Goal: Information Seeking & Learning: Learn about a topic

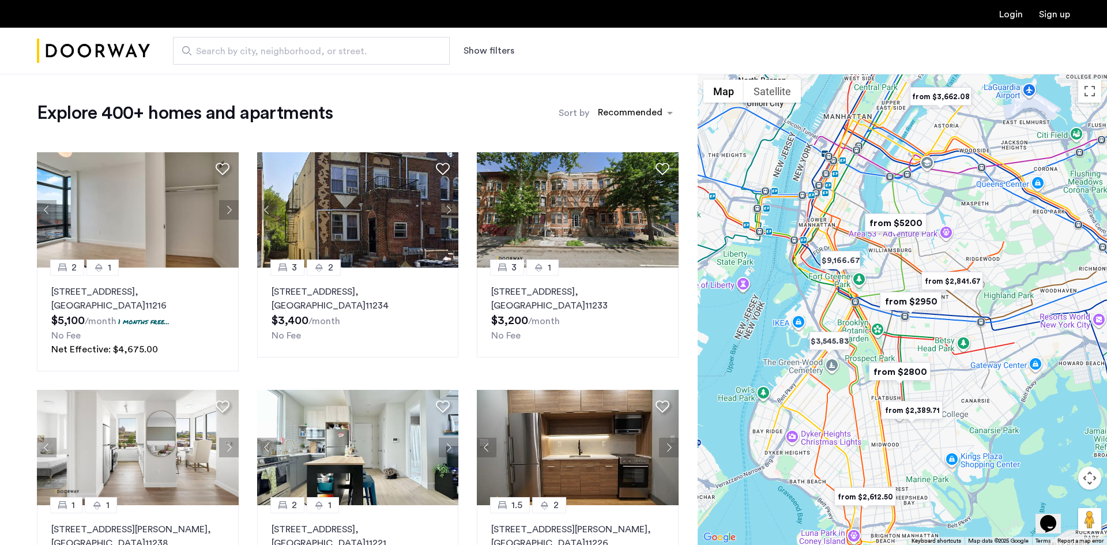
click at [504, 46] on button "Show filters" at bounding box center [488, 51] width 51 height 14
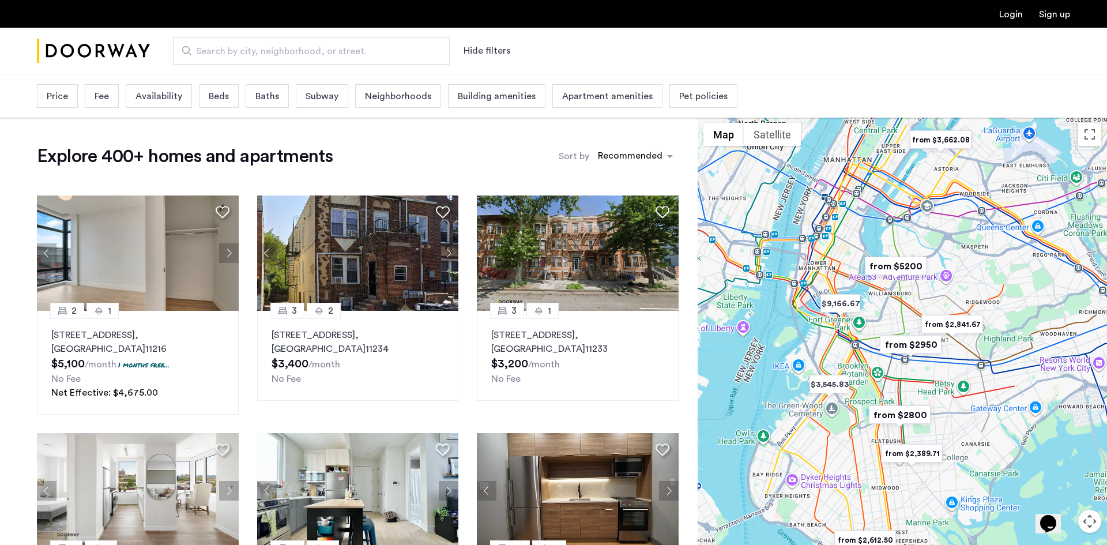
click at [236, 99] on div "Beds" at bounding box center [219, 96] width 40 height 24
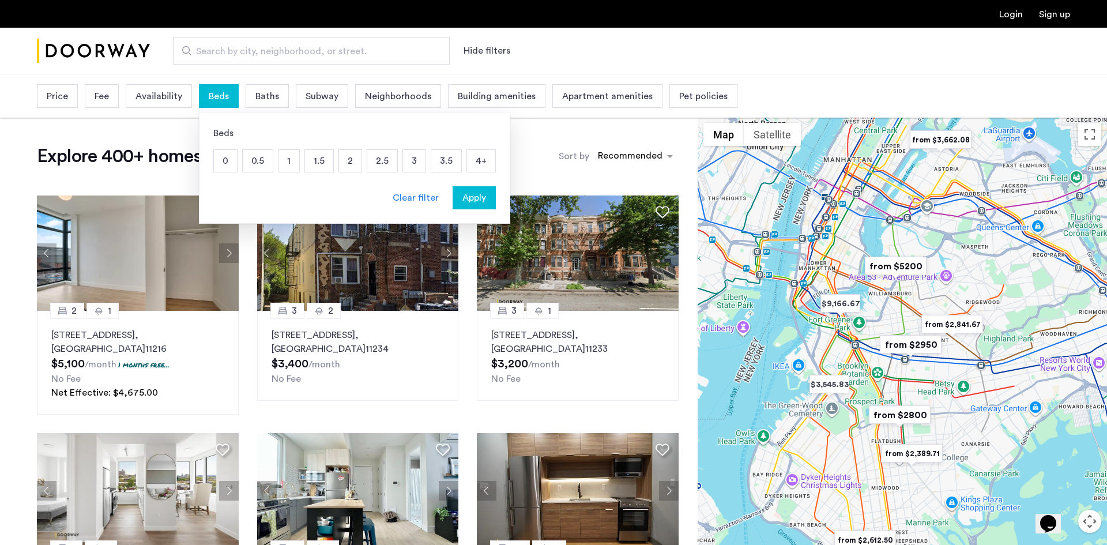
click at [289, 160] on p "1" at bounding box center [288, 161] width 21 height 22
click at [484, 201] on div "Apply" at bounding box center [474, 198] width 36 height 14
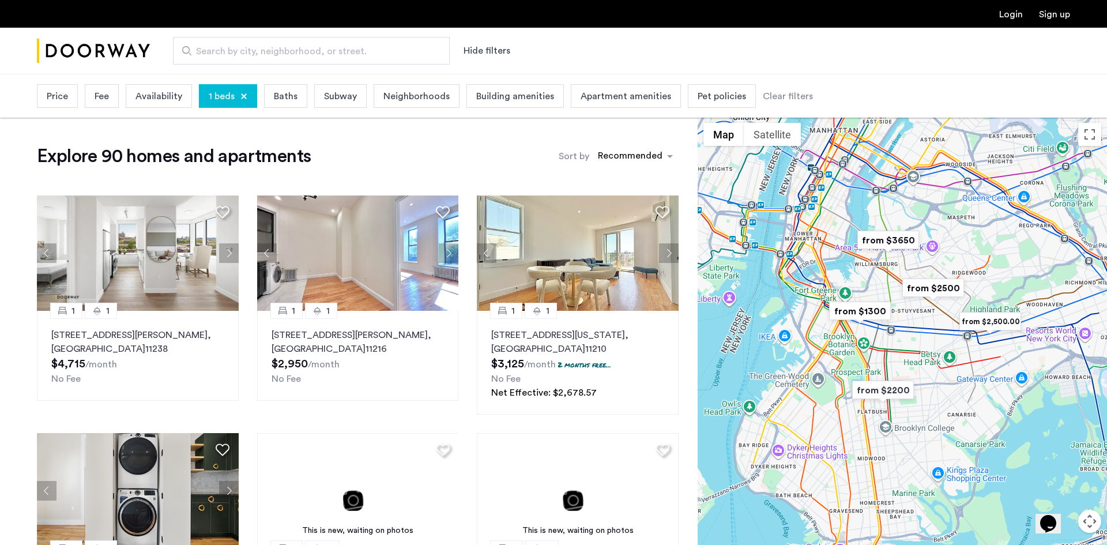
click at [151, 101] on span "Availability" at bounding box center [158, 96] width 47 height 14
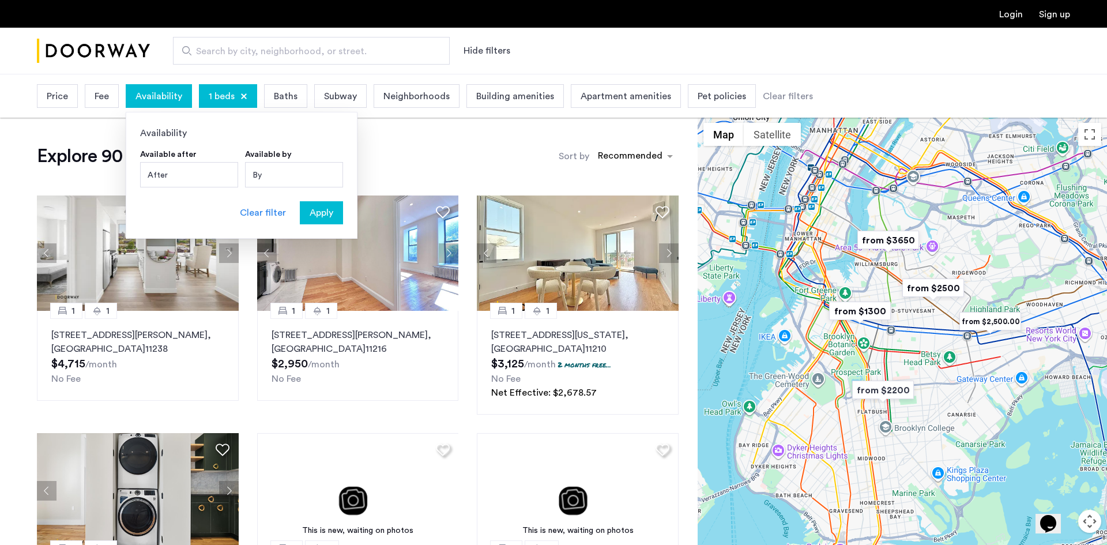
click at [275, 174] on div "By" at bounding box center [294, 174] width 98 height 25
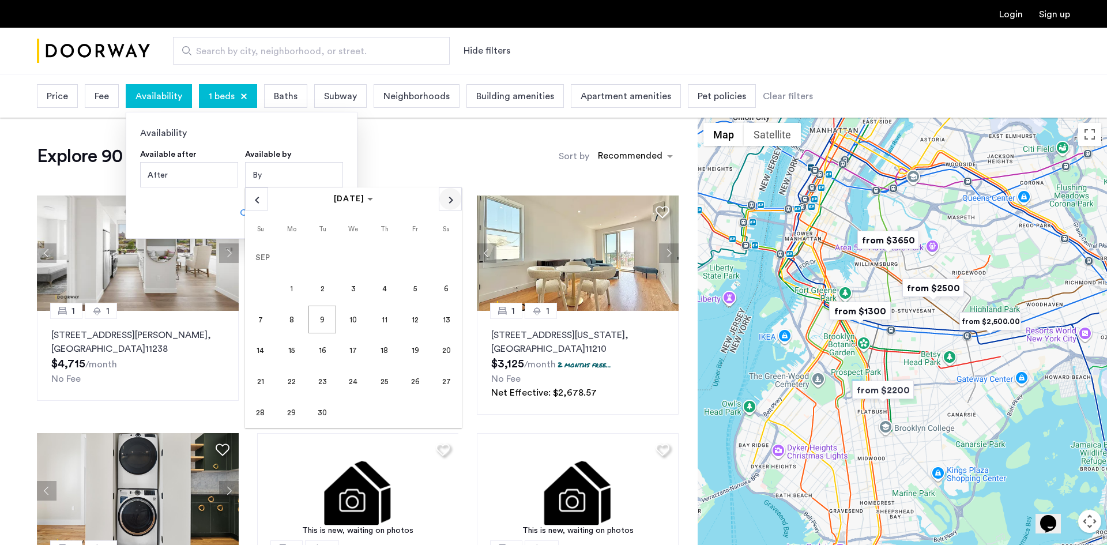
click at [454, 204] on span "Next month" at bounding box center [450, 199] width 22 height 22
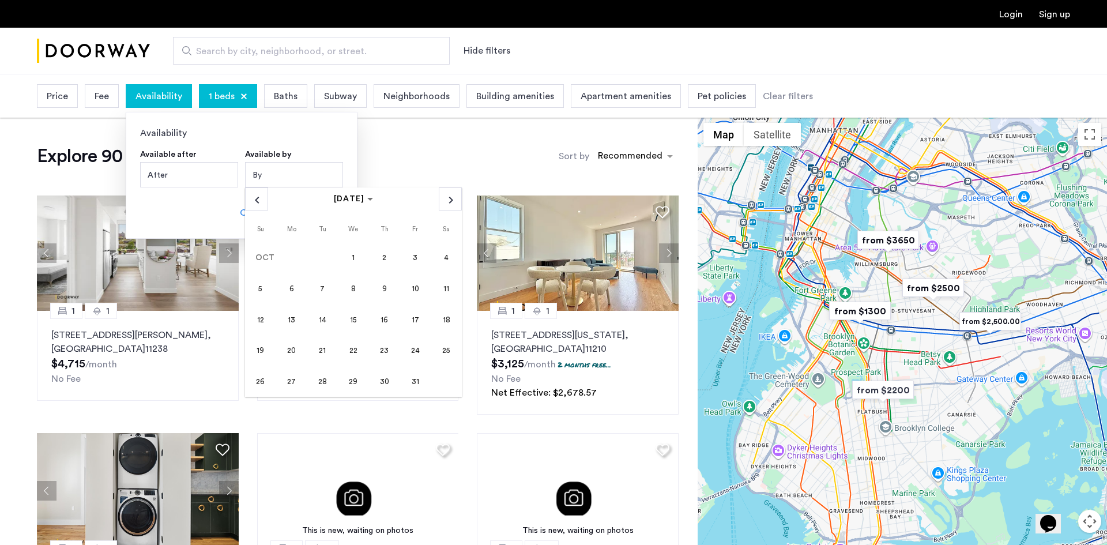
click at [356, 258] on span "1" at bounding box center [354, 258] width 28 height 28
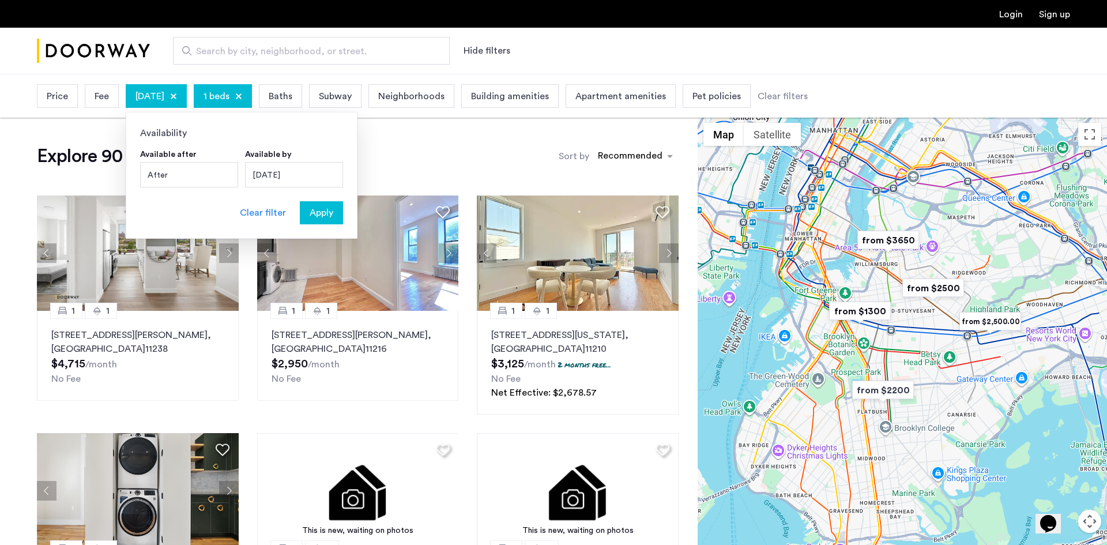
click at [292, 89] on span "Baths" at bounding box center [281, 96] width 24 height 14
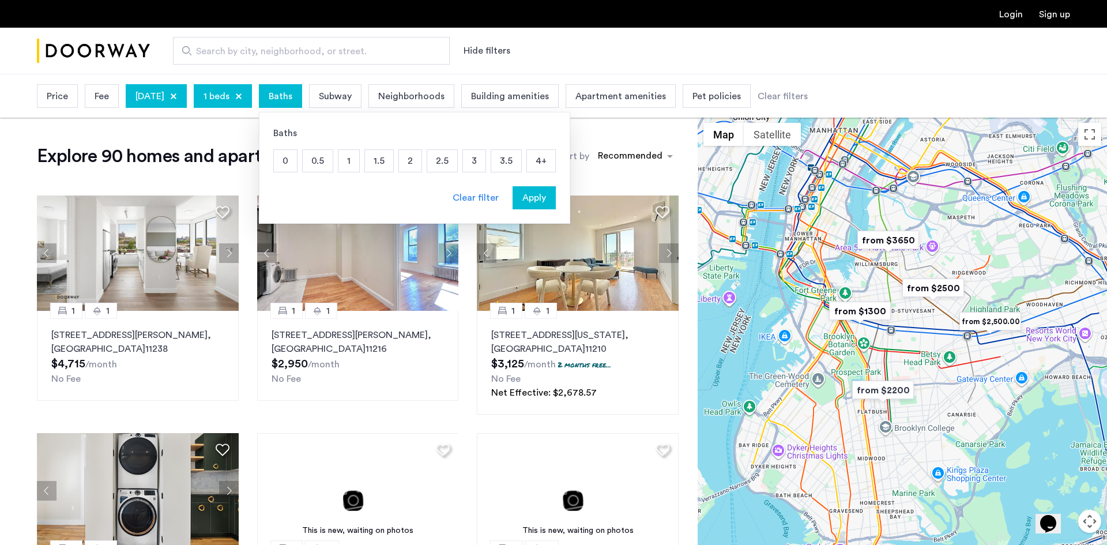
click at [359, 160] on p "1" at bounding box center [348, 161] width 21 height 22
click at [546, 193] on span "Apply" at bounding box center [534, 198] width 24 height 14
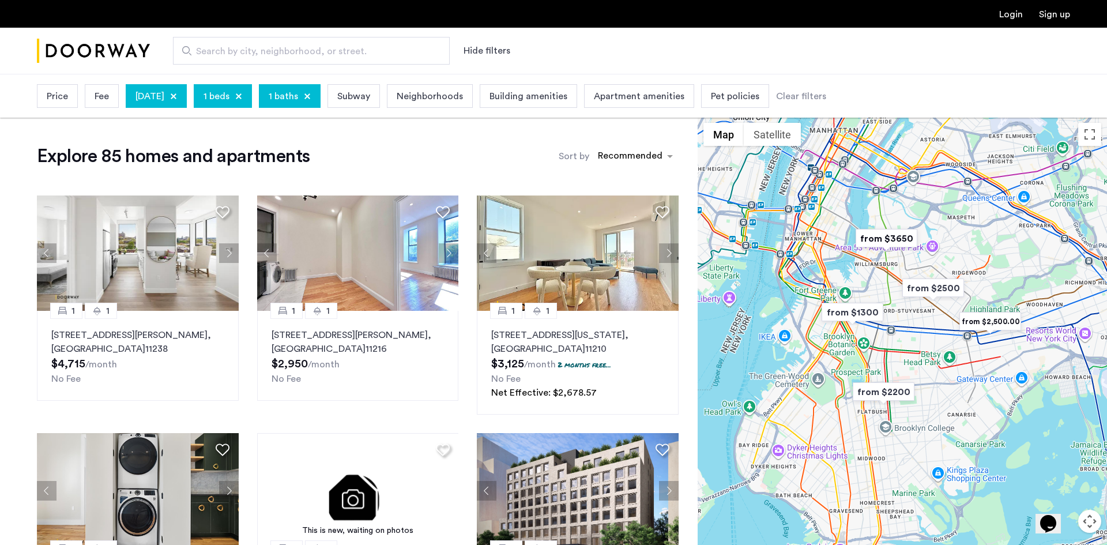
click at [66, 95] on span "Price" at bounding box center [57, 96] width 21 height 14
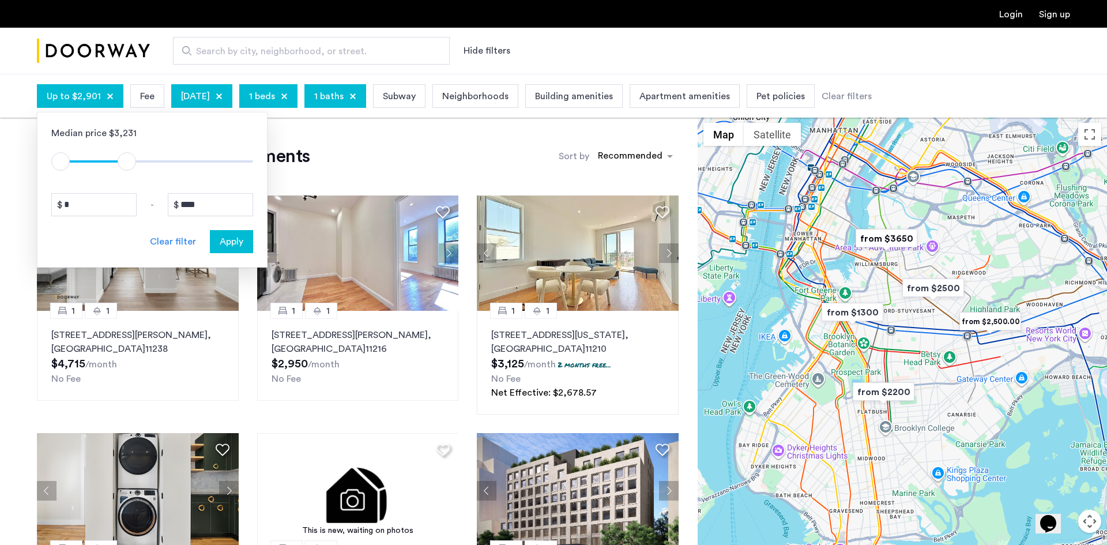
type input "****"
drag, startPoint x: 243, startPoint y: 167, endPoint x: 125, endPoint y: 158, distance: 118.5
click at [125, 158] on span "ngx-slider-max" at bounding box center [124, 161] width 18 height 18
click at [240, 238] on span "Apply" at bounding box center [232, 242] width 24 height 14
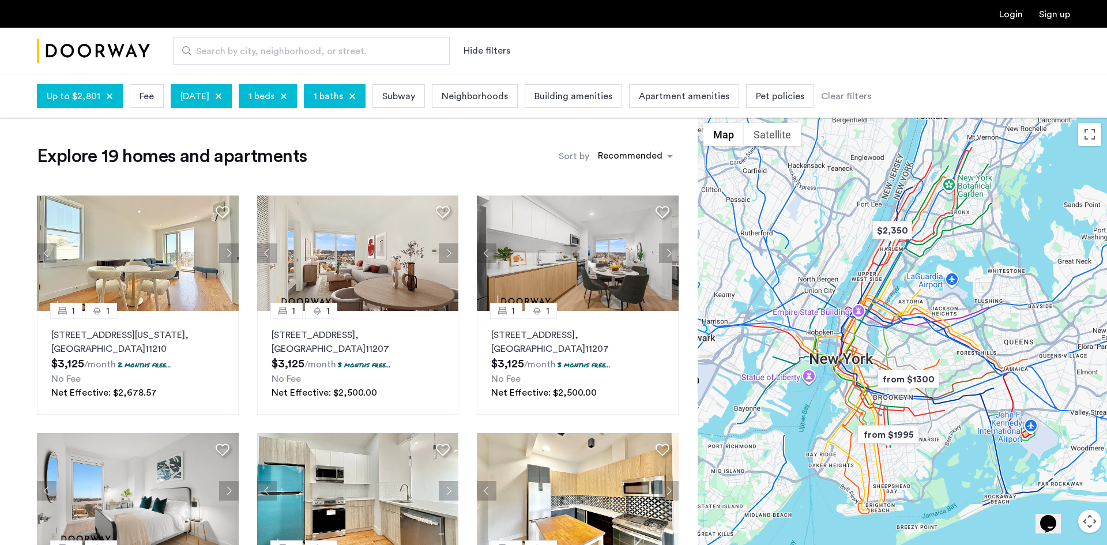
click at [496, 93] on span "Neighborhoods" at bounding box center [475, 96] width 66 height 14
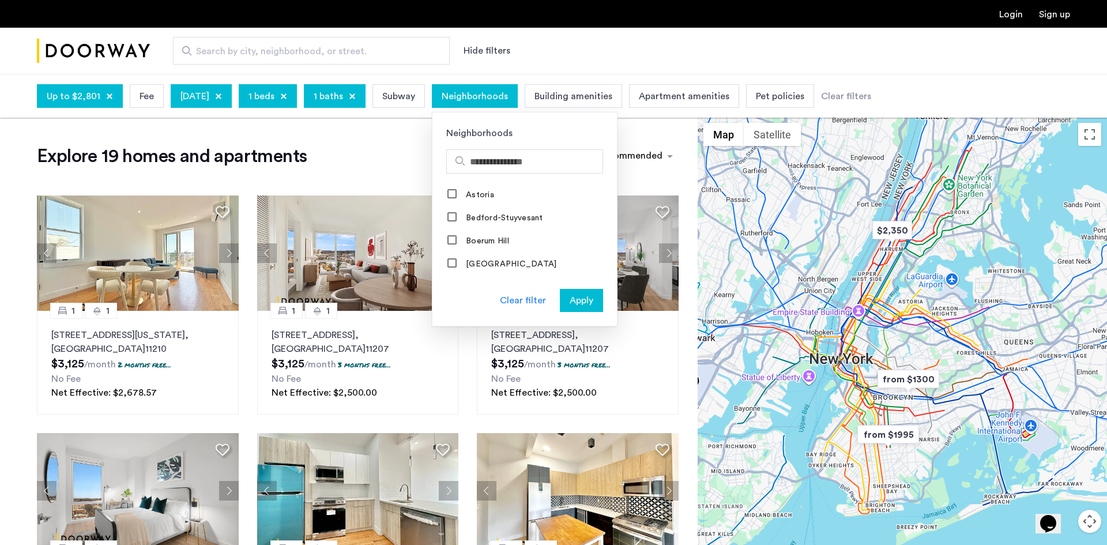
click at [593, 299] on span "Apply" at bounding box center [582, 300] width 24 height 14
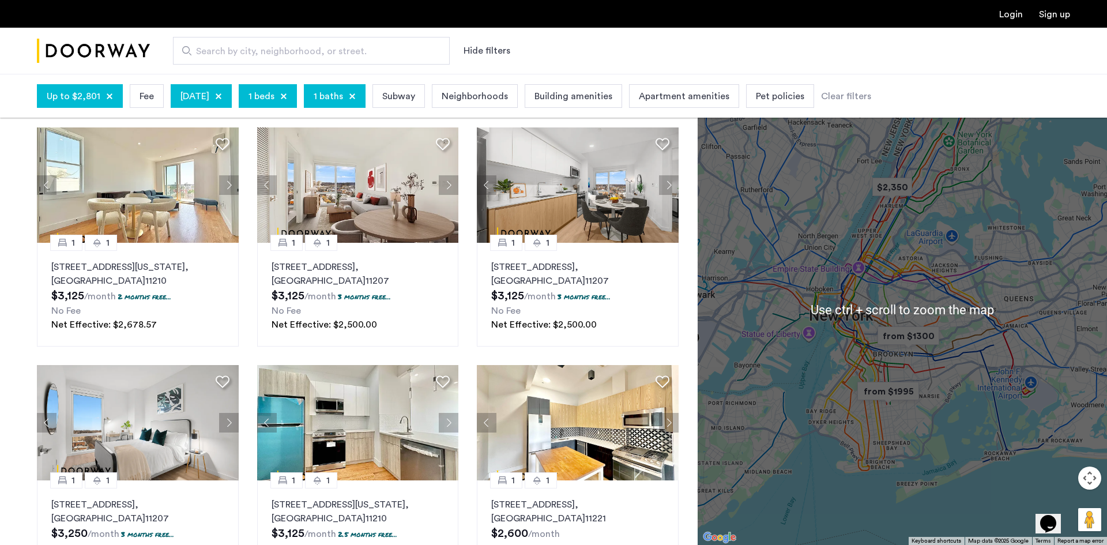
scroll to position [19, 0]
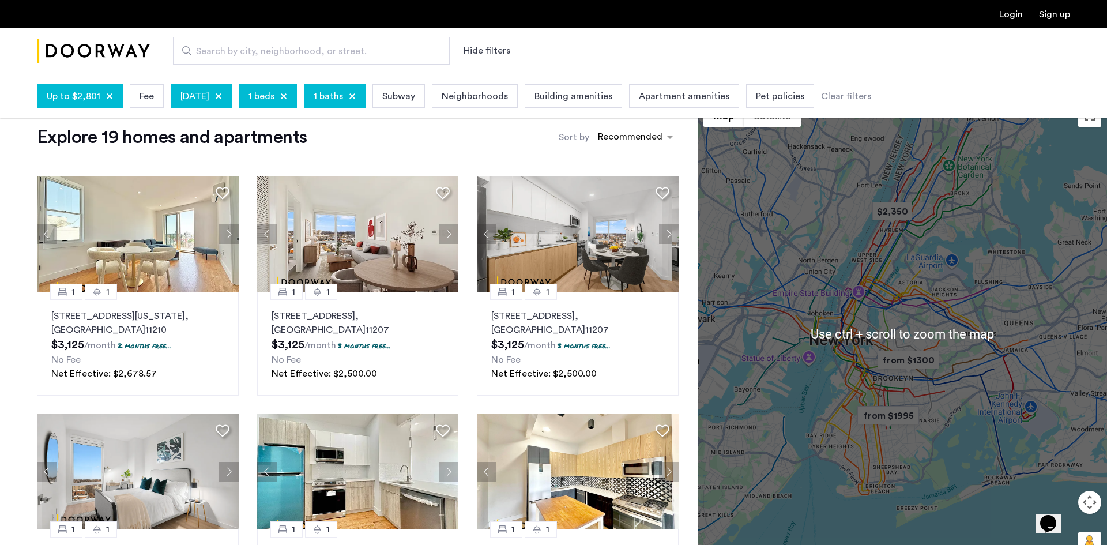
click at [952, 296] on div at bounding box center [902, 333] width 409 height 471
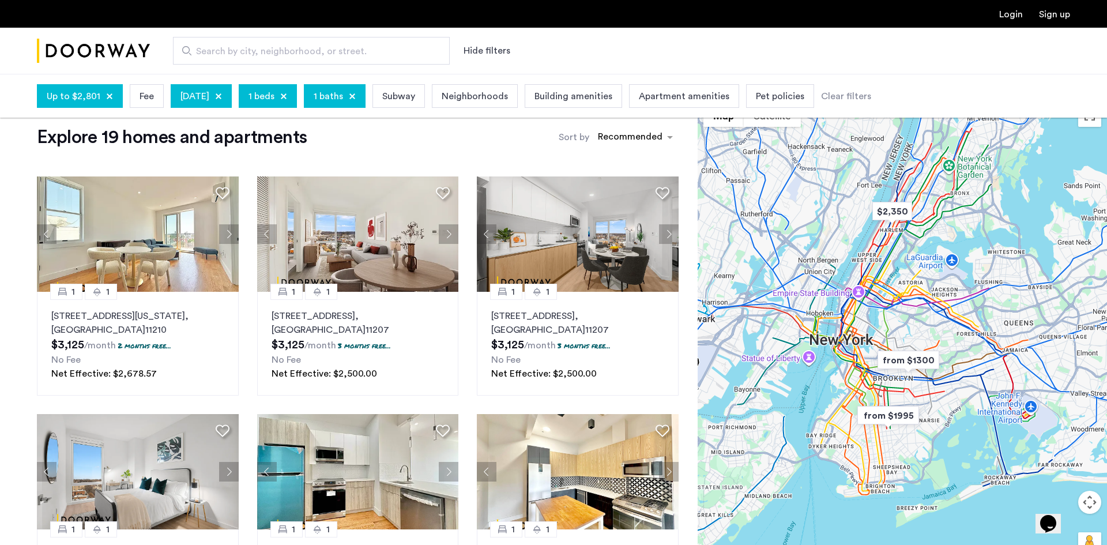
click at [1092, 504] on button "Map camera controls" at bounding box center [1089, 502] width 23 height 23
click at [1090, 499] on button "Map camera controls" at bounding box center [1089, 502] width 23 height 23
click at [1058, 470] on button "Zoom in" at bounding box center [1060, 473] width 23 height 23
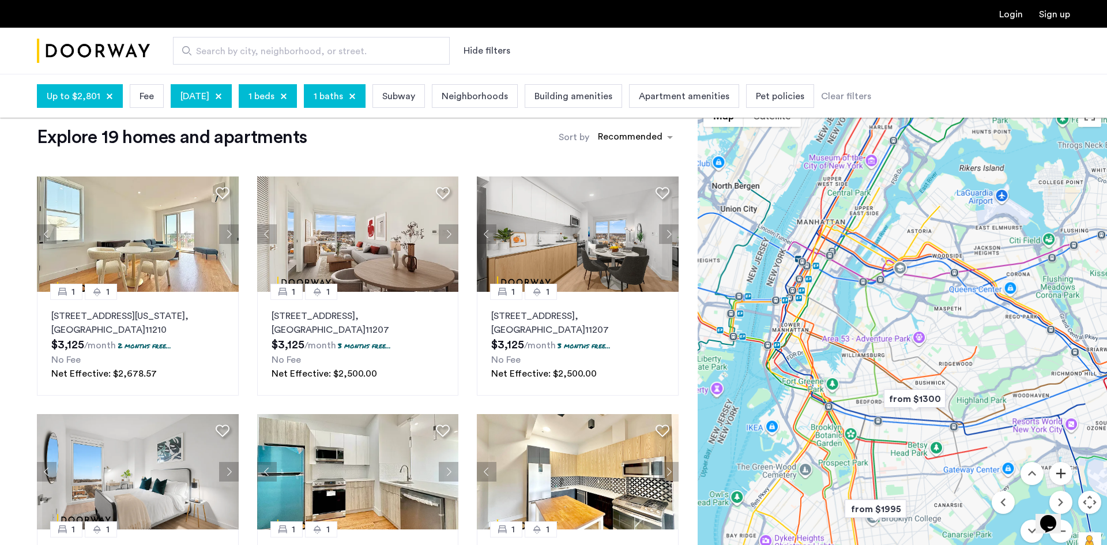
click at [1058, 470] on button "Zoom in" at bounding box center [1060, 473] width 23 height 23
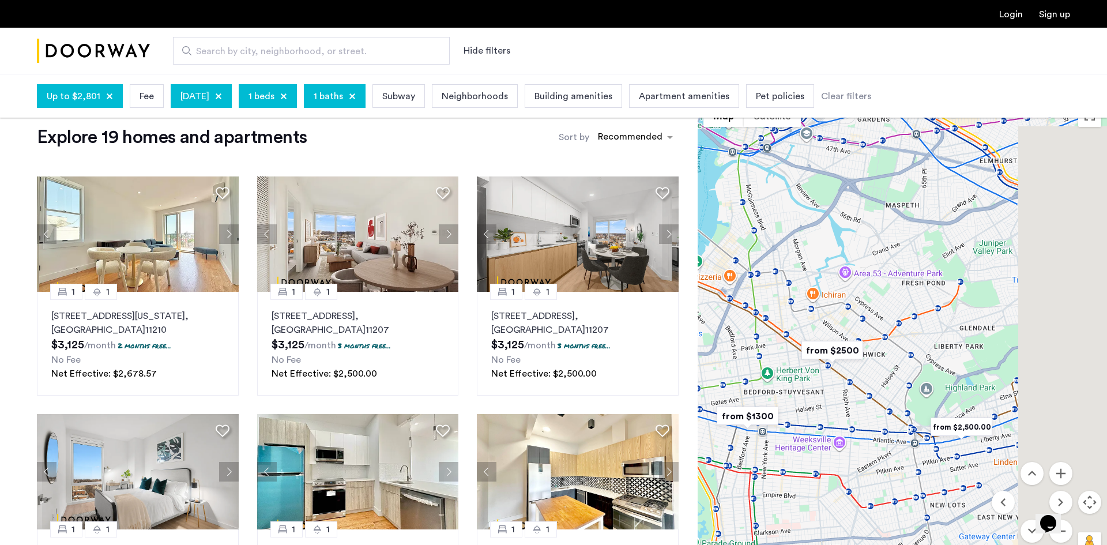
drag, startPoint x: 940, startPoint y: 352, endPoint x: 886, endPoint y: 282, distance: 88.3
click at [886, 282] on div at bounding box center [902, 333] width 409 height 471
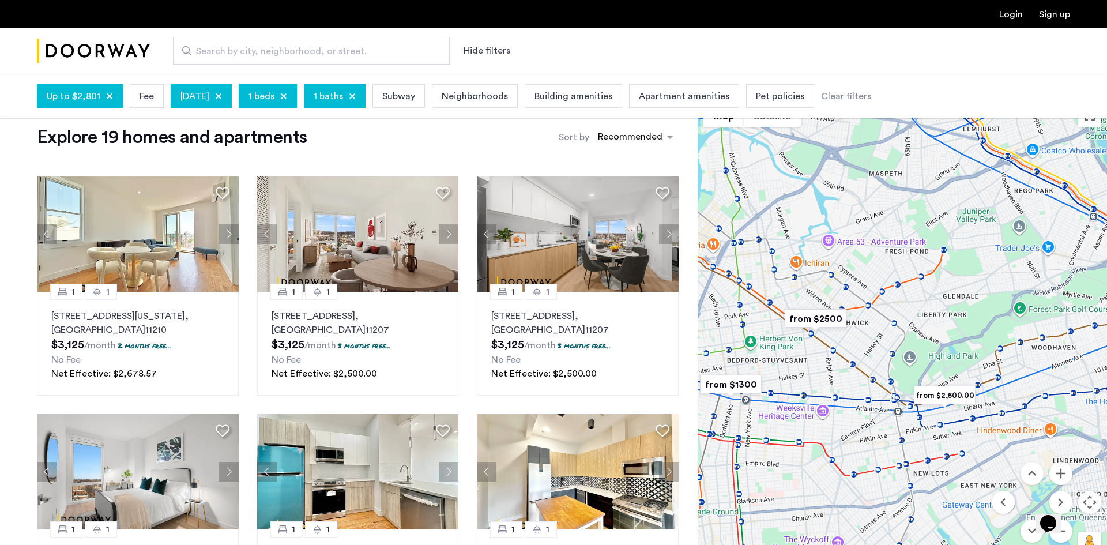
click at [883, 272] on div at bounding box center [902, 333] width 409 height 471
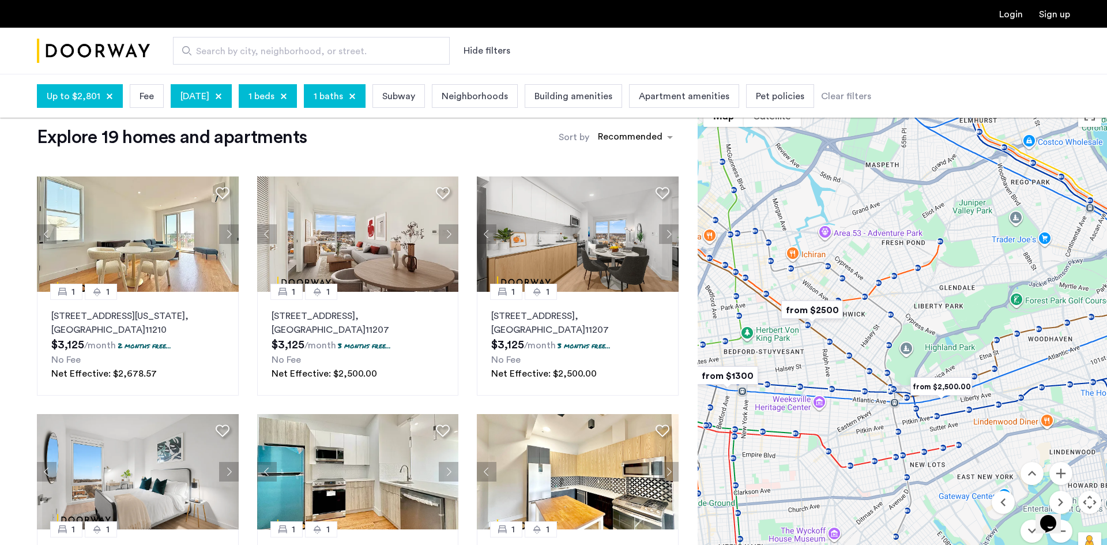
click at [826, 309] on img "from $2500" at bounding box center [812, 310] width 71 height 26
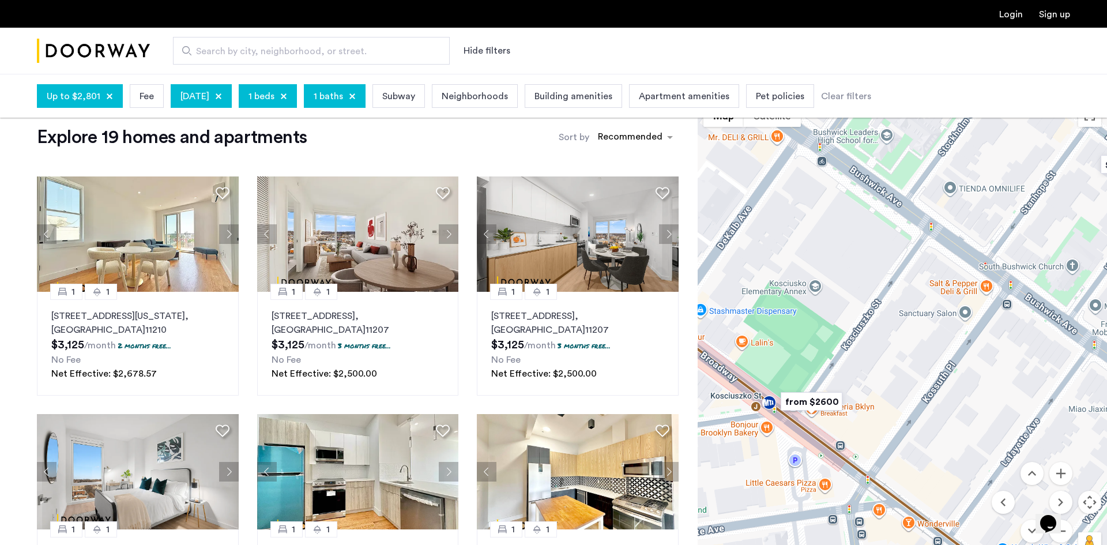
drag, startPoint x: 756, startPoint y: 383, endPoint x: 832, endPoint y: 324, distance: 96.1
click at [832, 324] on div "To navigate, press the arrow keys." at bounding box center [902, 333] width 409 height 471
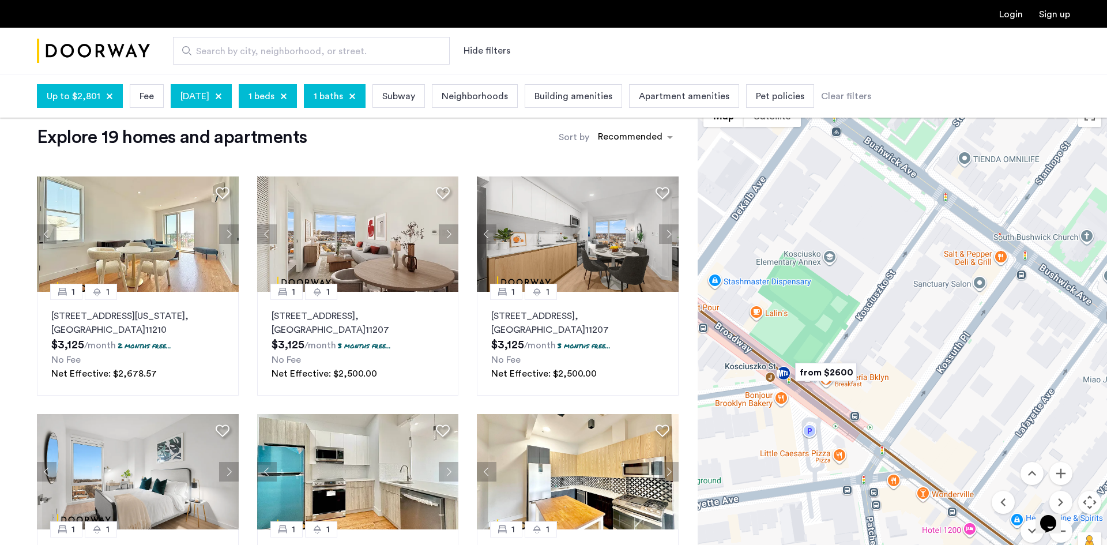
click at [828, 372] on img "from $2600" at bounding box center [825, 372] width 71 height 26
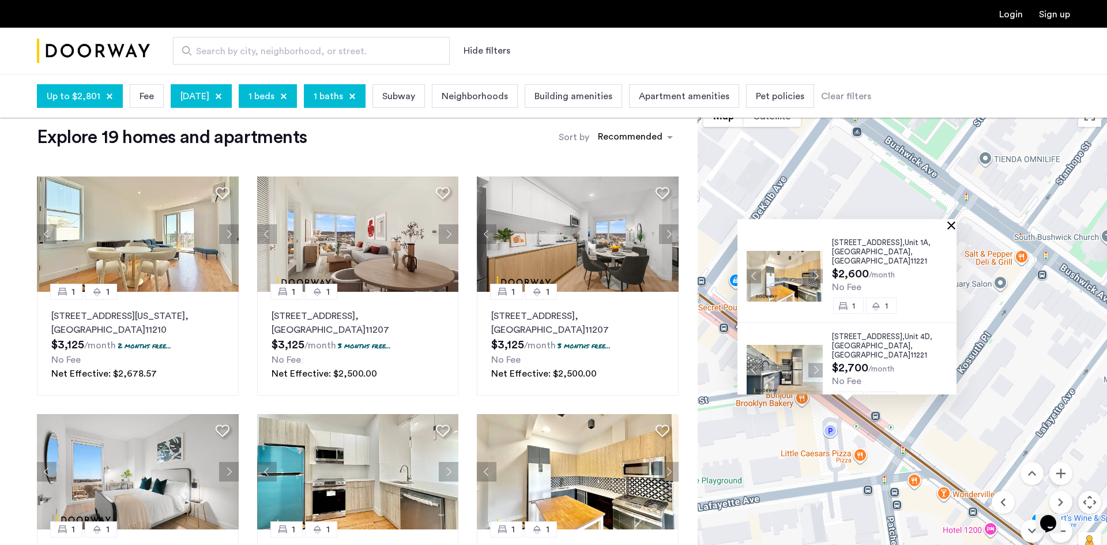
click at [957, 225] on button "Close" at bounding box center [953, 225] width 8 height 8
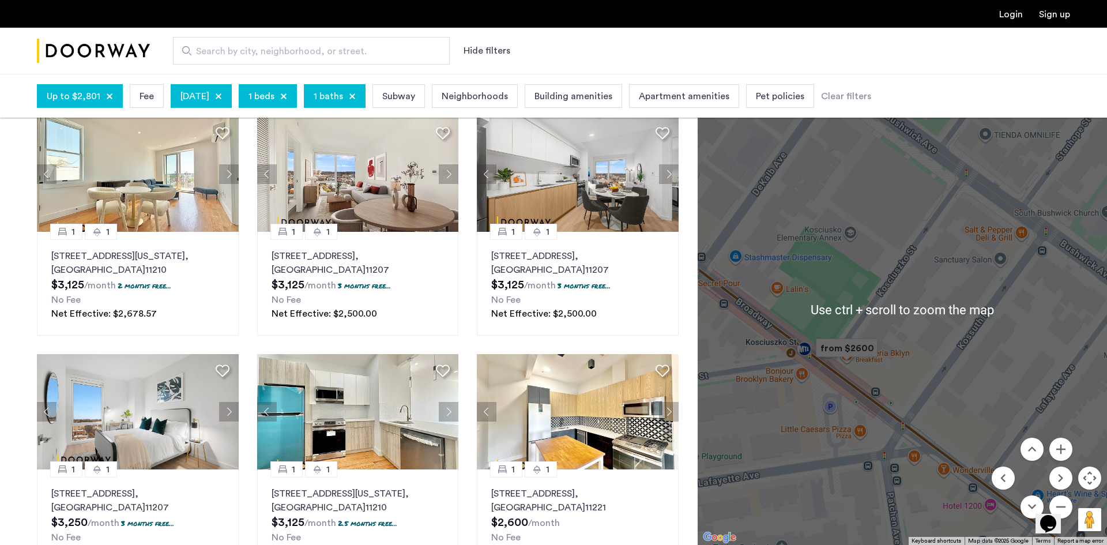
scroll to position [81, 0]
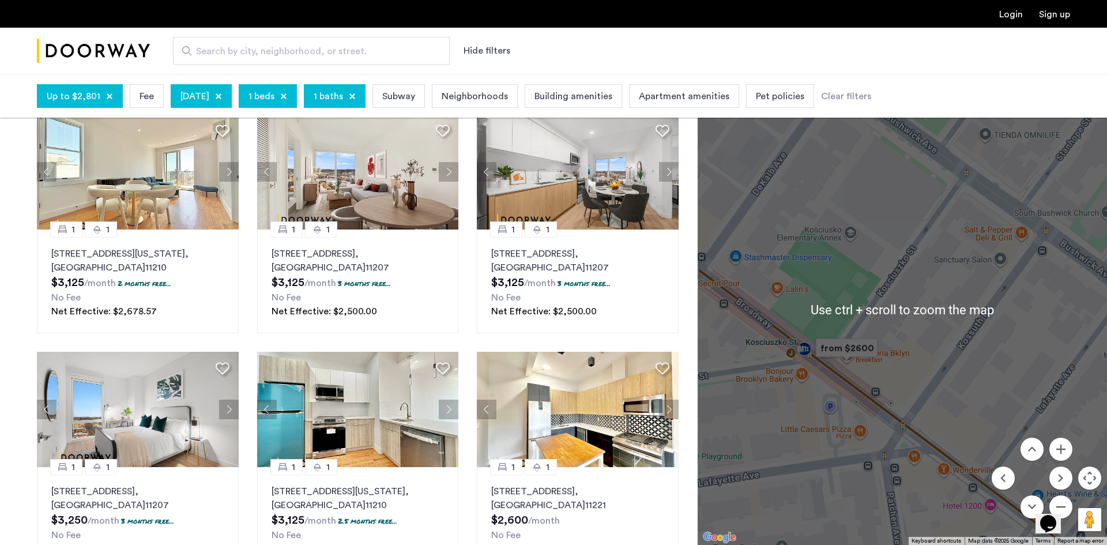
click at [1068, 503] on div "Opens Chat This icon Opens the chat window." at bounding box center [1054, 503] width 28 height 0
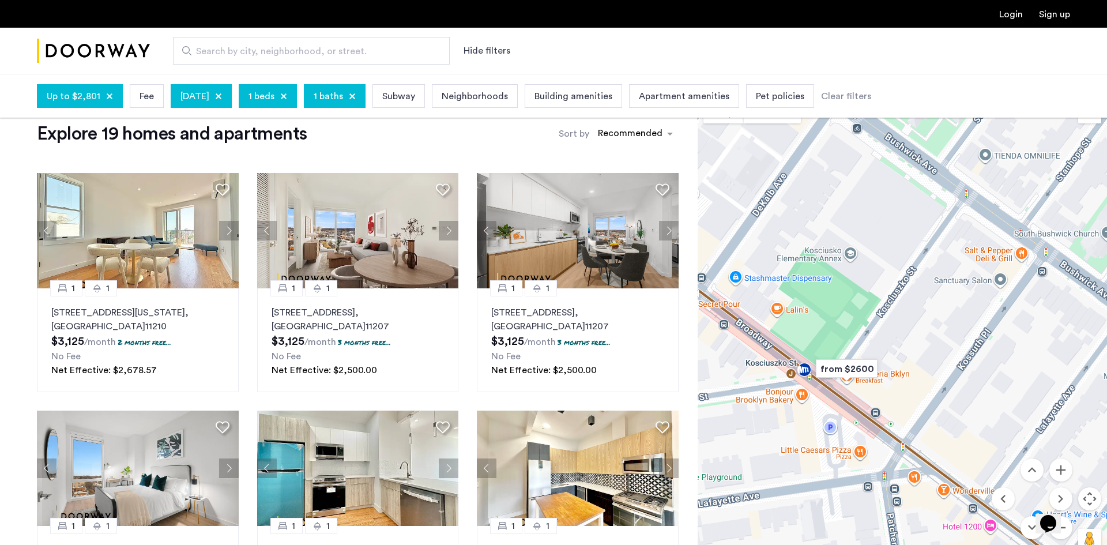
scroll to position [7, 0]
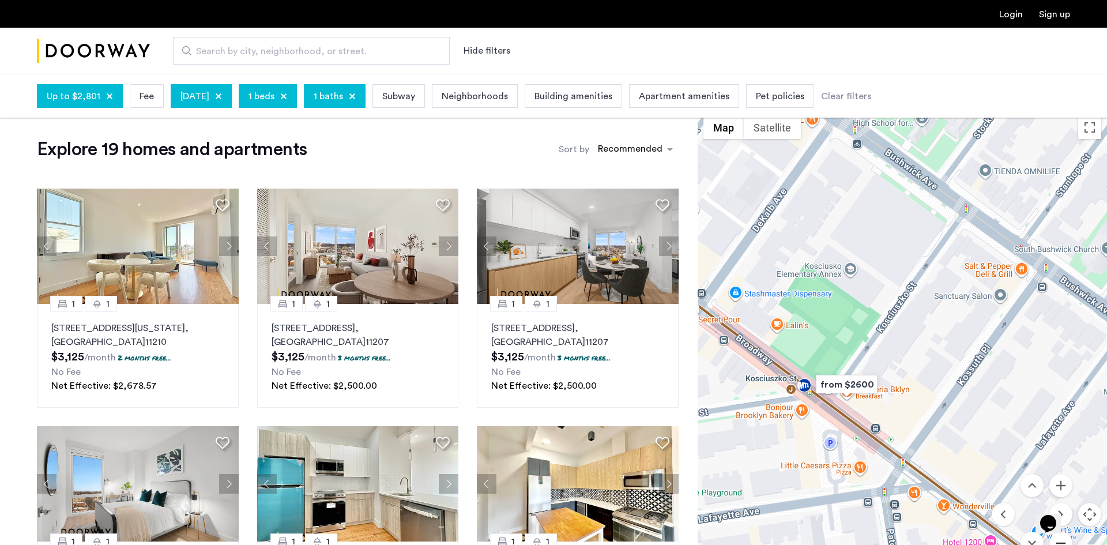
click at [1064, 542] on button "Zoom out" at bounding box center [1060, 543] width 23 height 23
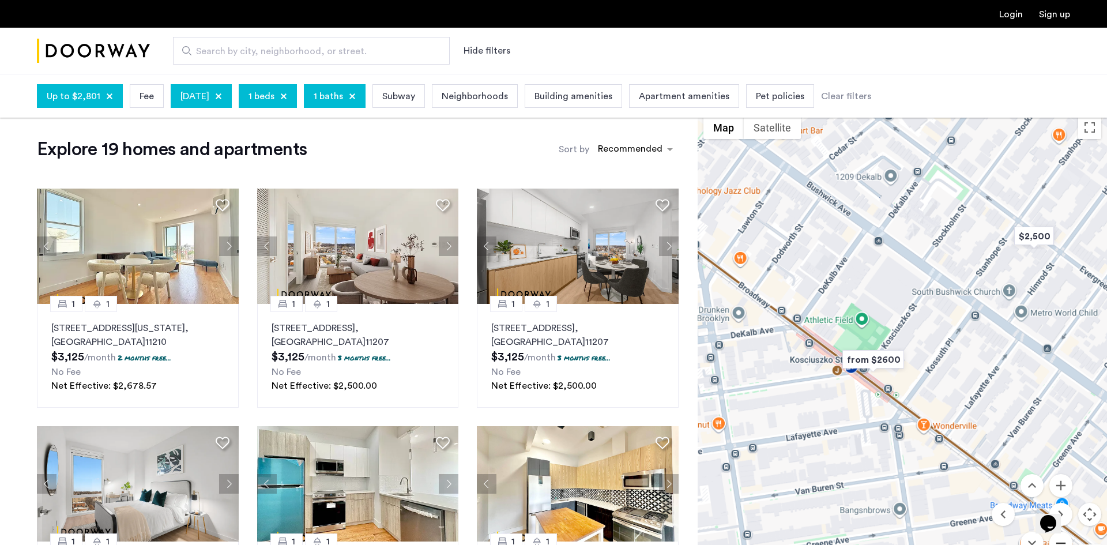
click at [1062, 541] on button "Zoom out" at bounding box center [1060, 543] width 23 height 23
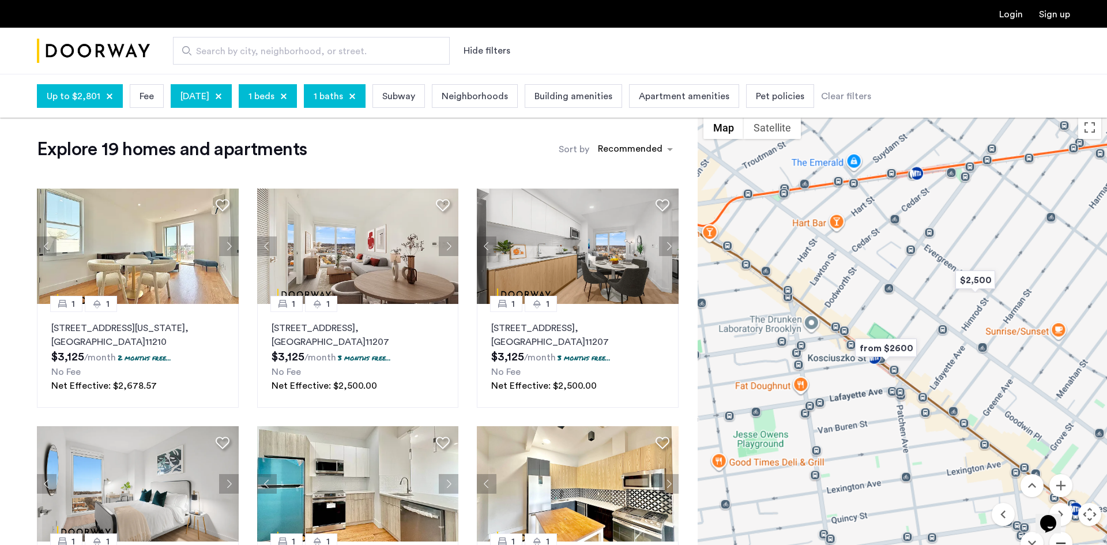
click at [1062, 541] on button "Zoom out" at bounding box center [1060, 543] width 23 height 23
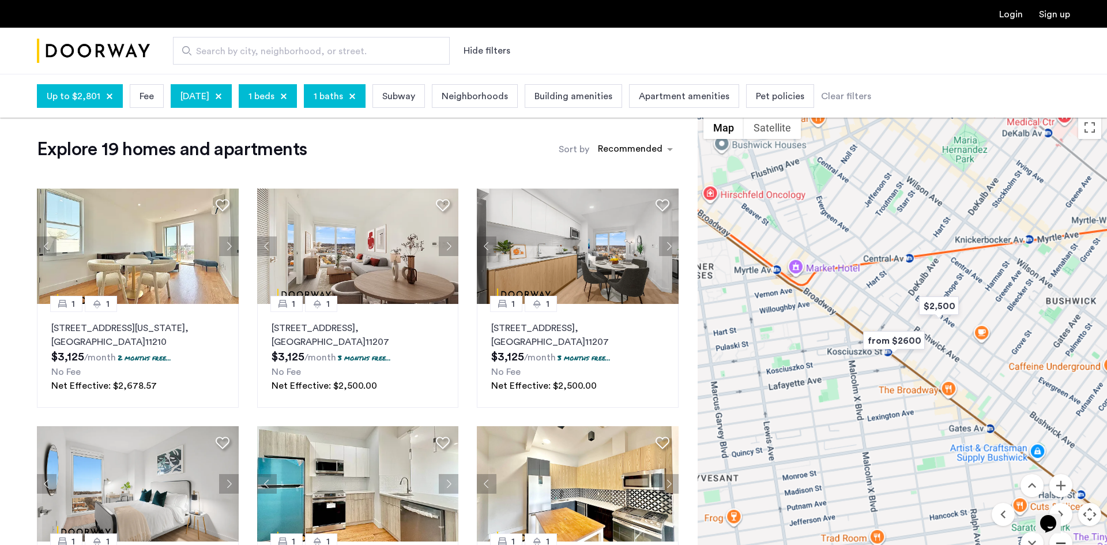
click at [1062, 541] on button "Zoom out" at bounding box center [1060, 543] width 23 height 23
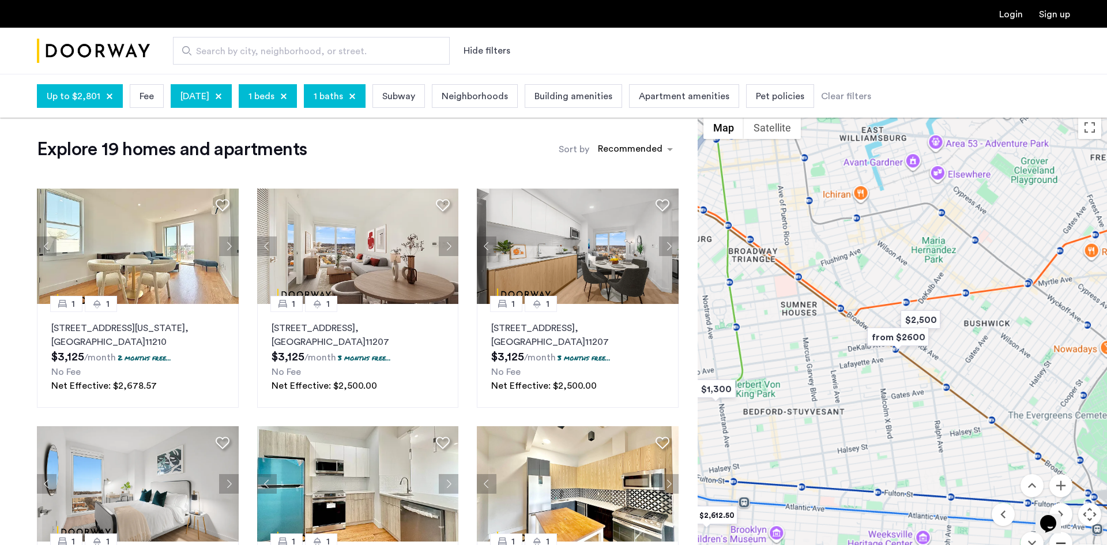
click at [1062, 541] on button "Zoom out" at bounding box center [1060, 543] width 23 height 23
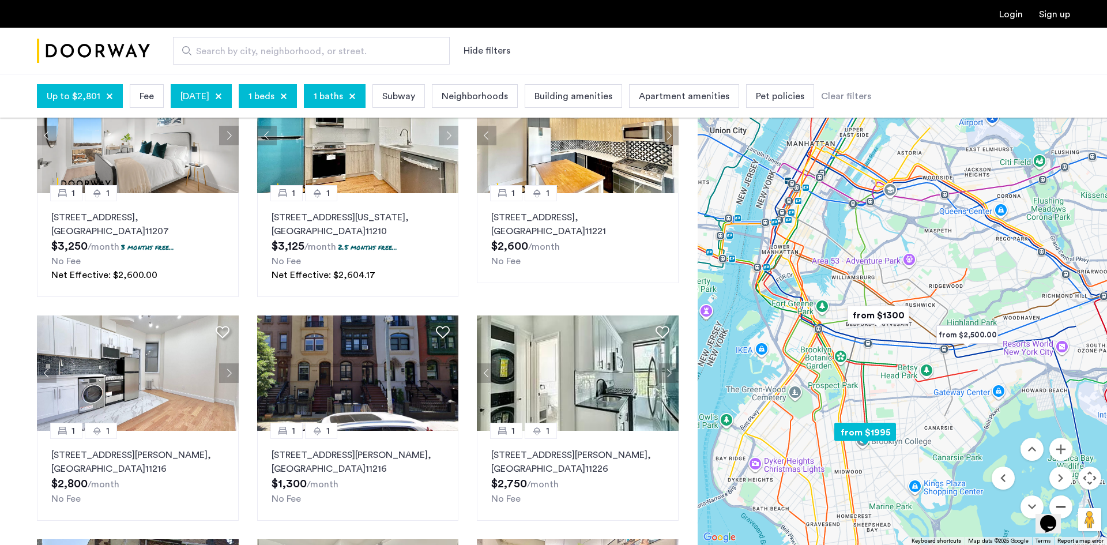
scroll to position [466, 0]
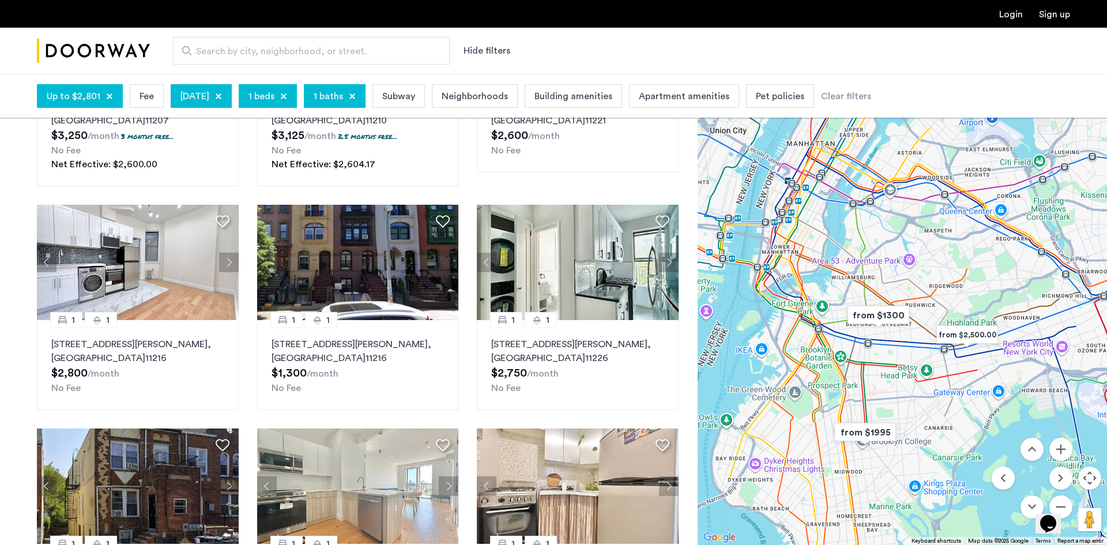
click at [80, 101] on span "Up to $2,801" at bounding box center [74, 96] width 54 height 14
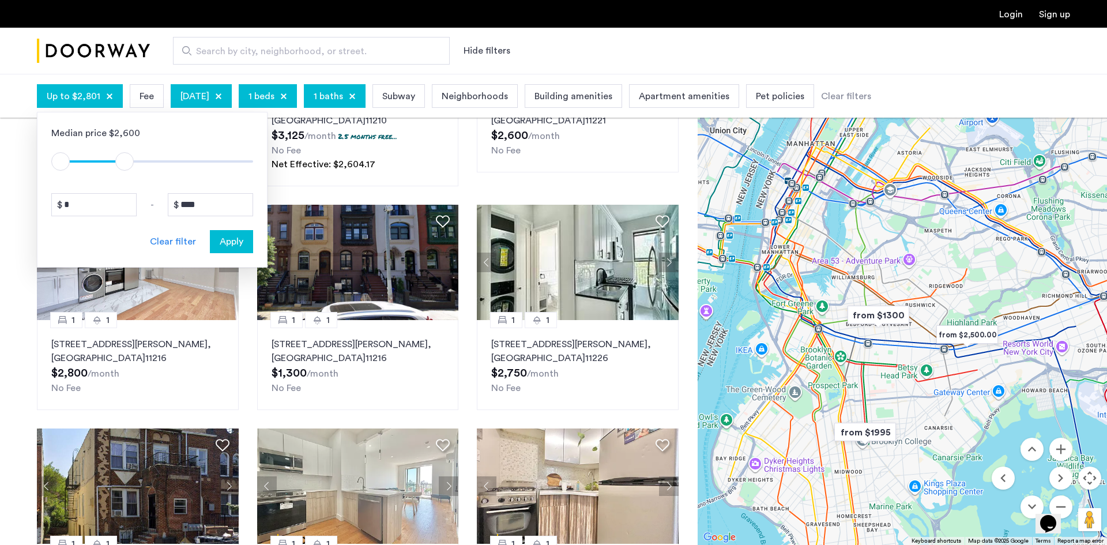
click at [238, 242] on span "Apply" at bounding box center [232, 242] width 24 height 14
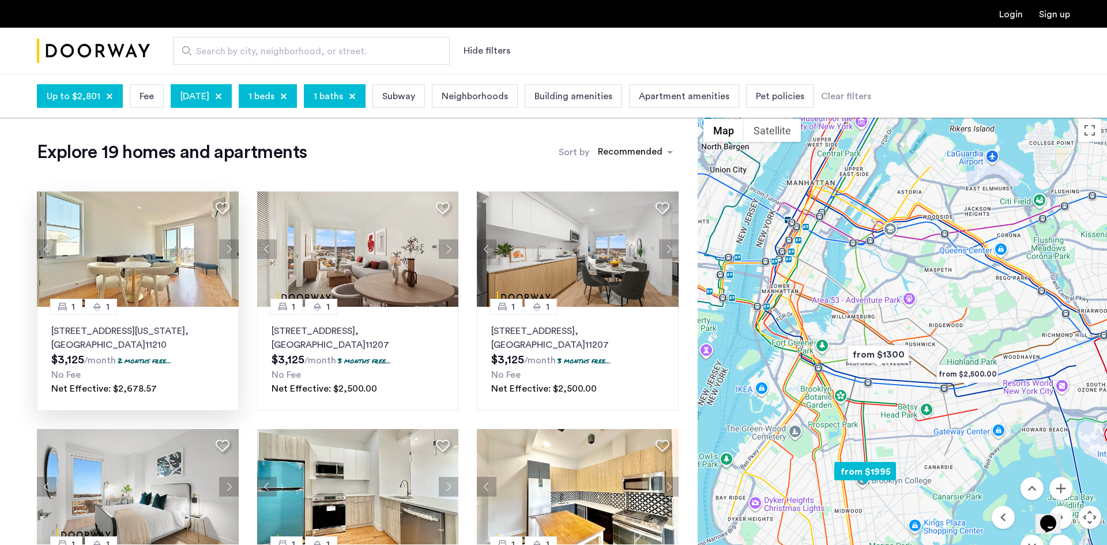
scroll to position [0, 0]
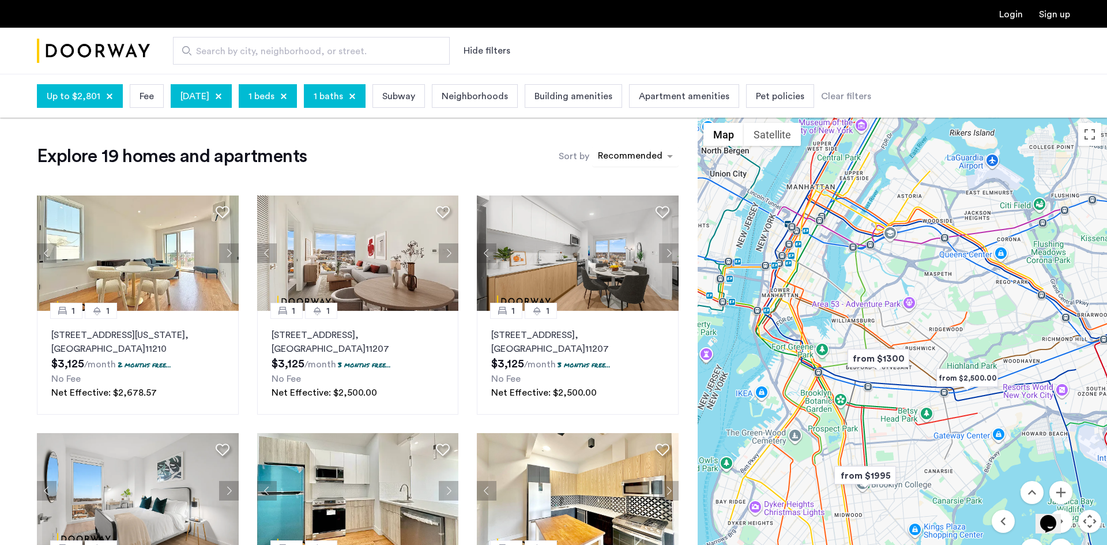
click at [656, 154] on div "sort-apartment" at bounding box center [630, 158] width 68 height 16
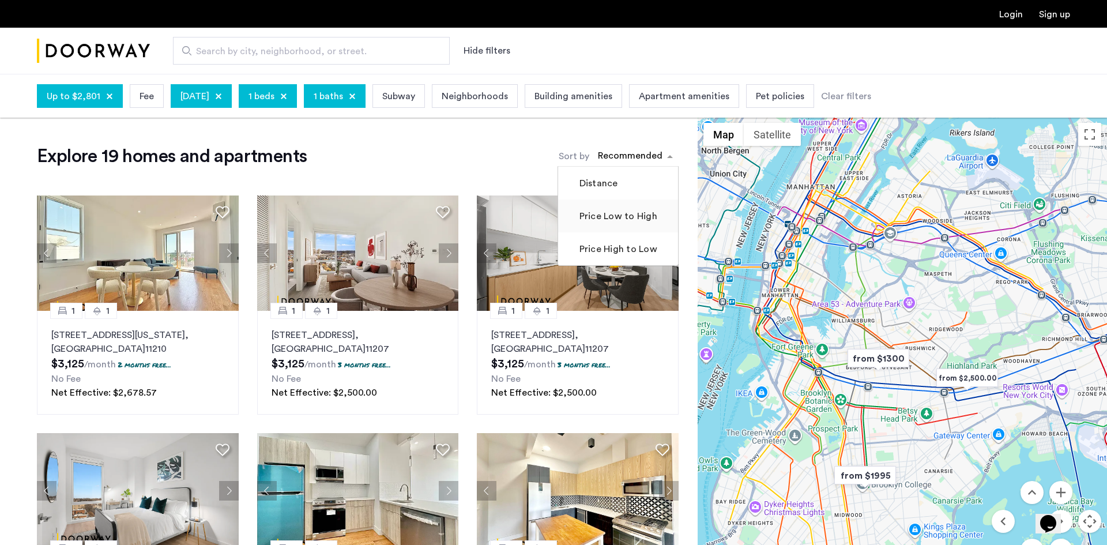
click at [645, 214] on label "Price Low to High" at bounding box center [617, 216] width 80 height 14
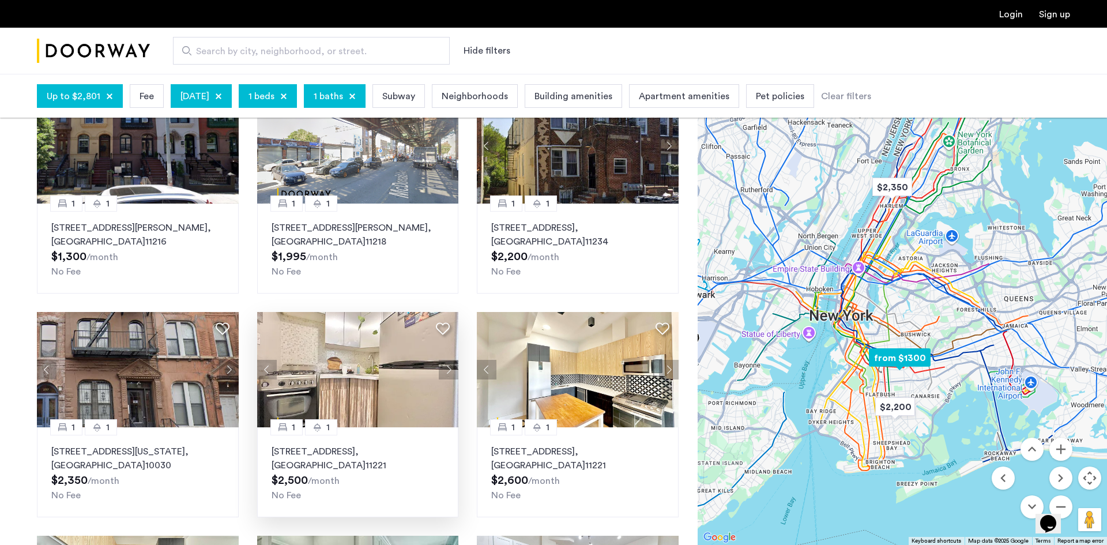
scroll to position [198, 0]
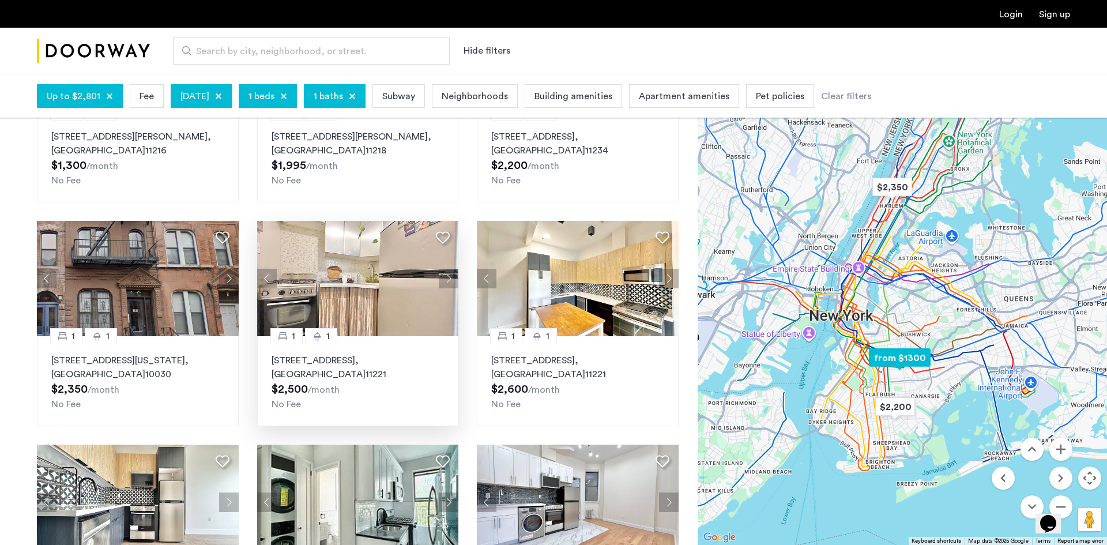
click at [319, 285] on img at bounding box center [358, 278] width 202 height 115
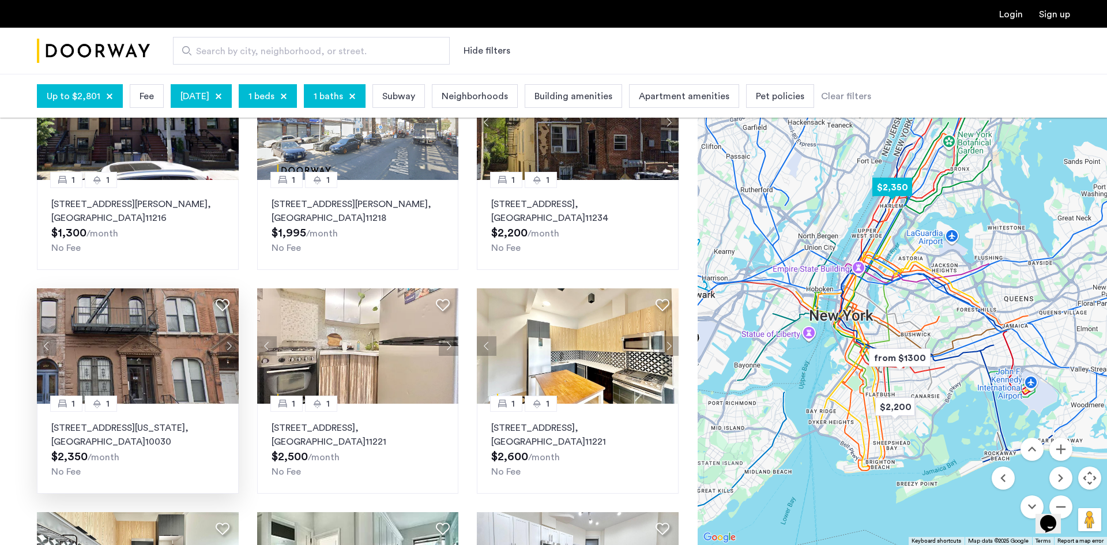
scroll to position [130, 0]
click at [225, 346] on button "Next apartment" at bounding box center [229, 347] width 20 height 20
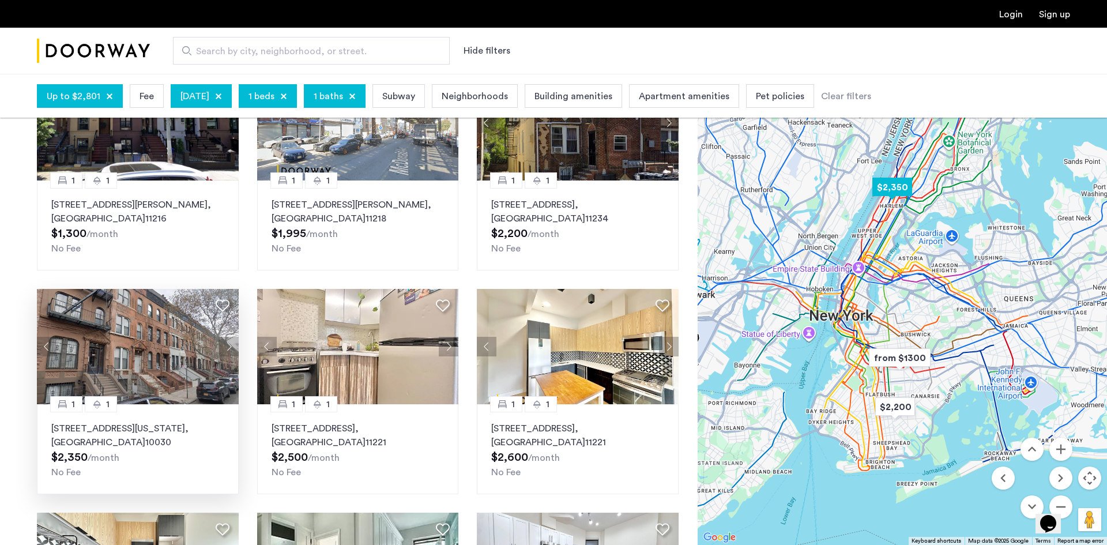
click at [225, 346] on button "Next apartment" at bounding box center [229, 347] width 20 height 20
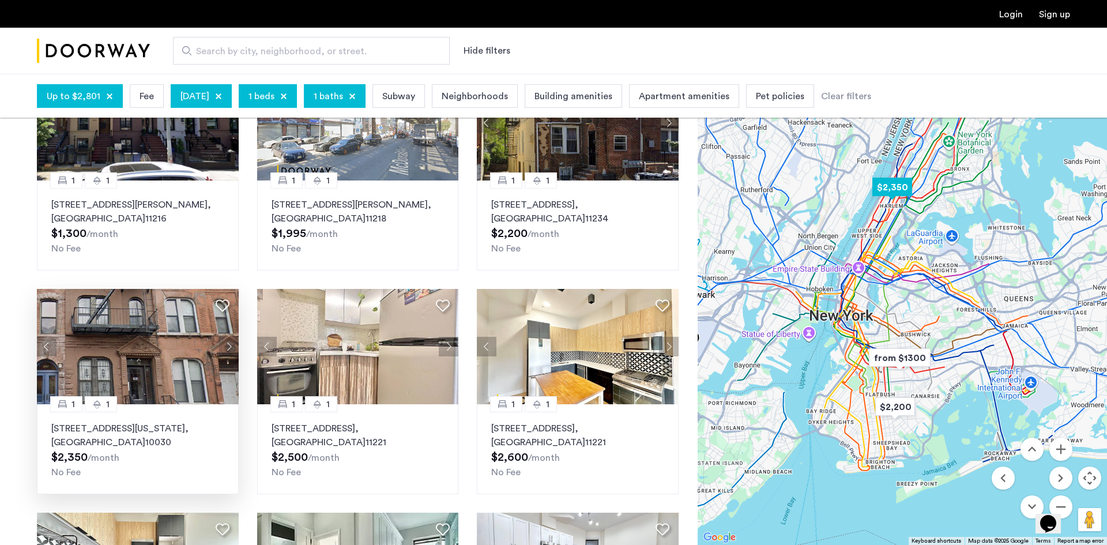
click at [225, 346] on button "Next apartment" at bounding box center [229, 347] width 20 height 20
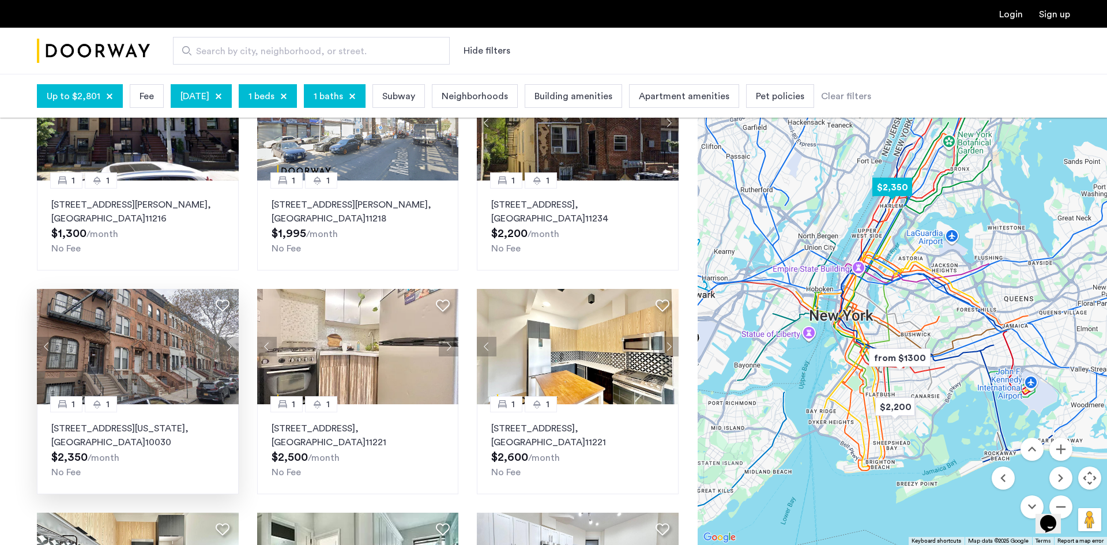
click at [225, 346] on button "Next apartment" at bounding box center [229, 347] width 20 height 20
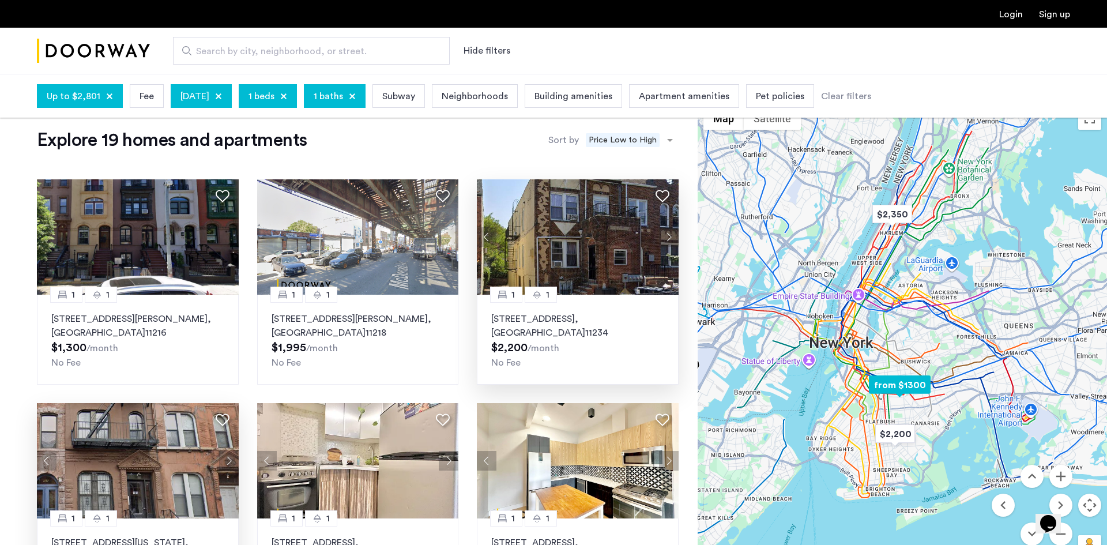
scroll to position [16, 0]
click at [665, 233] on button "Next apartment" at bounding box center [669, 238] width 20 height 20
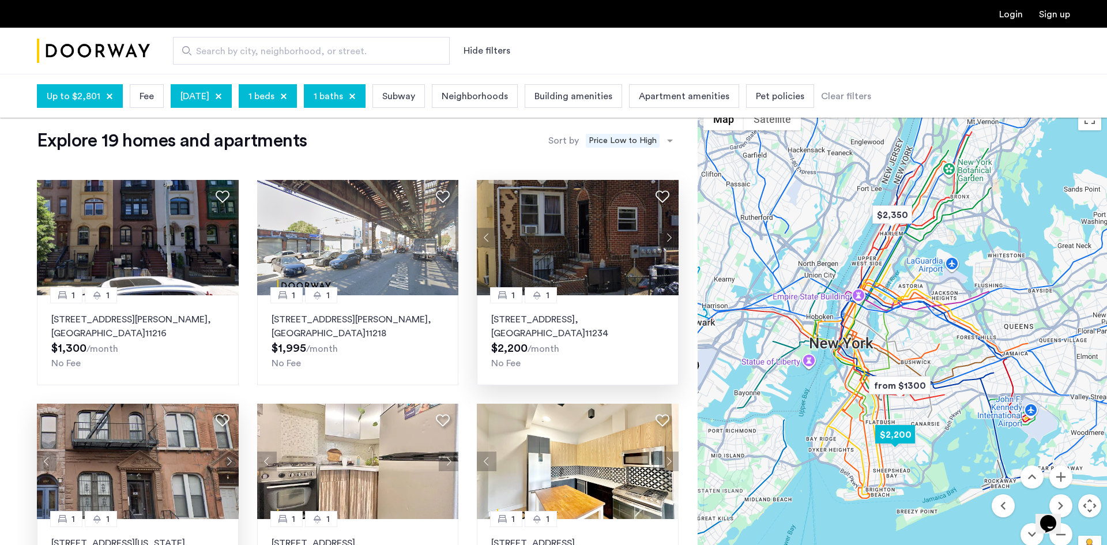
click at [665, 233] on button "Next apartment" at bounding box center [669, 238] width 20 height 20
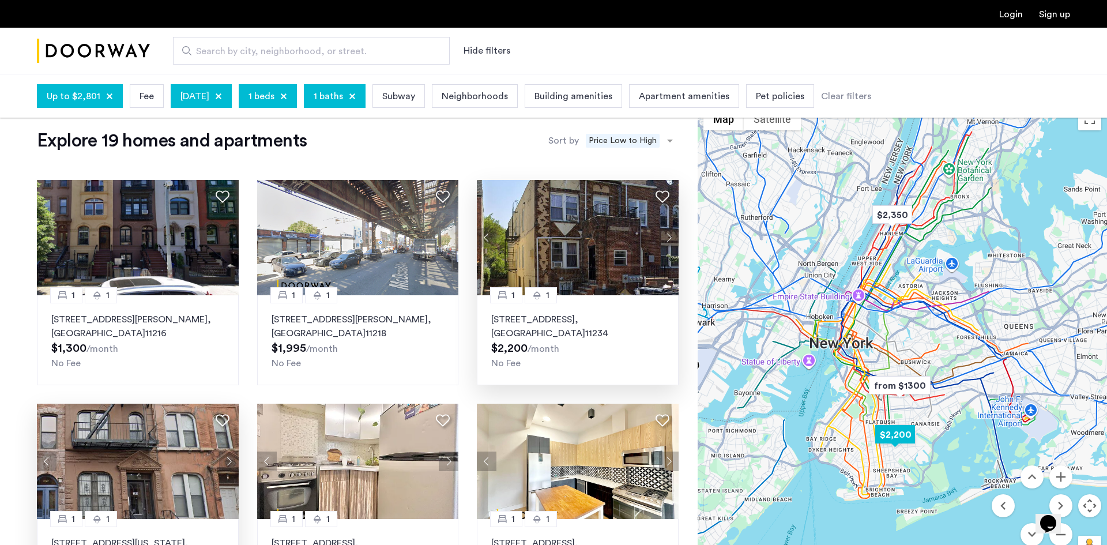
click at [665, 233] on button "Next apartment" at bounding box center [669, 238] width 20 height 20
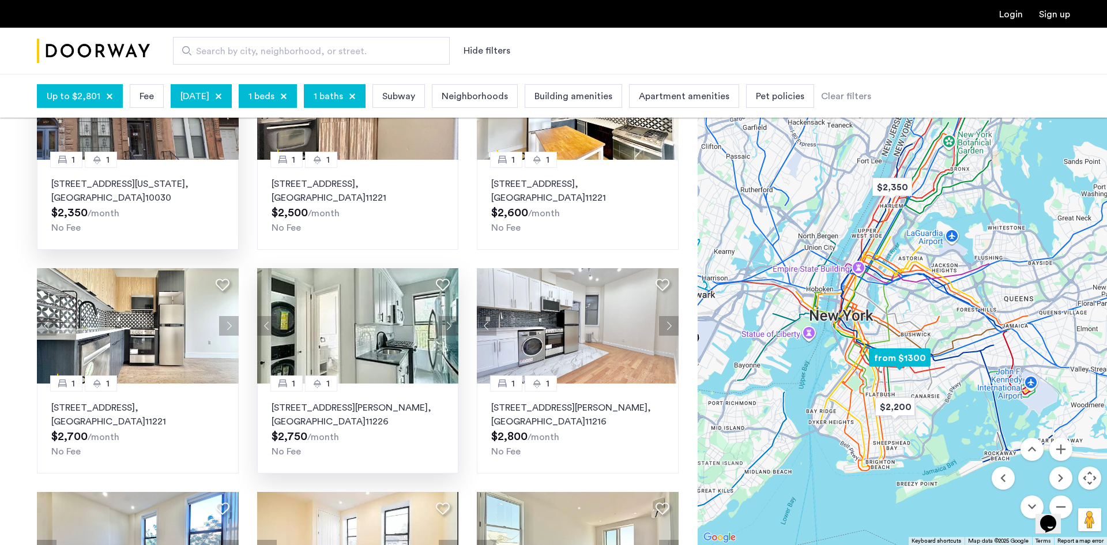
scroll to position [377, 0]
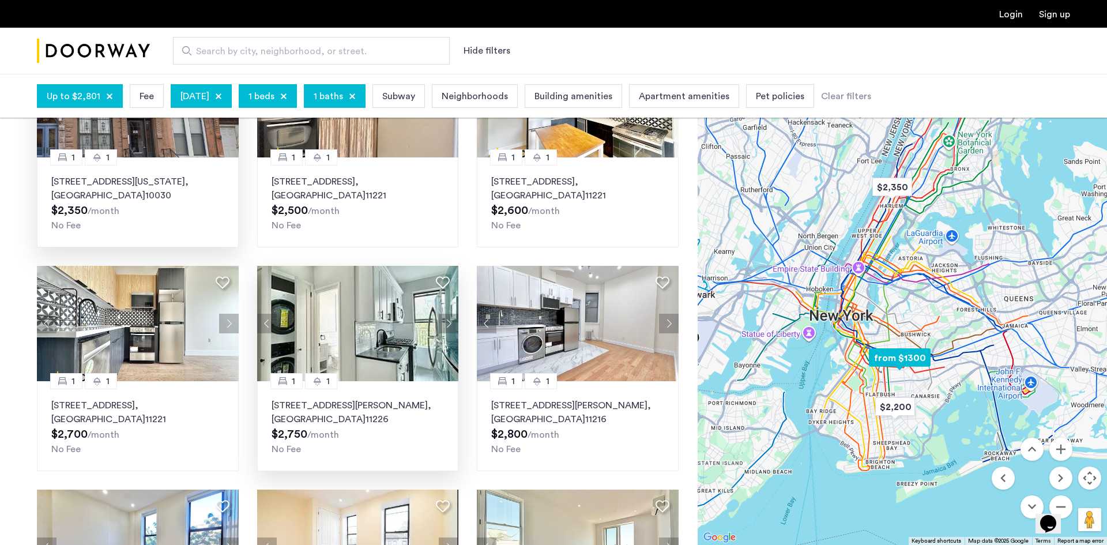
click at [452, 320] on button "Next apartment" at bounding box center [449, 324] width 20 height 20
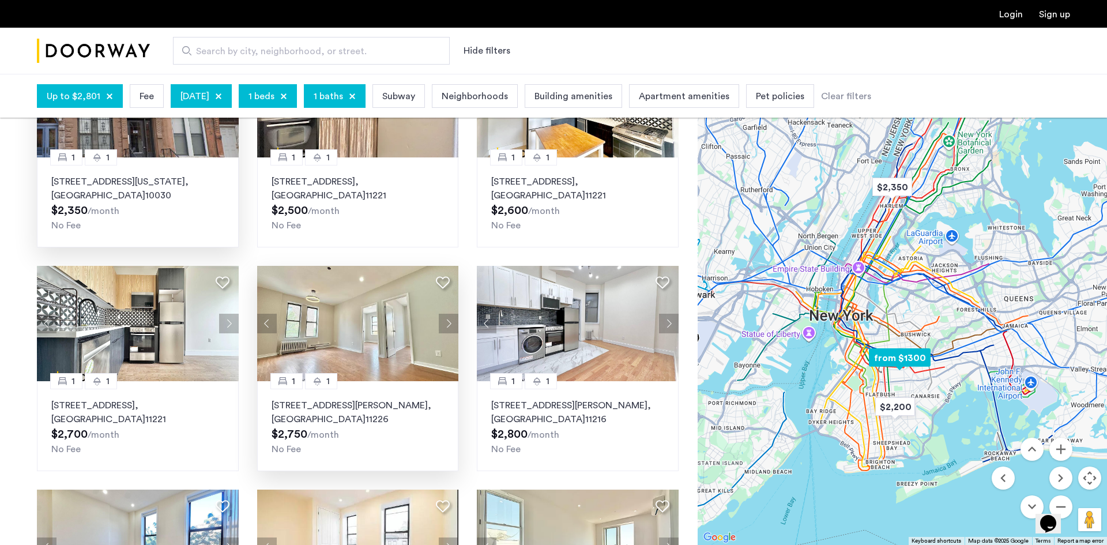
click at [449, 320] on button "Next apartment" at bounding box center [449, 324] width 20 height 20
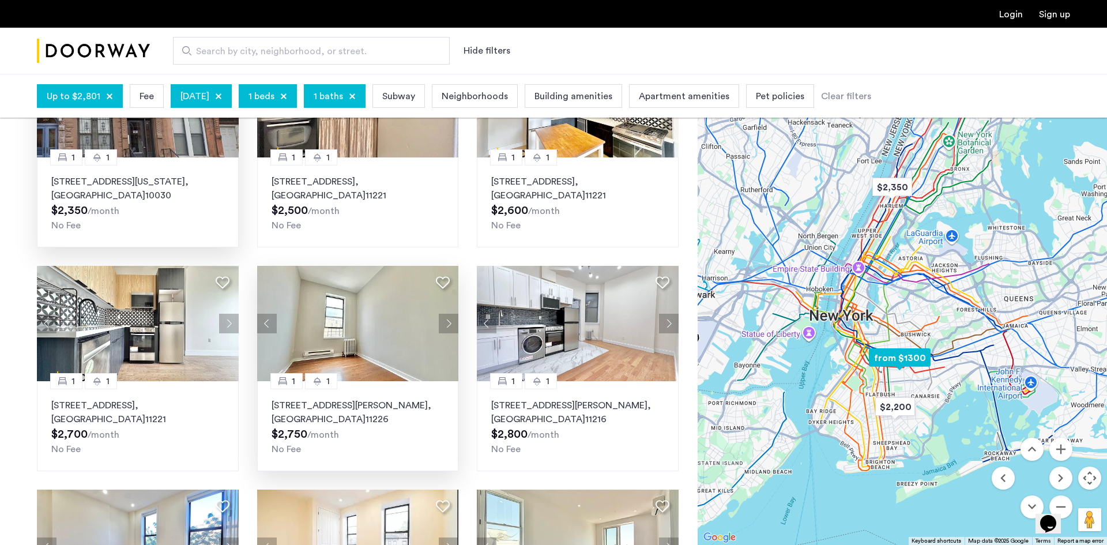
click at [449, 320] on button "Next apartment" at bounding box center [449, 324] width 20 height 20
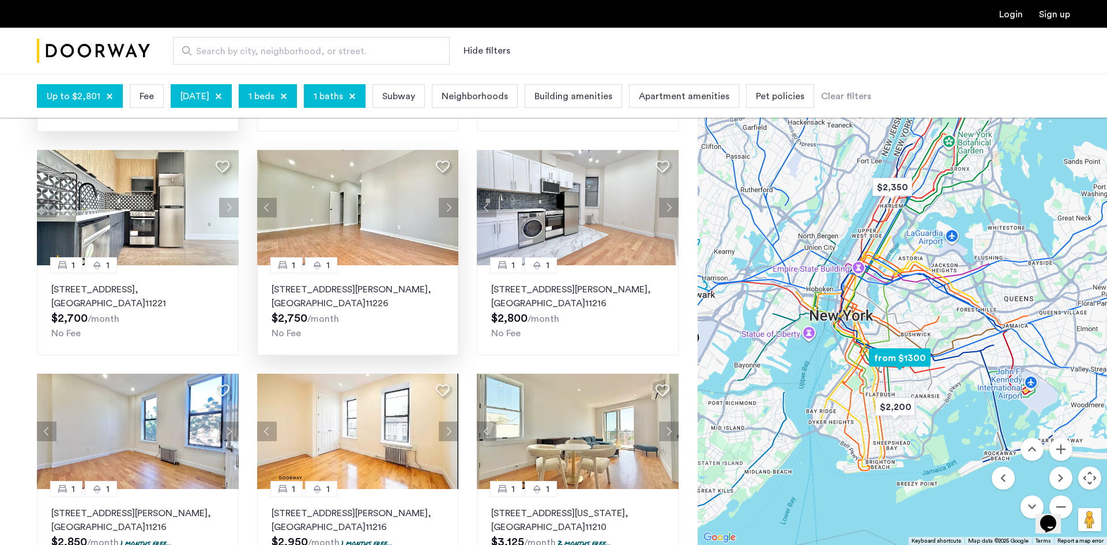
scroll to position [486, 0]
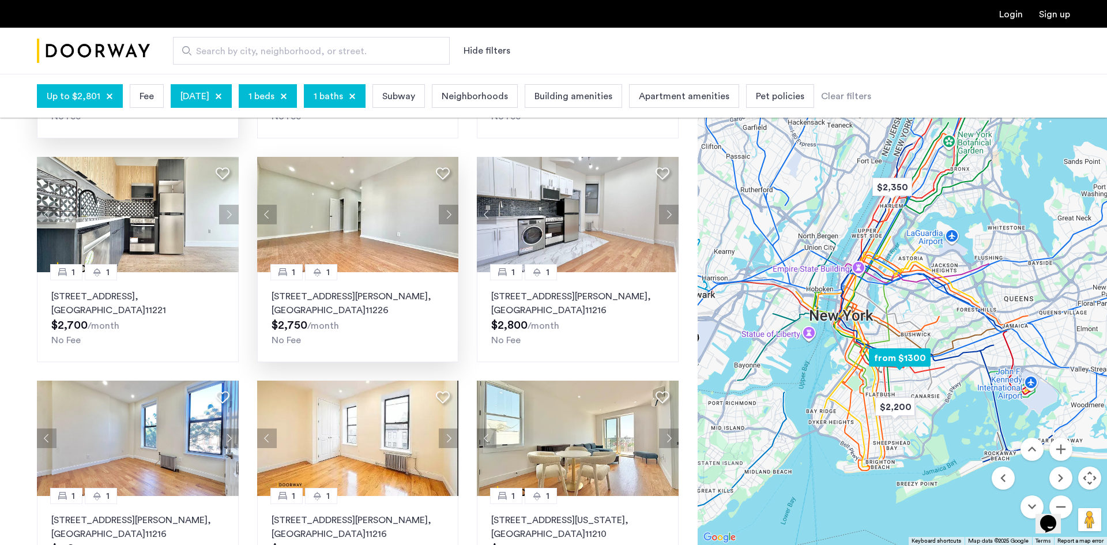
click at [398, 244] on img at bounding box center [358, 214] width 202 height 115
click at [1059, 454] on button "Zoom in" at bounding box center [1060, 449] width 23 height 23
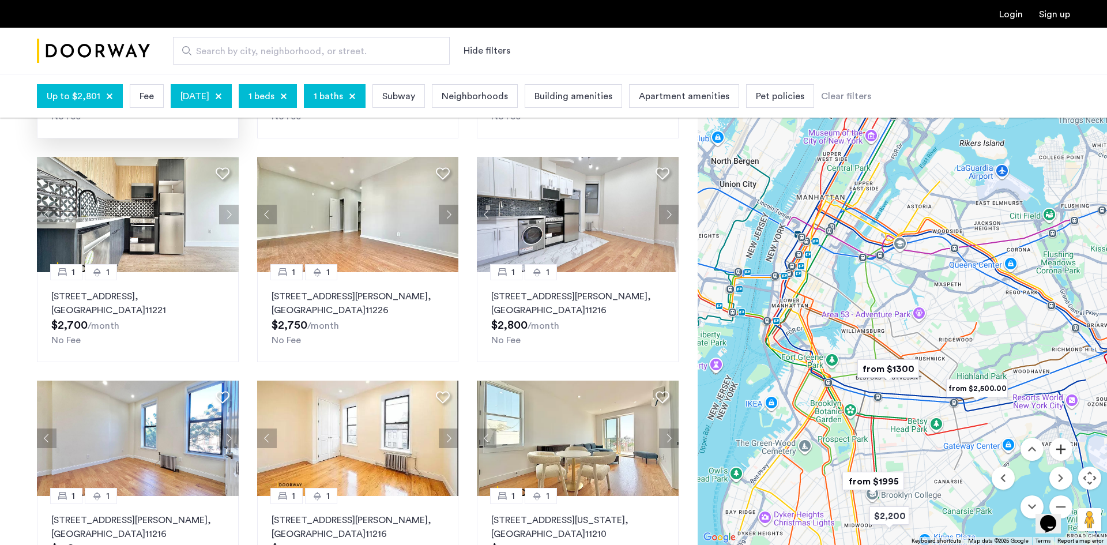
click at [1059, 454] on button "Zoom in" at bounding box center [1060, 449] width 23 height 23
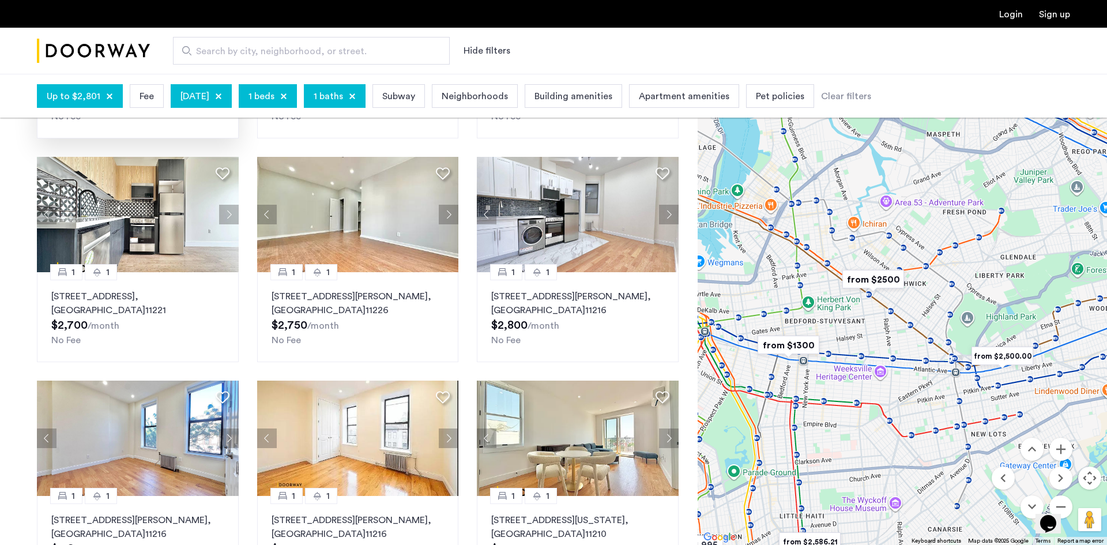
drag, startPoint x: 998, startPoint y: 386, endPoint x: 949, endPoint y: 270, distance: 126.6
click at [944, 257] on div at bounding box center [902, 309] width 409 height 471
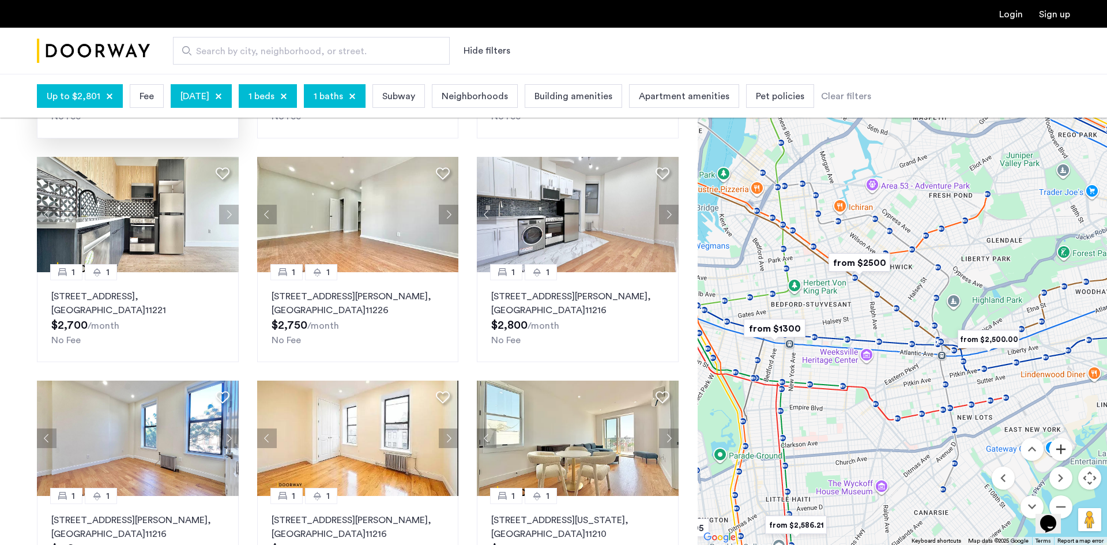
click at [1065, 451] on button "Zoom in" at bounding box center [1060, 449] width 23 height 23
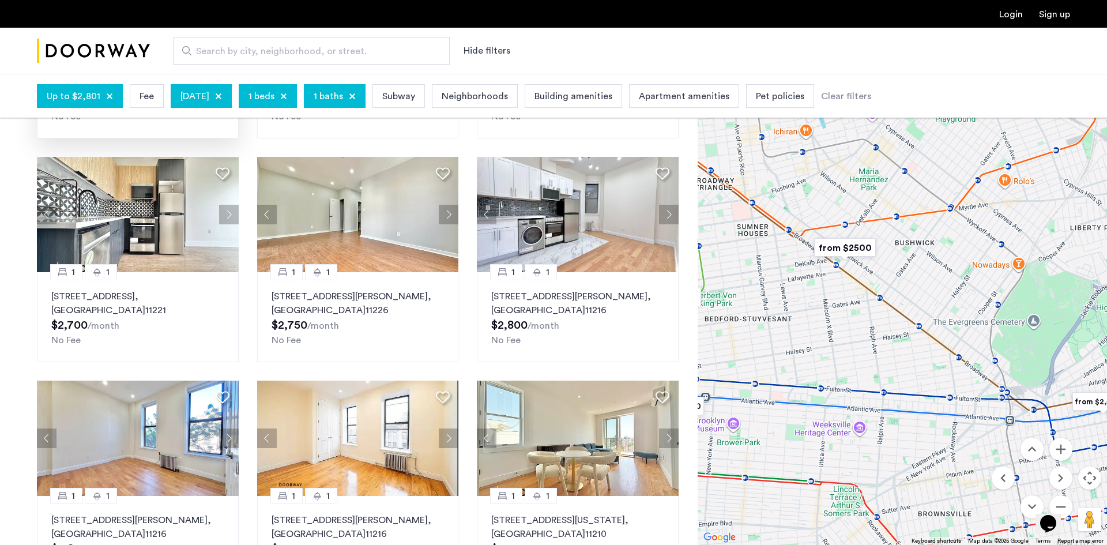
drag, startPoint x: 913, startPoint y: 285, endPoint x: 969, endPoint y: 326, distance: 68.5
click at [969, 326] on div at bounding box center [902, 309] width 409 height 471
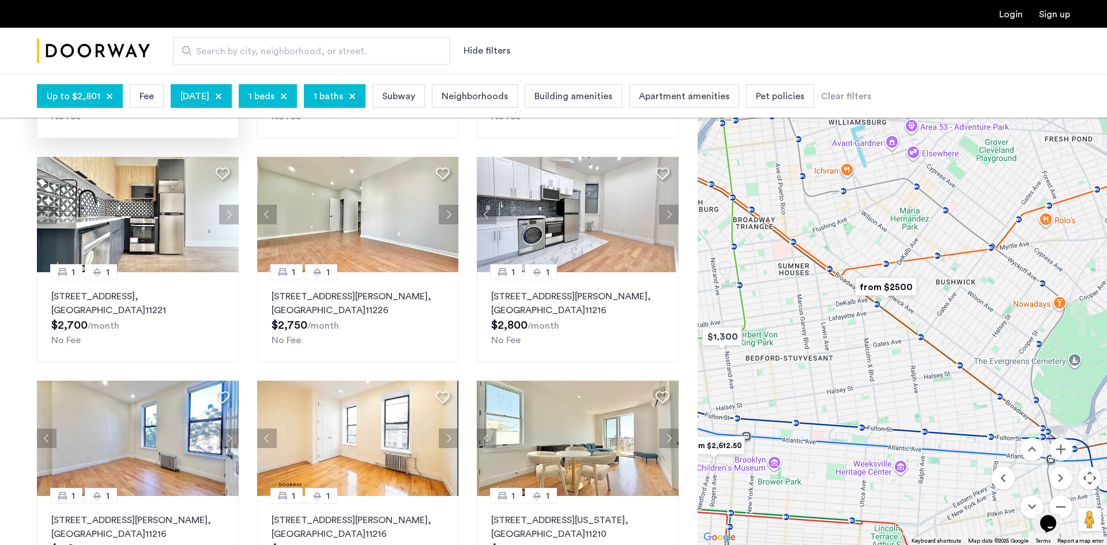
drag, startPoint x: 782, startPoint y: 324, endPoint x: 870, endPoint y: 355, distance: 93.3
click at [870, 355] on div at bounding box center [902, 309] width 409 height 471
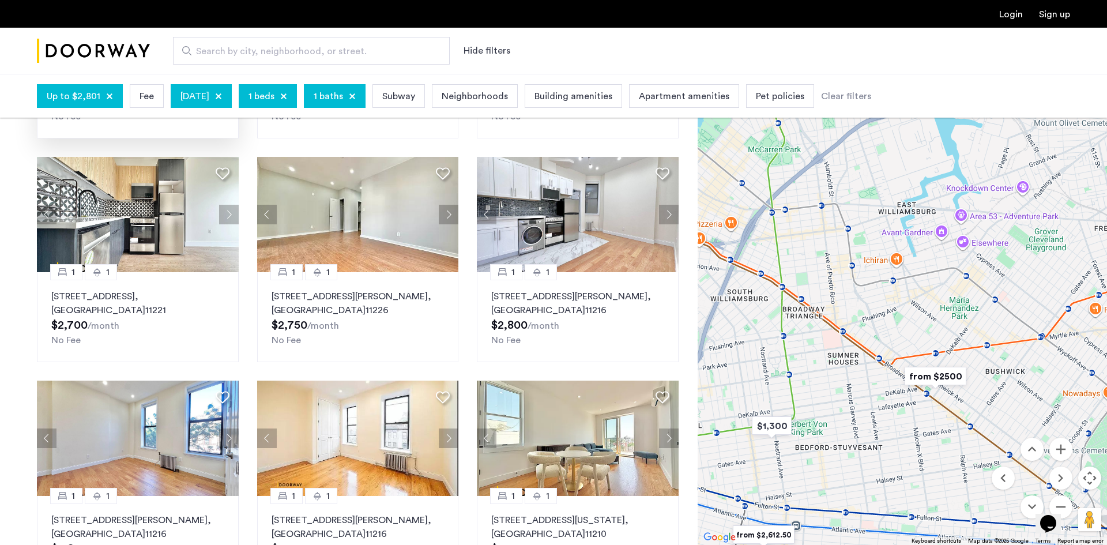
drag, startPoint x: 900, startPoint y: 328, endPoint x: 856, endPoint y: 393, distance: 79.2
click at [856, 393] on div at bounding box center [902, 309] width 409 height 471
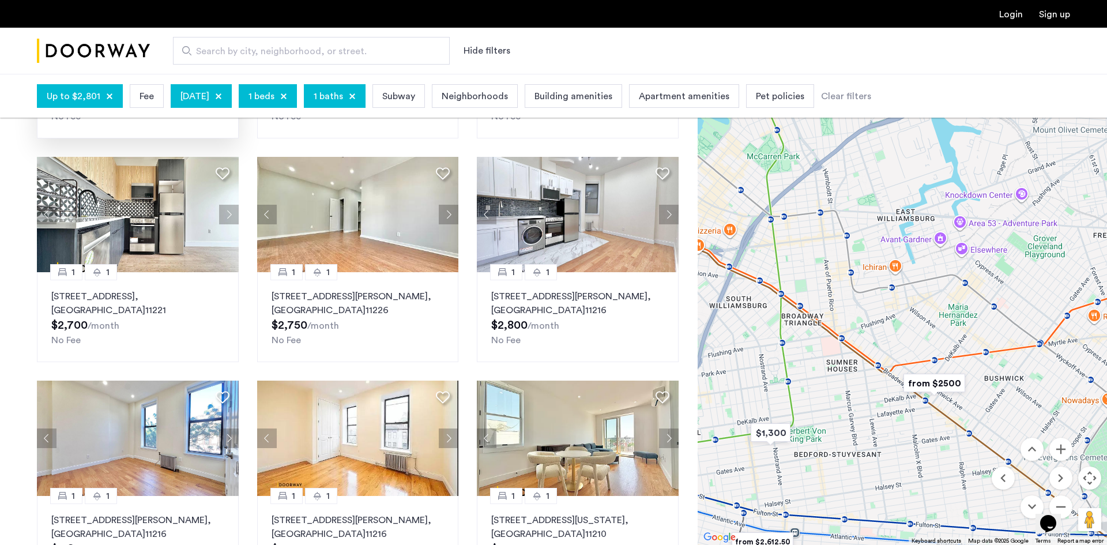
click at [936, 317] on div at bounding box center [902, 309] width 409 height 471
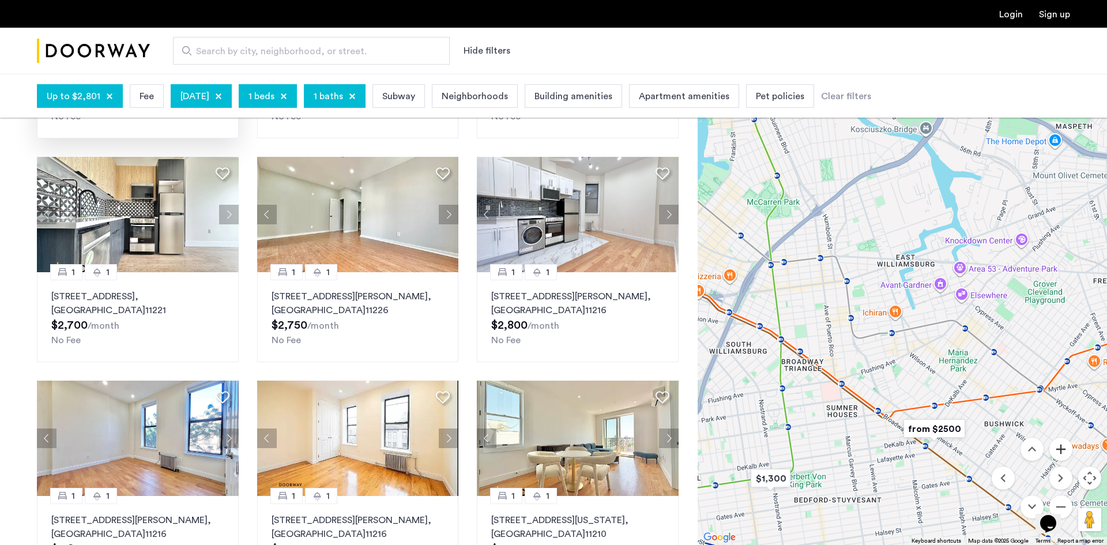
click at [1062, 444] on button "Zoom in" at bounding box center [1060, 449] width 23 height 23
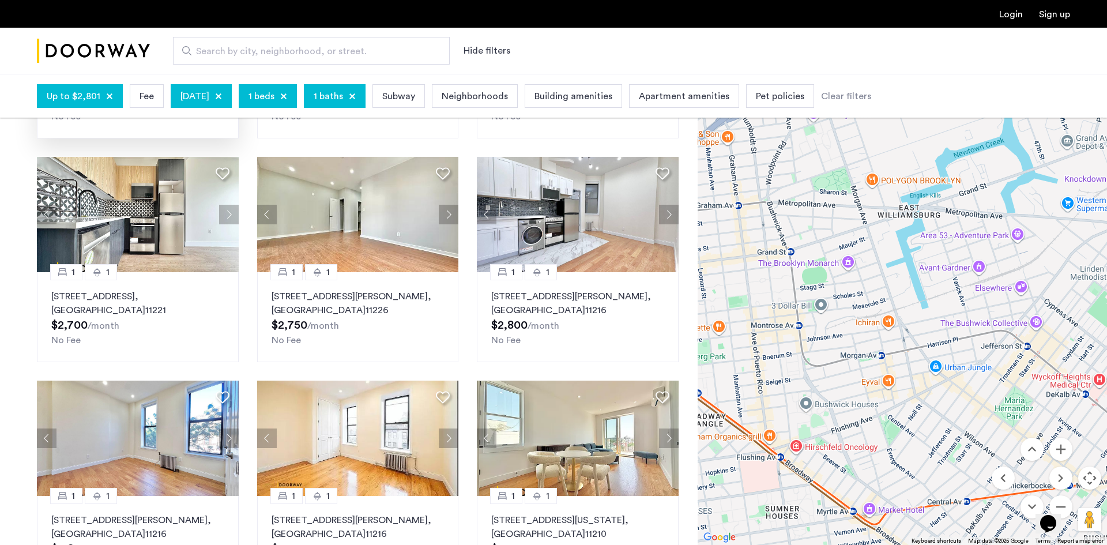
click at [905, 322] on div at bounding box center [902, 309] width 409 height 471
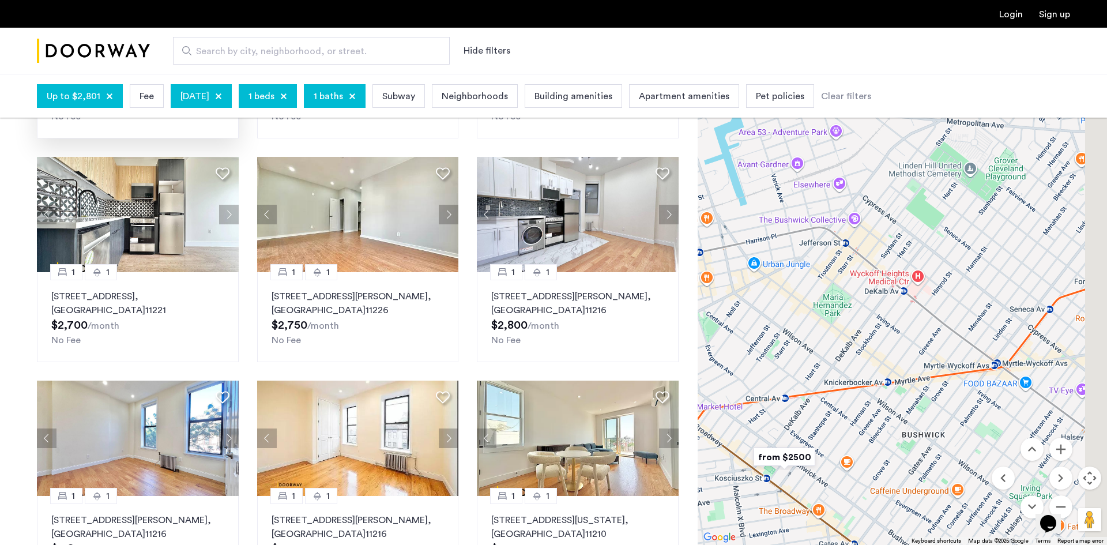
drag, startPoint x: 937, startPoint y: 325, endPoint x: 907, endPoint y: 331, distance: 30.1
click at [907, 331] on div at bounding box center [902, 309] width 409 height 471
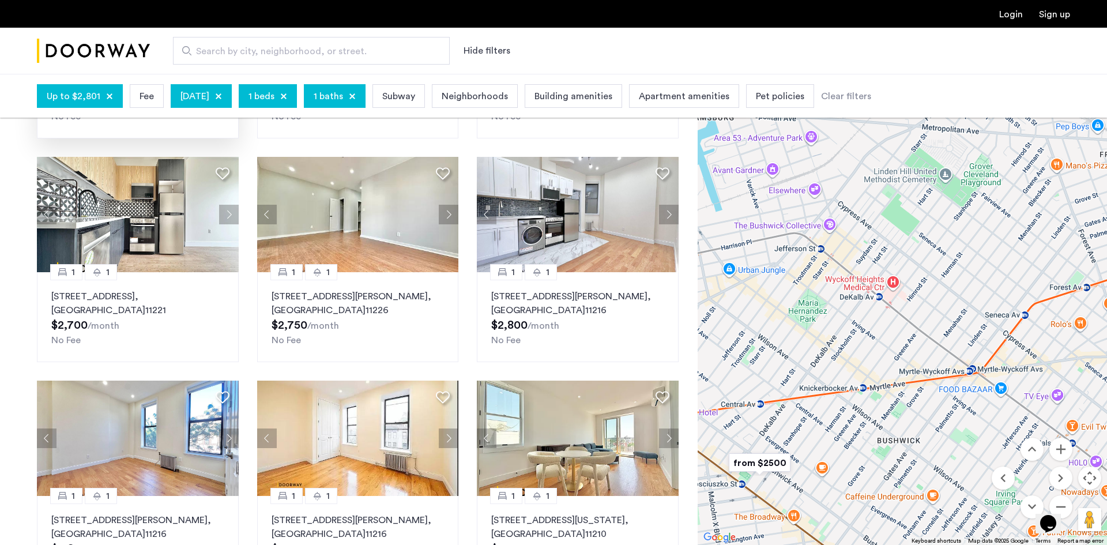
click at [777, 463] on img "from $2500" at bounding box center [759, 463] width 71 height 26
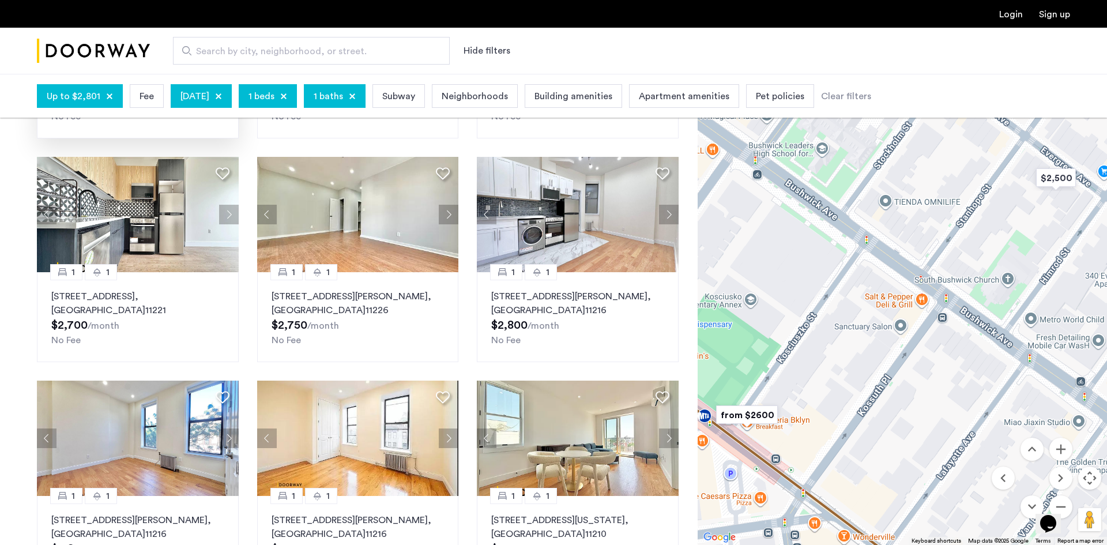
click at [756, 413] on img "from $2600" at bounding box center [746, 415] width 71 height 26
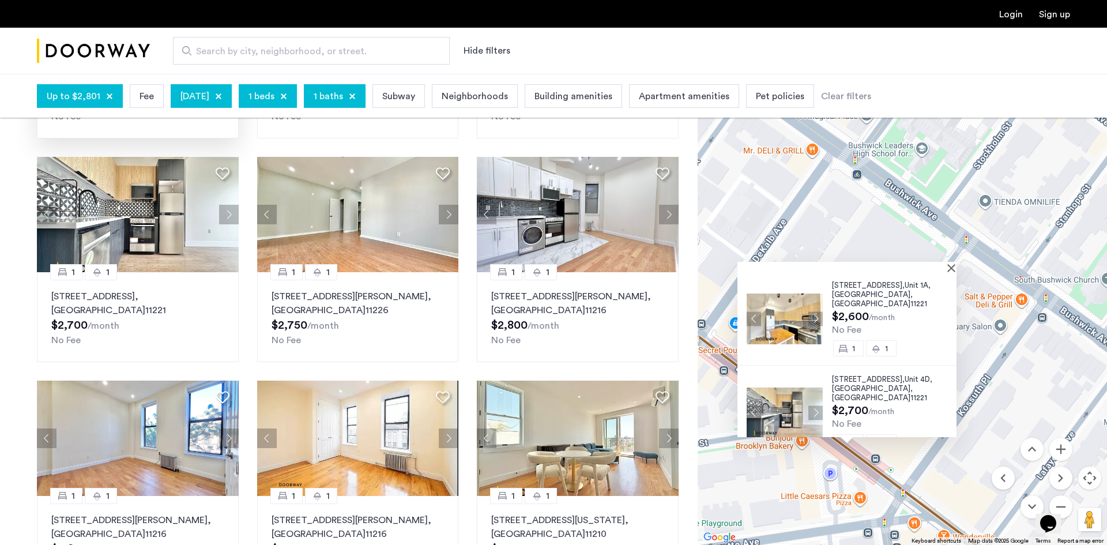
click at [778, 312] on img at bounding box center [785, 318] width 76 height 51
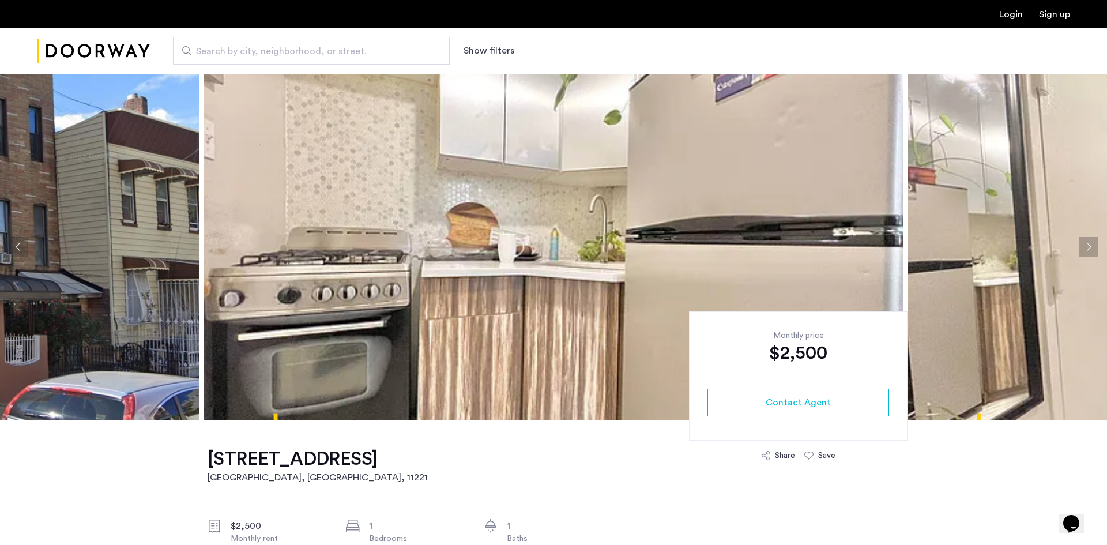
click at [1095, 245] on button "Next apartment" at bounding box center [1089, 247] width 20 height 20
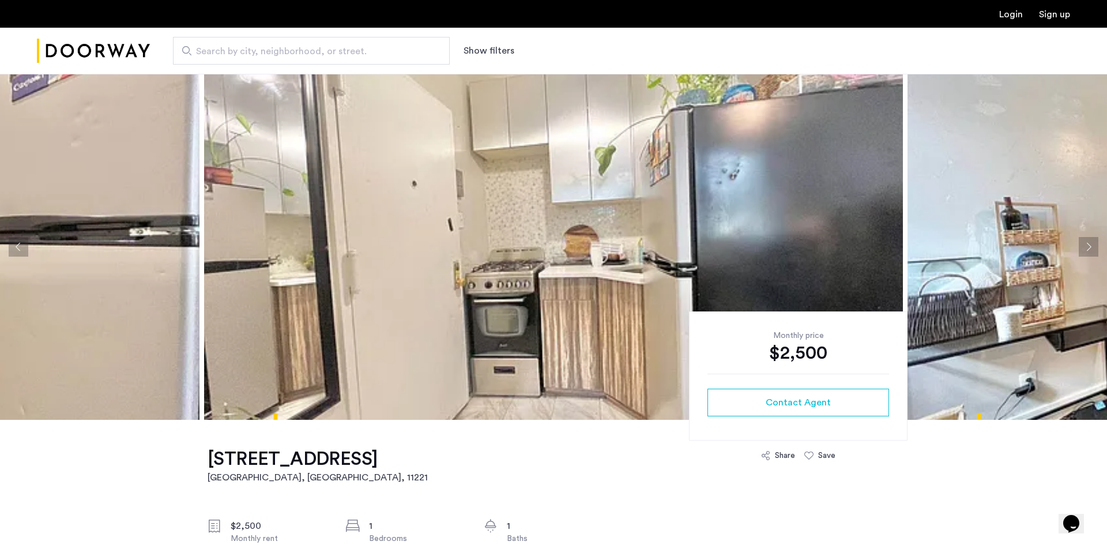
click at [1095, 245] on button "Next apartment" at bounding box center [1089, 247] width 20 height 20
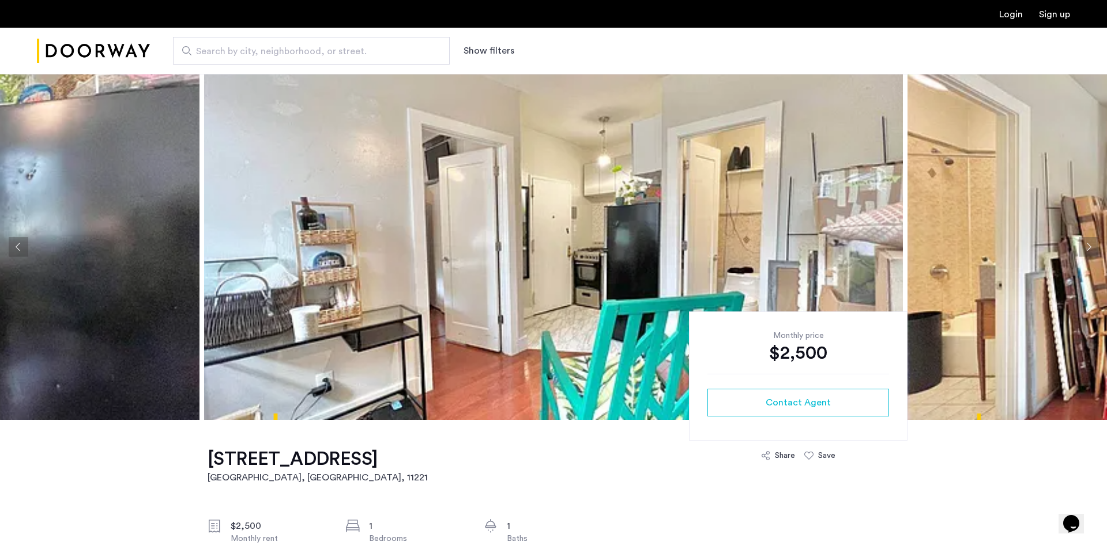
click at [1095, 245] on button "Next apartment" at bounding box center [1089, 247] width 20 height 20
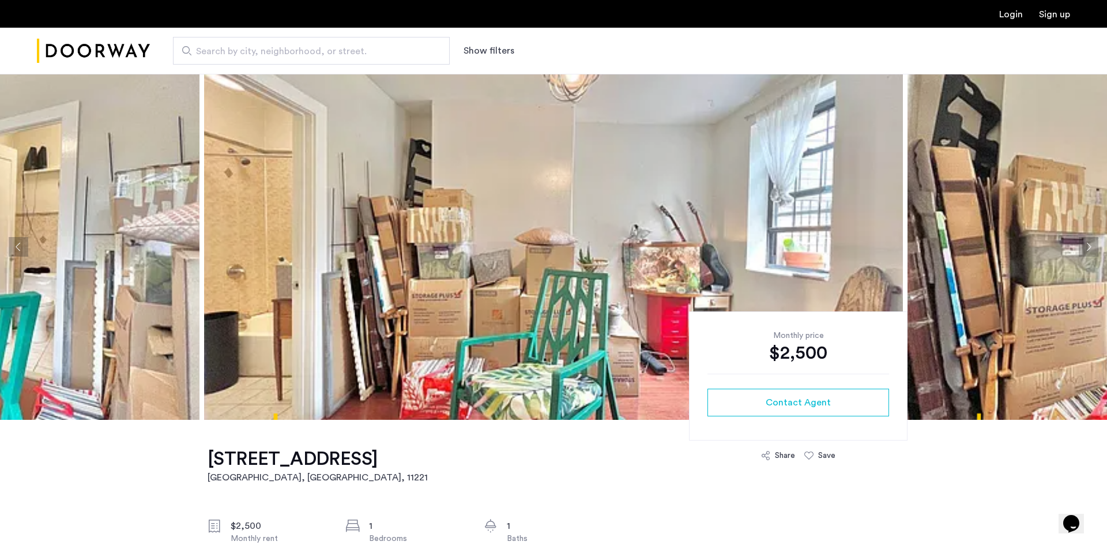
click at [1095, 245] on button "Next apartment" at bounding box center [1089, 247] width 20 height 20
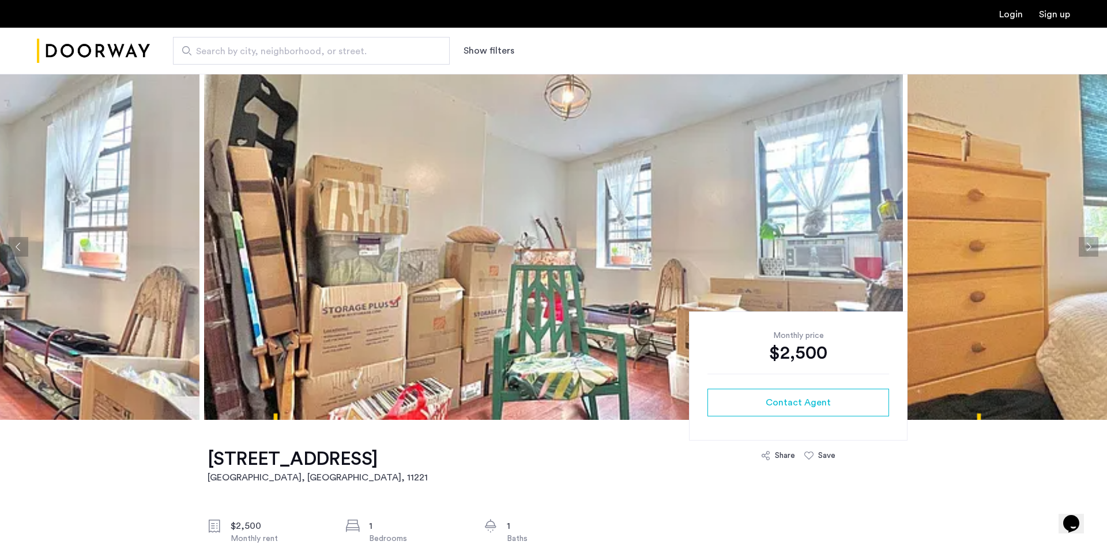
click at [1095, 245] on button "Next apartment" at bounding box center [1089, 247] width 20 height 20
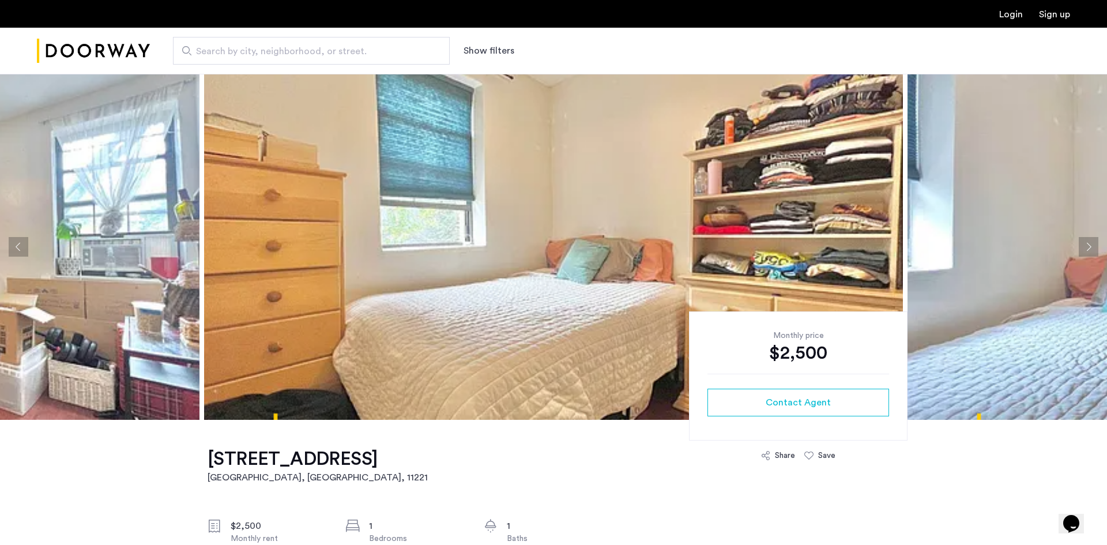
click at [1095, 245] on button "Next apartment" at bounding box center [1089, 247] width 20 height 20
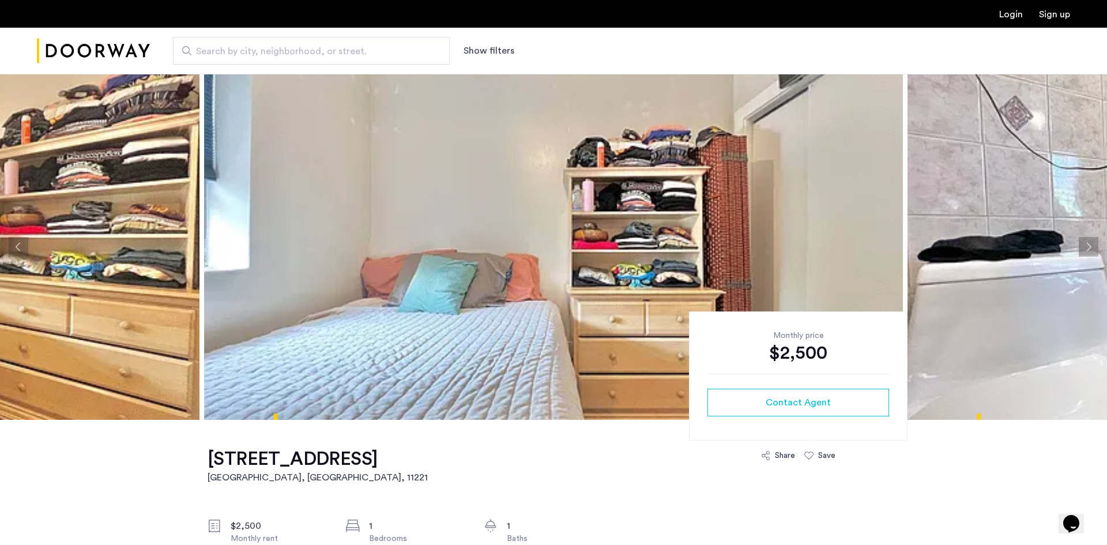
click at [1095, 245] on button "Next apartment" at bounding box center [1089, 247] width 20 height 20
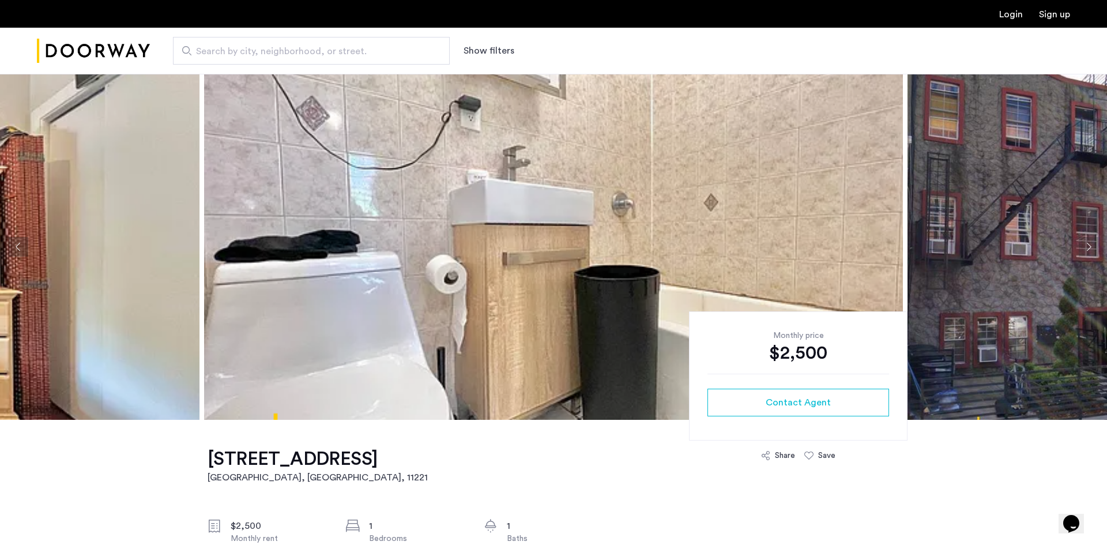
click at [1095, 245] on button "Next apartment" at bounding box center [1089, 247] width 20 height 20
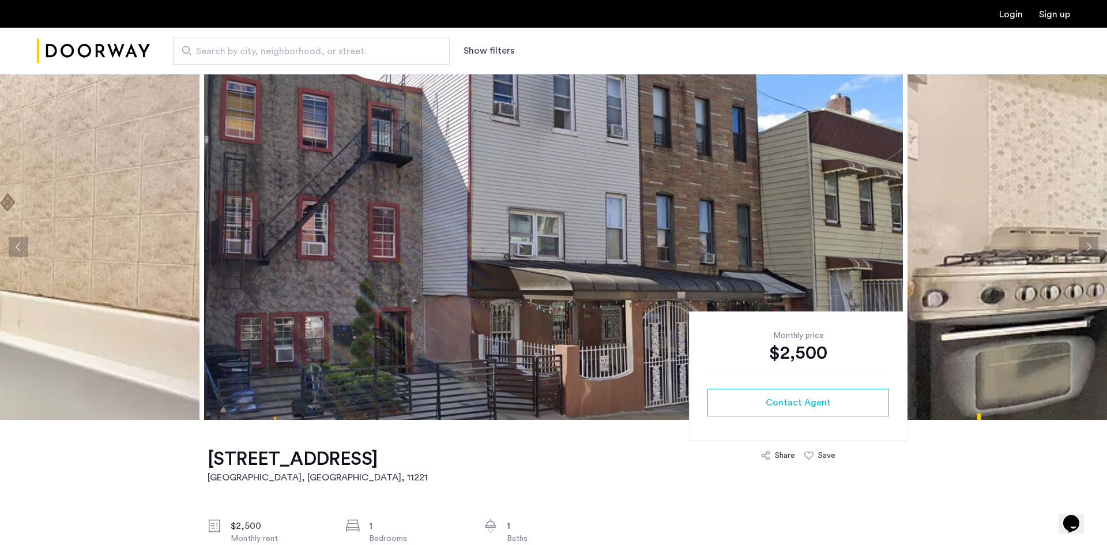
click at [1095, 245] on button "Next apartment" at bounding box center [1089, 247] width 20 height 20
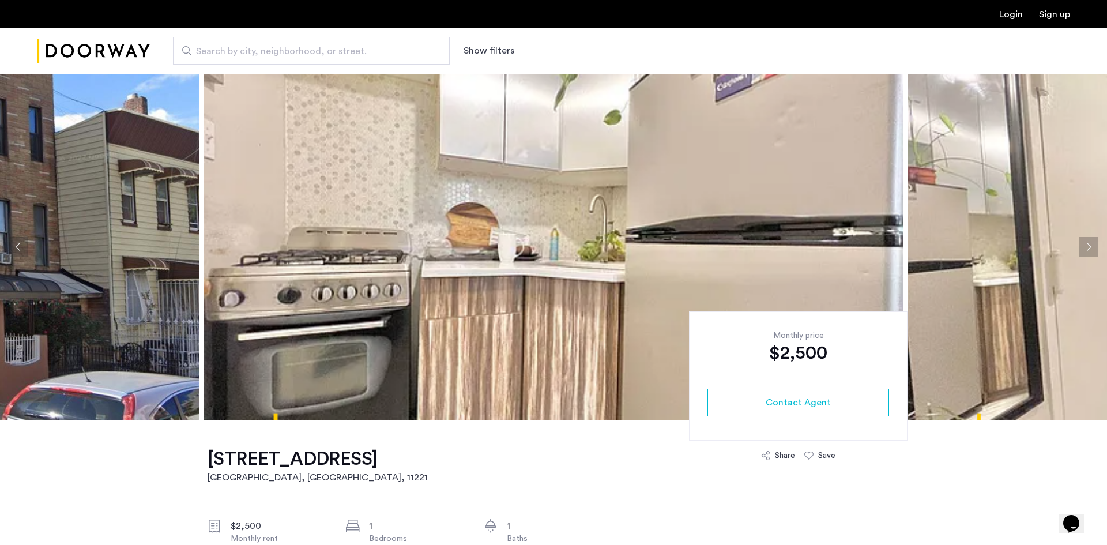
click at [1095, 245] on button "Next apartment" at bounding box center [1089, 247] width 20 height 20
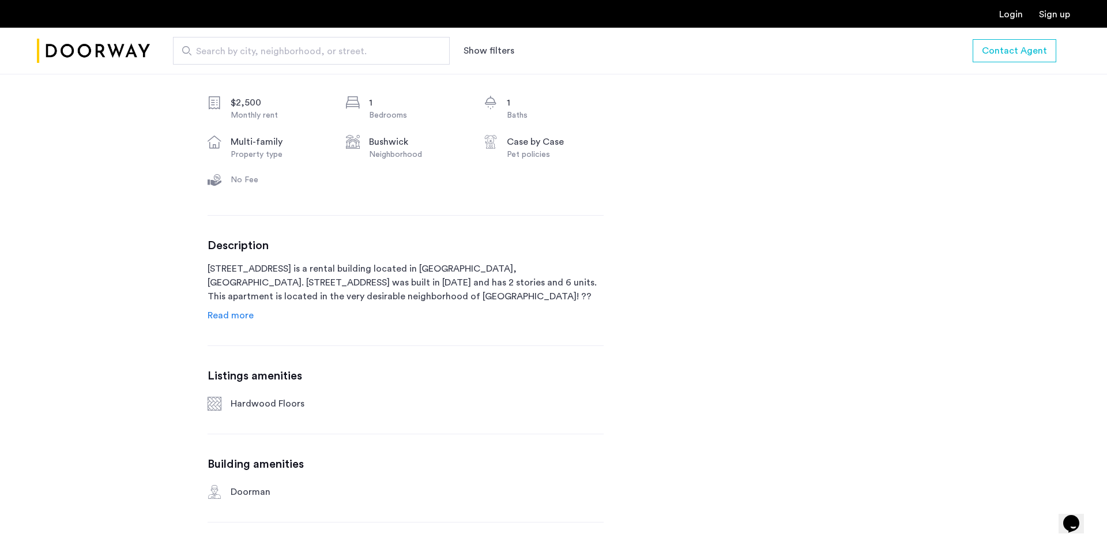
scroll to position [423, 0]
click at [240, 316] on span "Read more" at bounding box center [231, 315] width 46 height 9
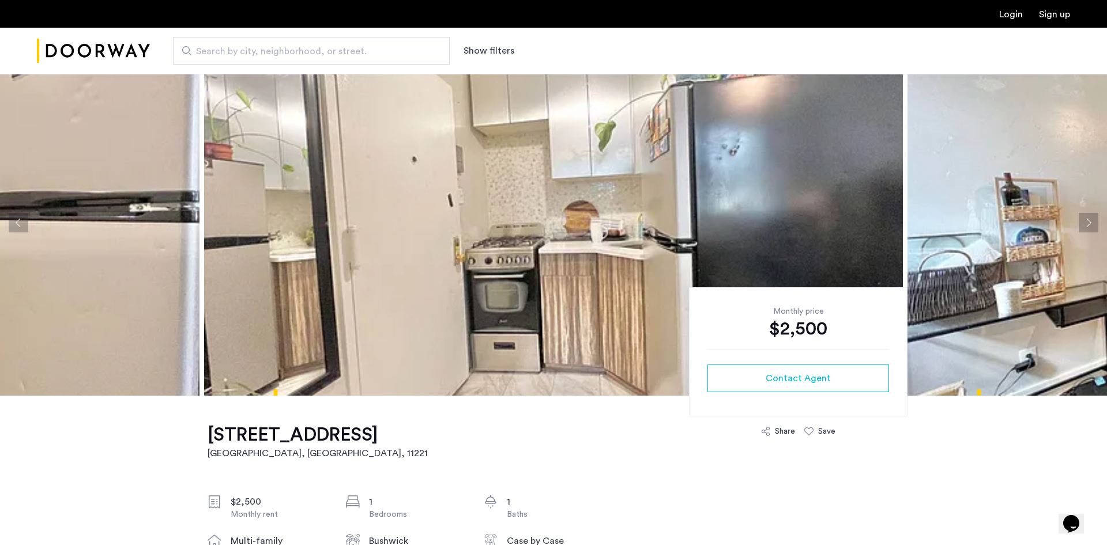
scroll to position [0, 0]
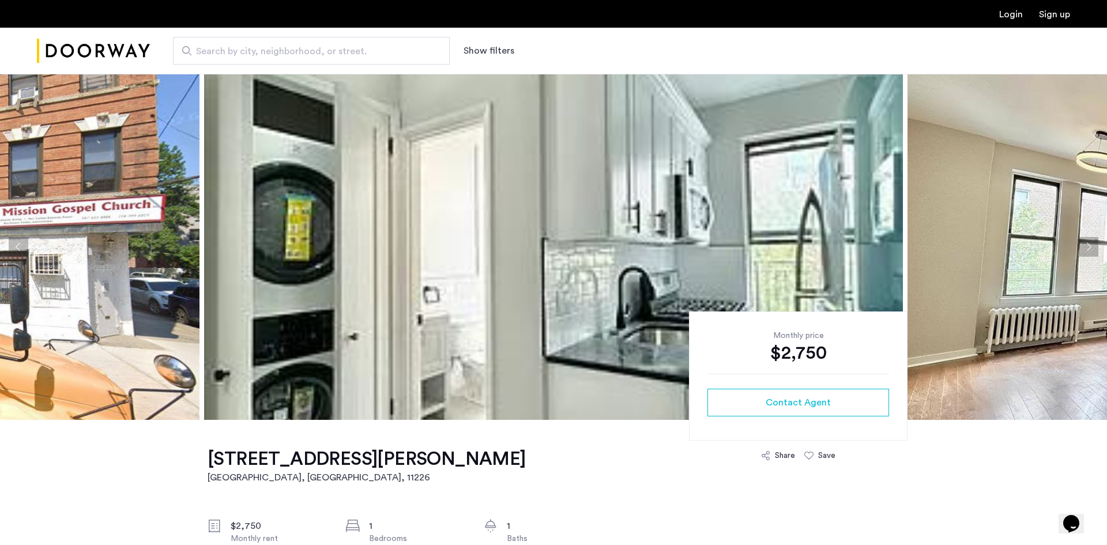
click at [417, 235] on img at bounding box center [553, 247] width 699 height 346
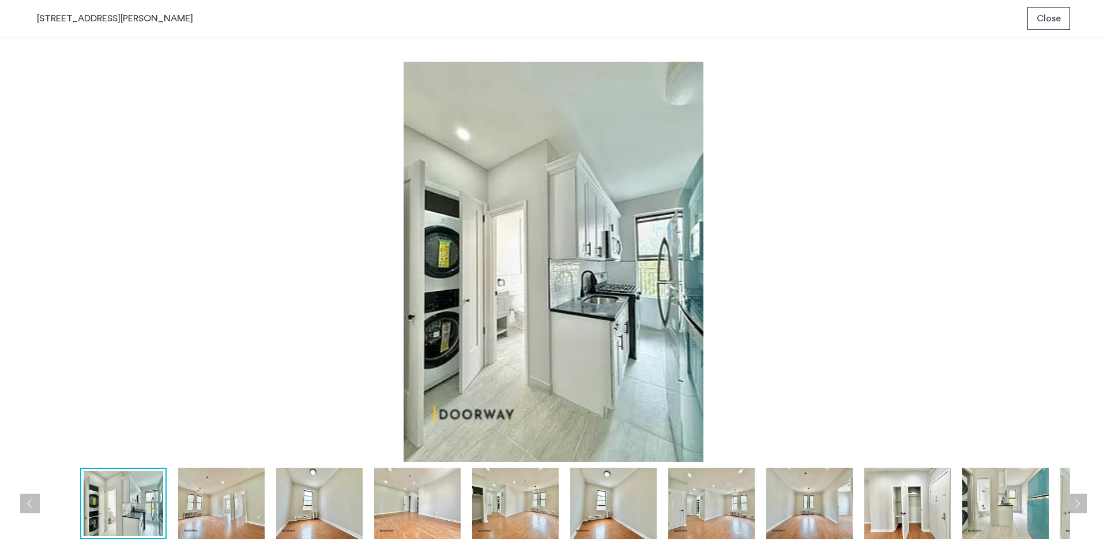
click at [586, 276] on img at bounding box center [553, 262] width 1033 height 400
click at [245, 481] on img at bounding box center [221, 503] width 86 height 71
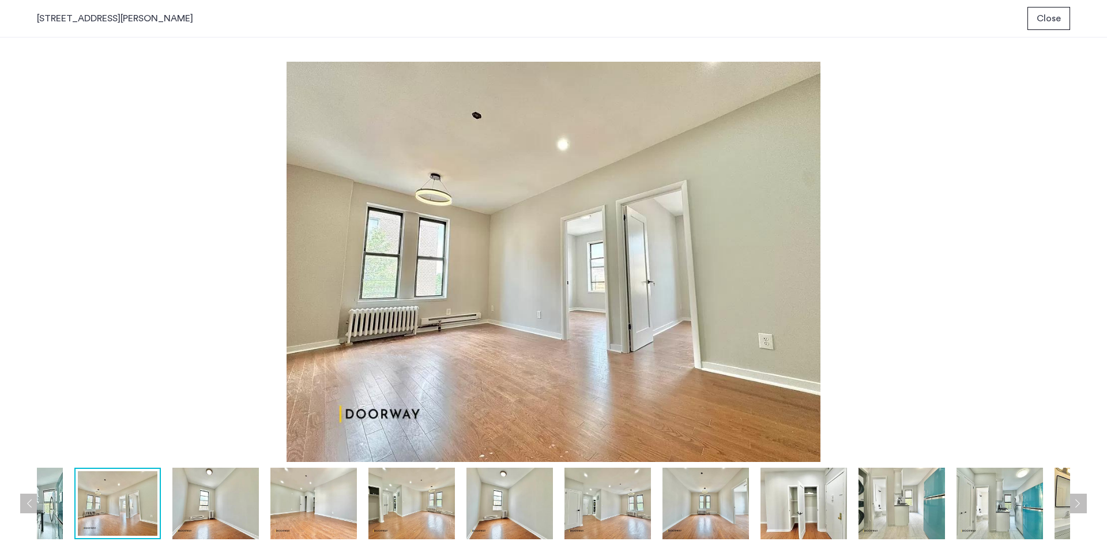
click at [316, 492] on img at bounding box center [313, 503] width 86 height 71
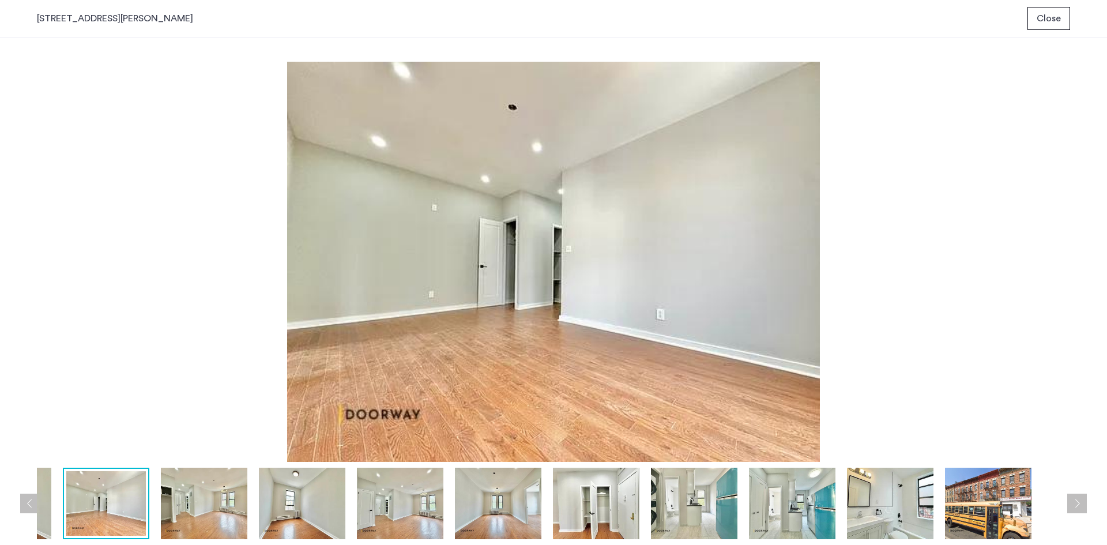
click at [322, 496] on img at bounding box center [302, 503] width 86 height 71
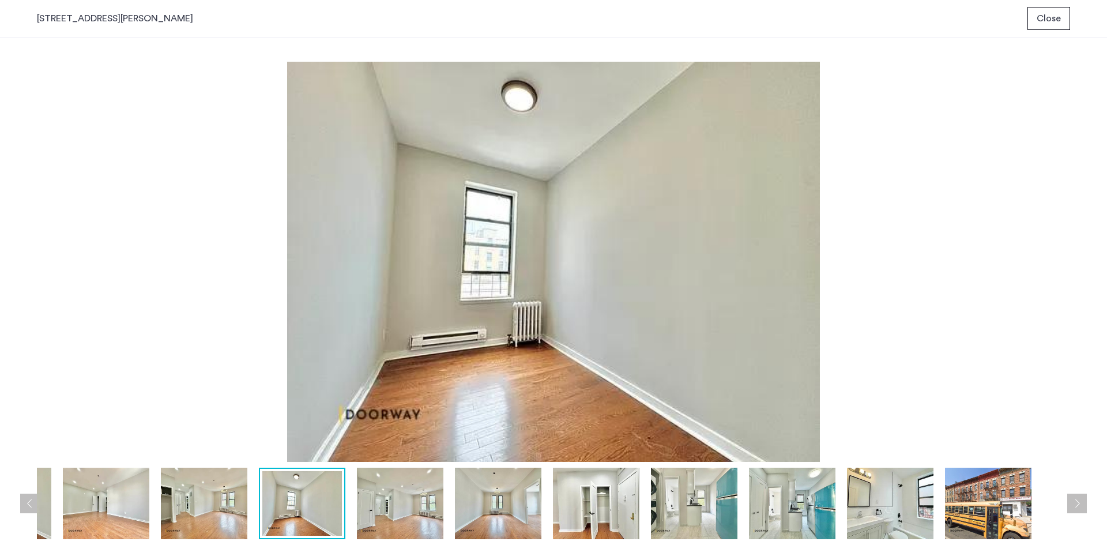
click at [382, 496] on img at bounding box center [400, 503] width 86 height 71
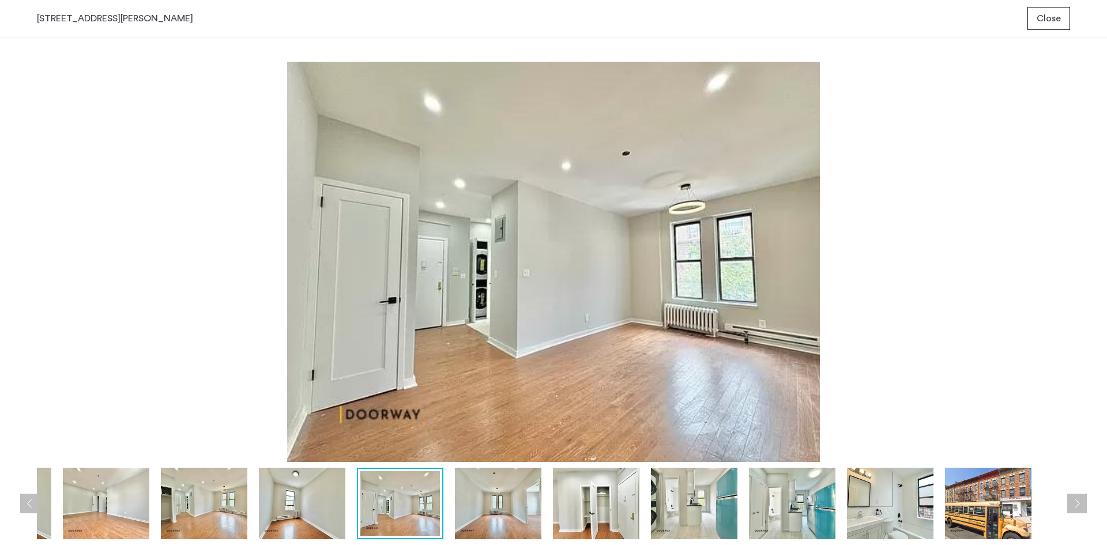
click at [489, 497] on img at bounding box center [498, 503] width 86 height 71
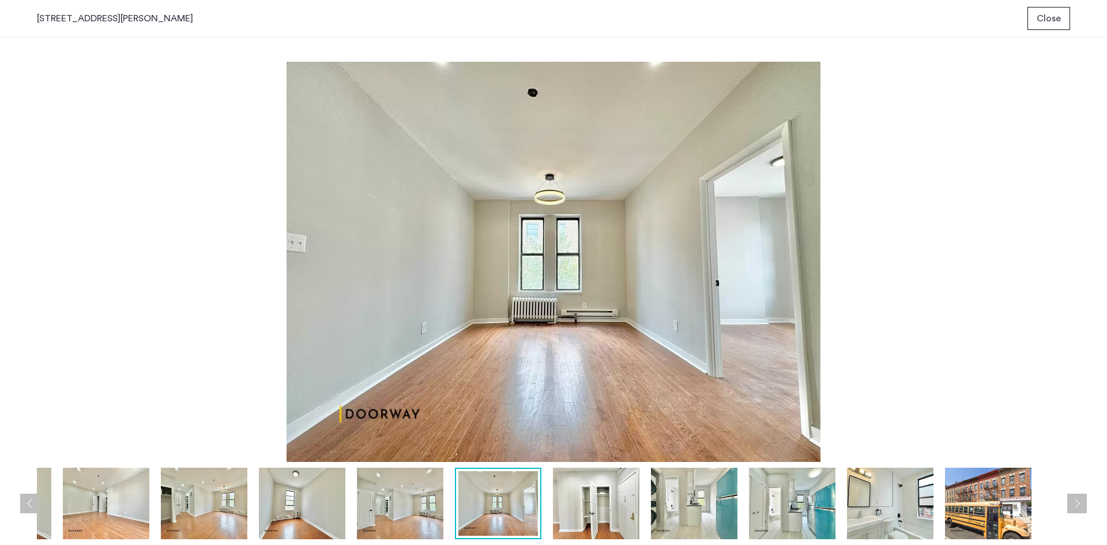
click at [604, 499] on img at bounding box center [596, 503] width 86 height 71
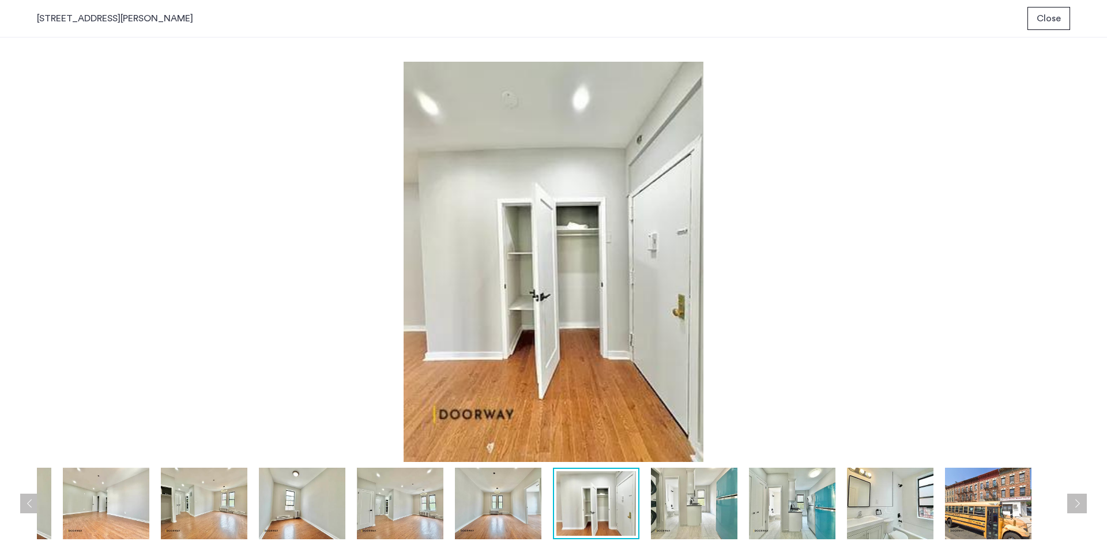
click at [704, 496] on img at bounding box center [694, 503] width 86 height 71
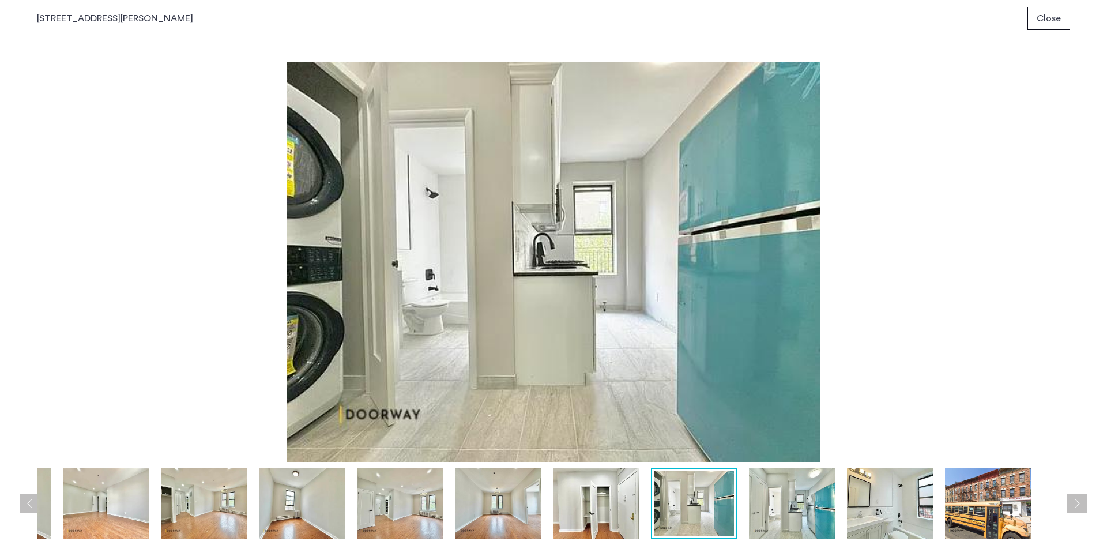
click at [800, 496] on img at bounding box center [792, 503] width 86 height 71
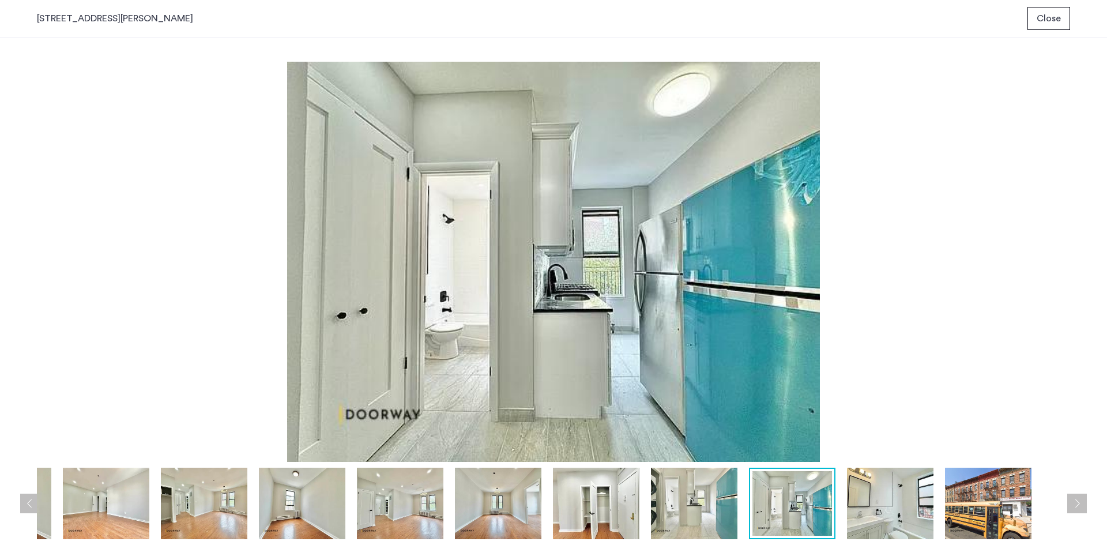
click at [880, 494] on img at bounding box center [890, 503] width 86 height 71
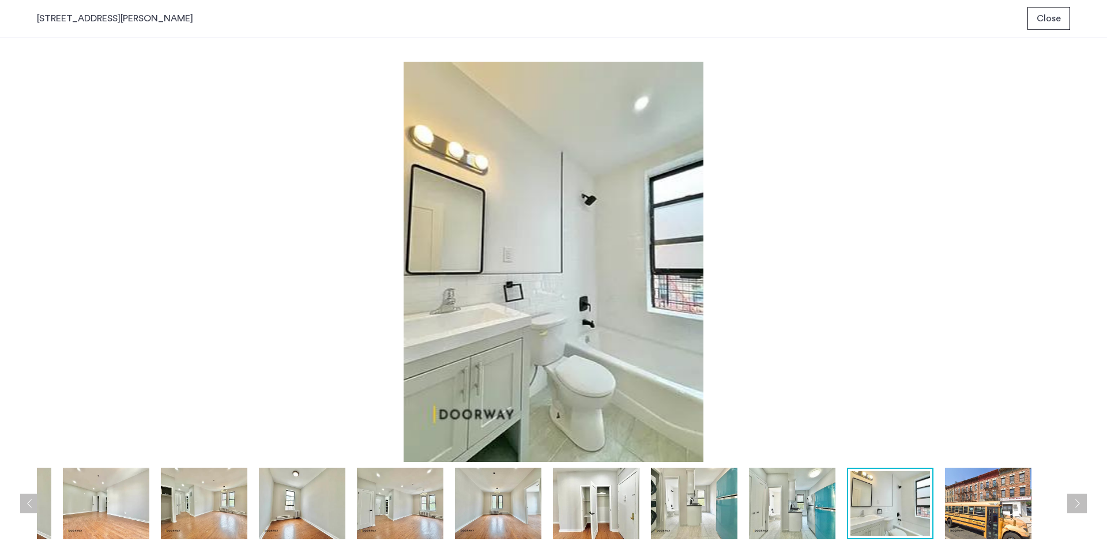
click at [953, 494] on img at bounding box center [988, 503] width 86 height 71
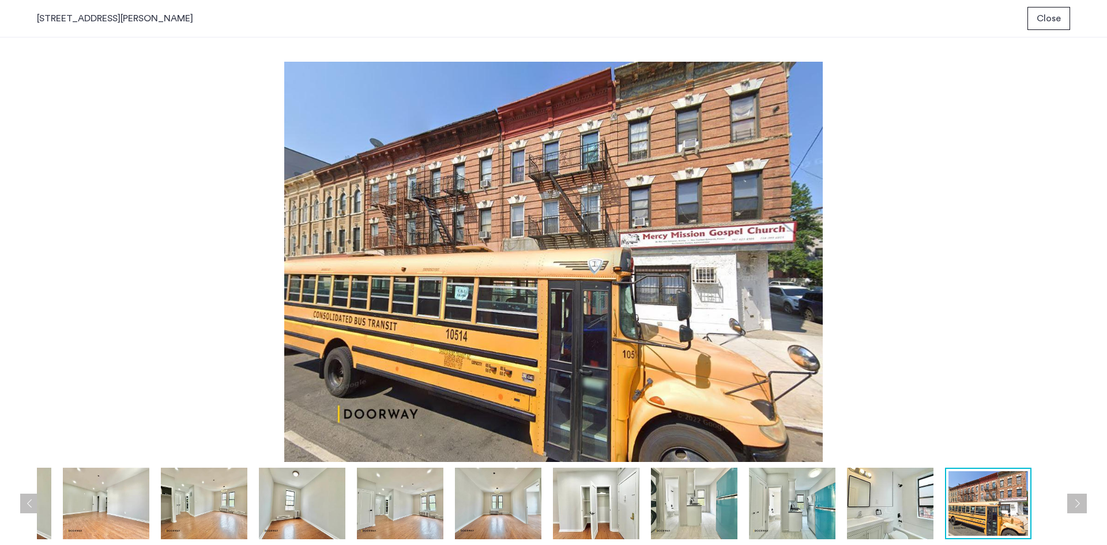
click at [883, 495] on img at bounding box center [890, 503] width 86 height 71
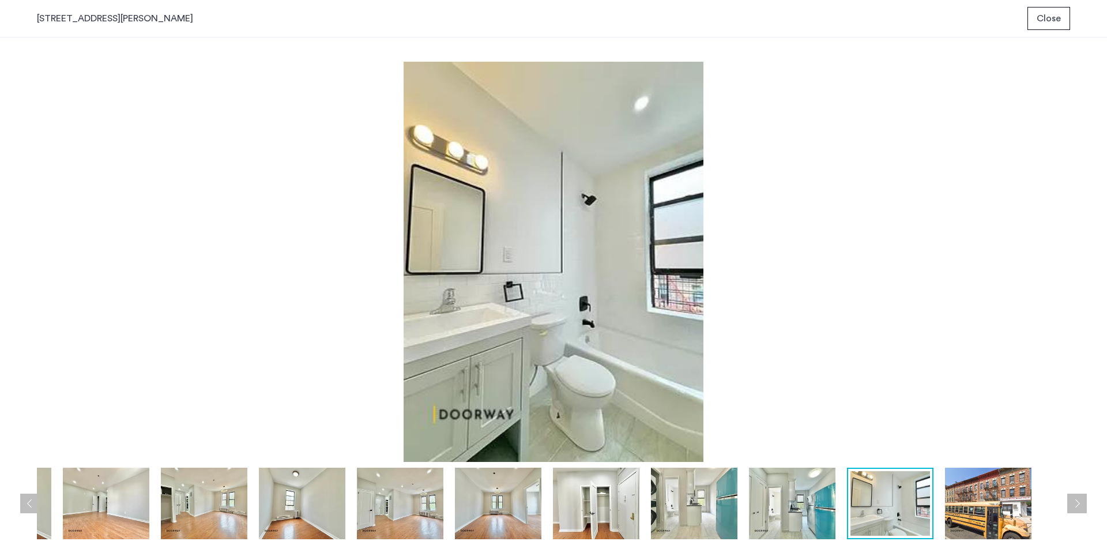
click at [101, 494] on img at bounding box center [106, 503] width 86 height 71
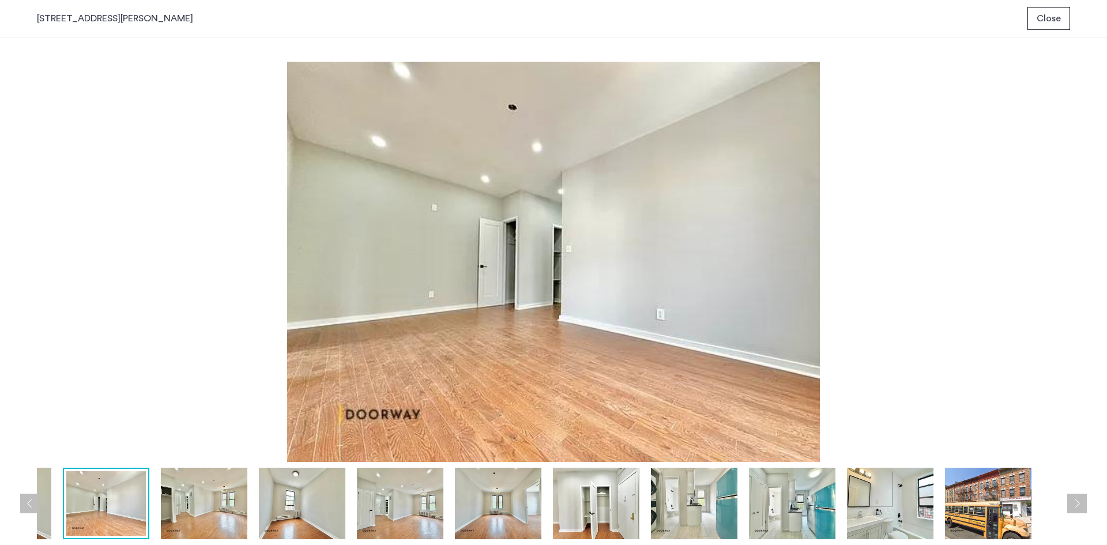
click at [203, 489] on img at bounding box center [204, 503] width 86 height 71
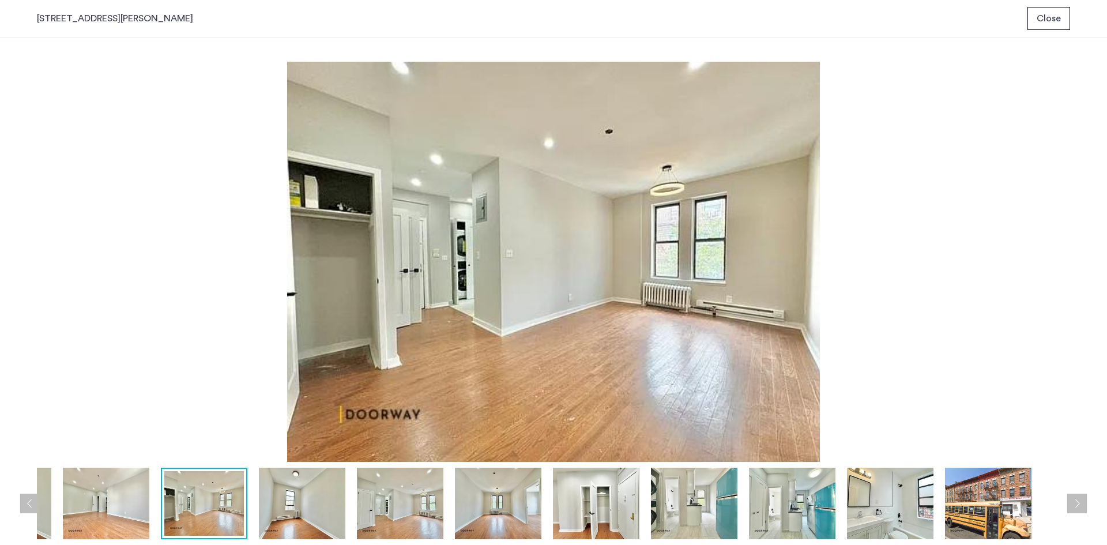
click at [276, 490] on img at bounding box center [302, 503] width 86 height 71
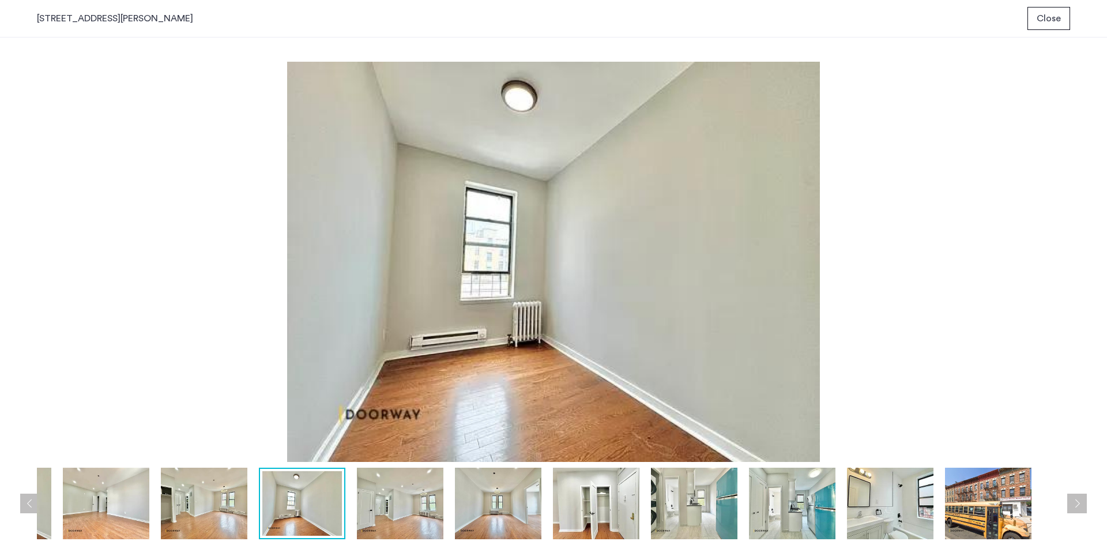
click at [384, 491] on img at bounding box center [400, 503] width 86 height 71
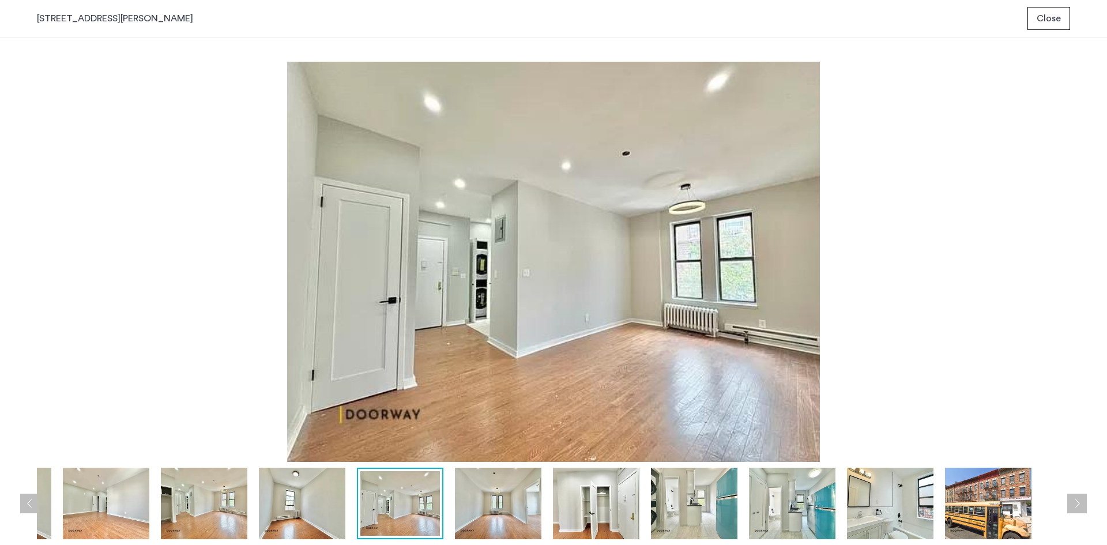
click at [517, 512] on img at bounding box center [498, 503] width 86 height 71
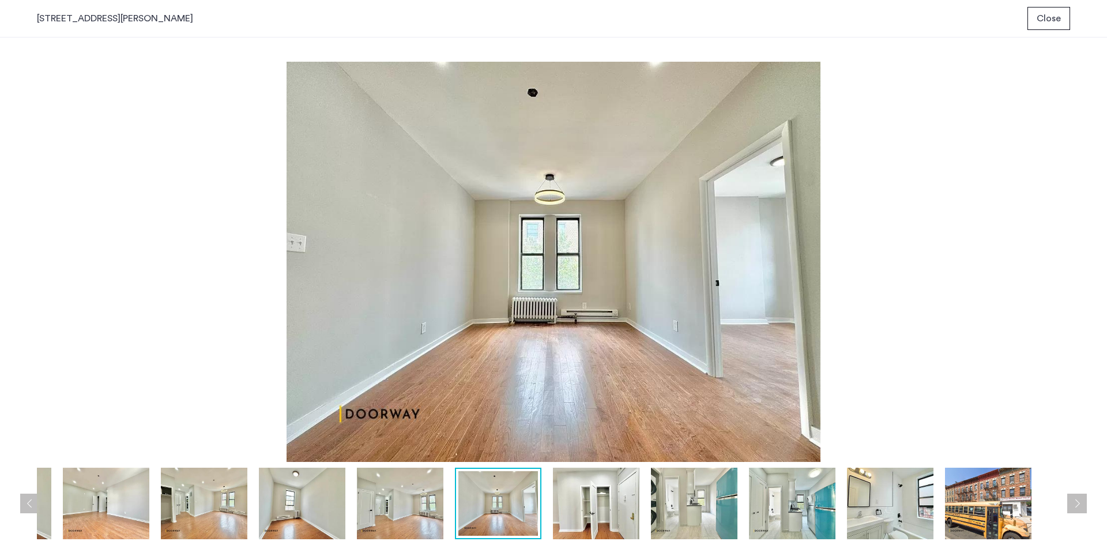
click at [605, 507] on img at bounding box center [596, 503] width 86 height 71
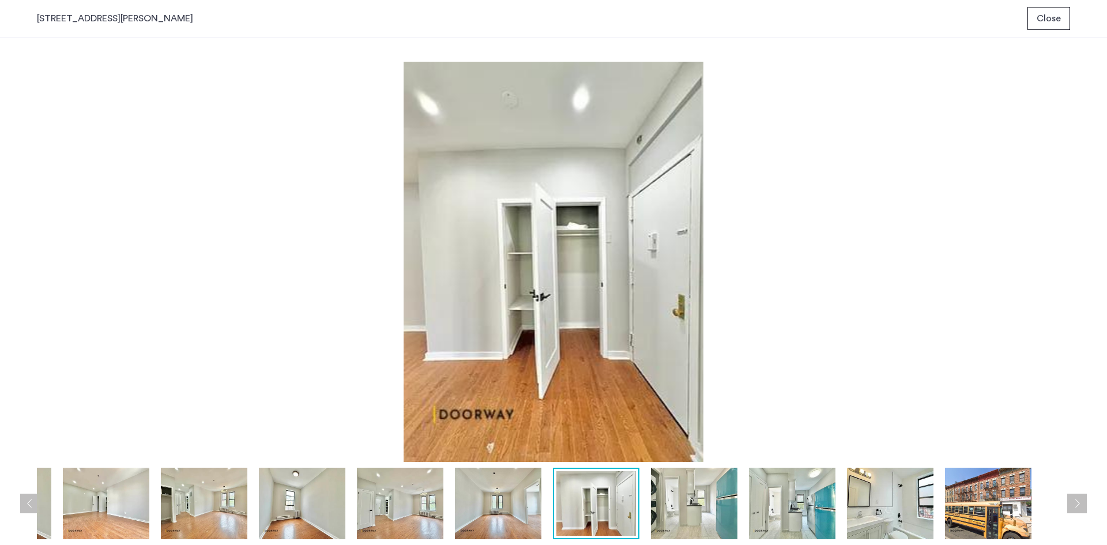
click at [684, 499] on img at bounding box center [694, 503] width 86 height 71
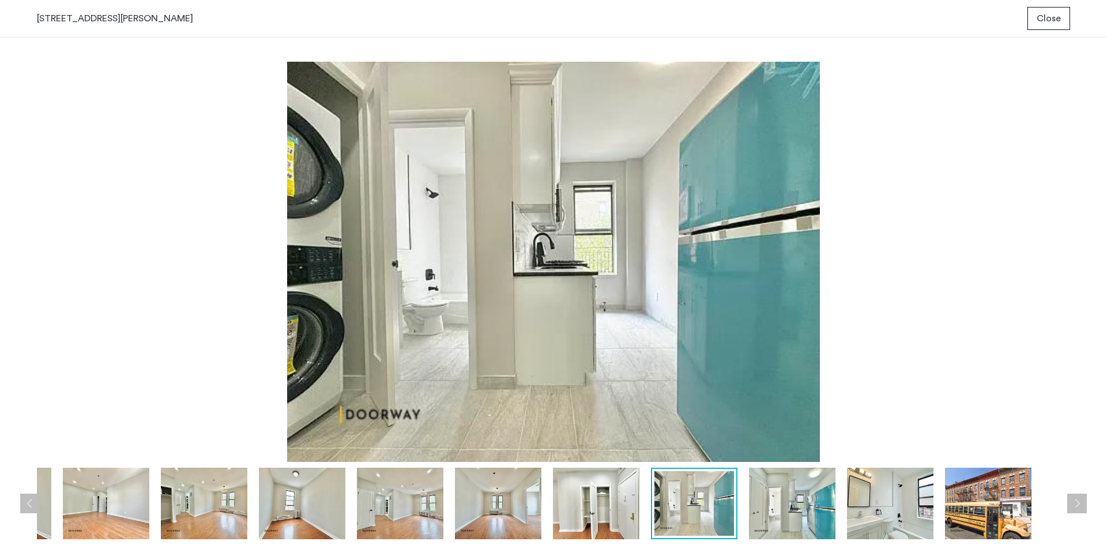
click at [767, 499] on img at bounding box center [792, 503] width 86 height 71
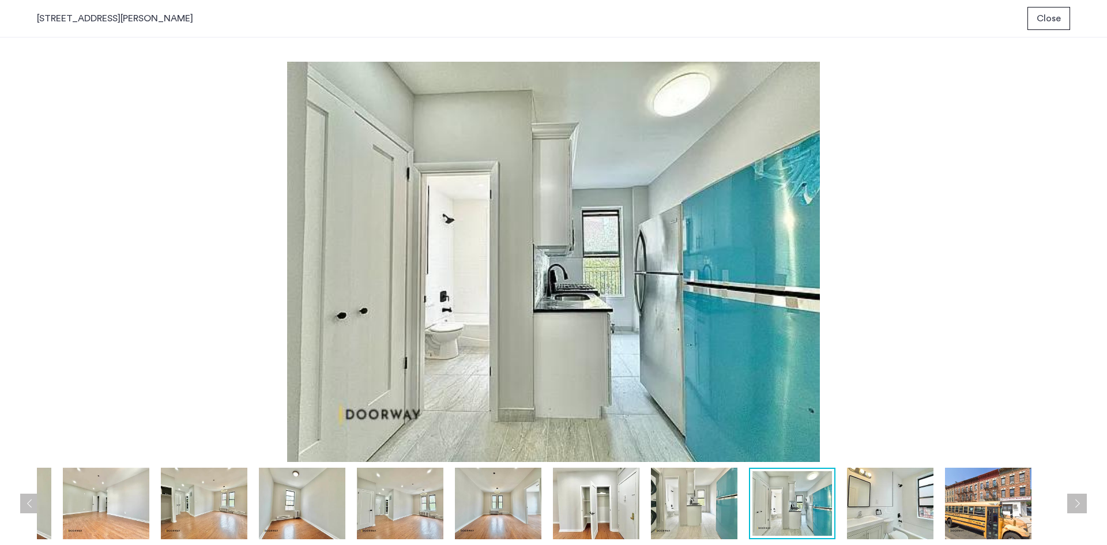
click at [1060, 18] on span "Close" at bounding box center [1049, 19] width 24 height 14
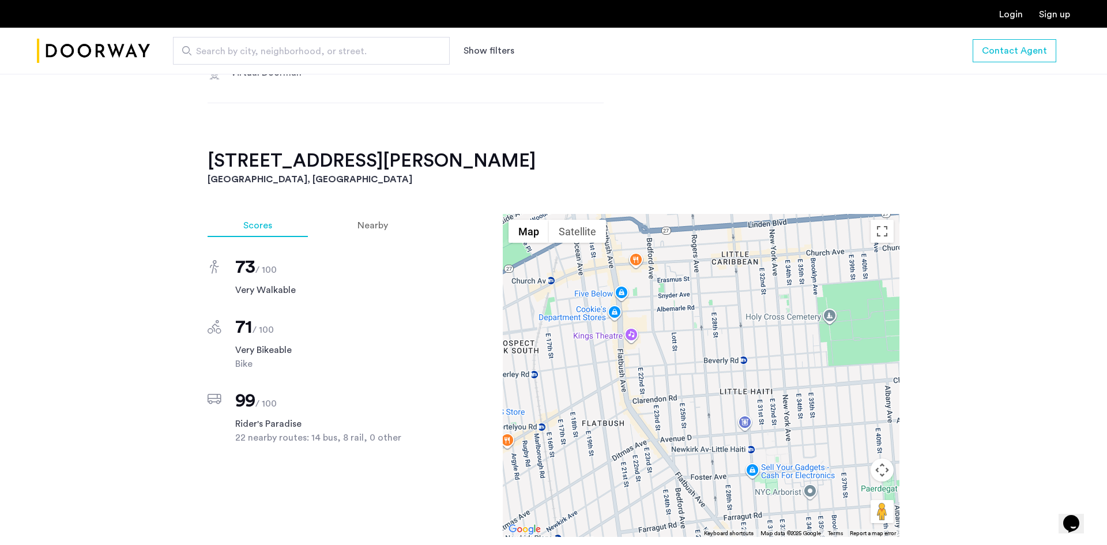
scroll to position [894, 0]
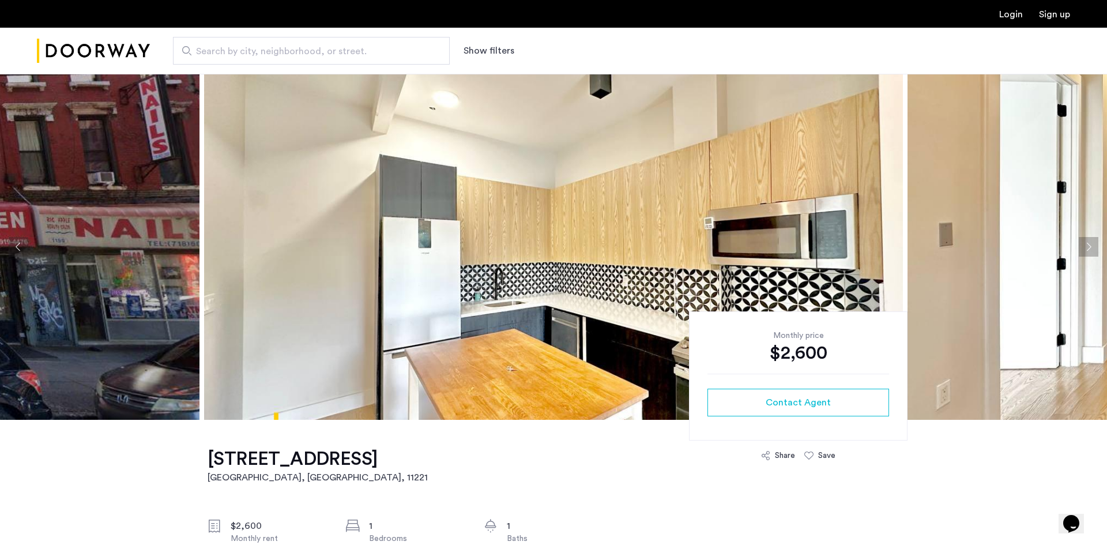
click at [561, 251] on img at bounding box center [553, 247] width 699 height 346
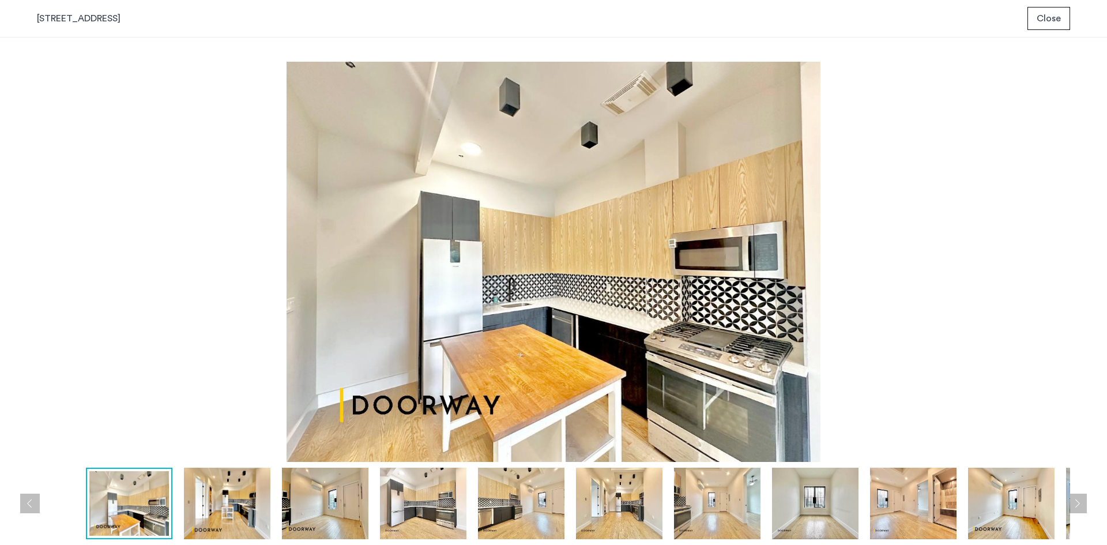
click at [228, 484] on img at bounding box center [227, 503] width 86 height 71
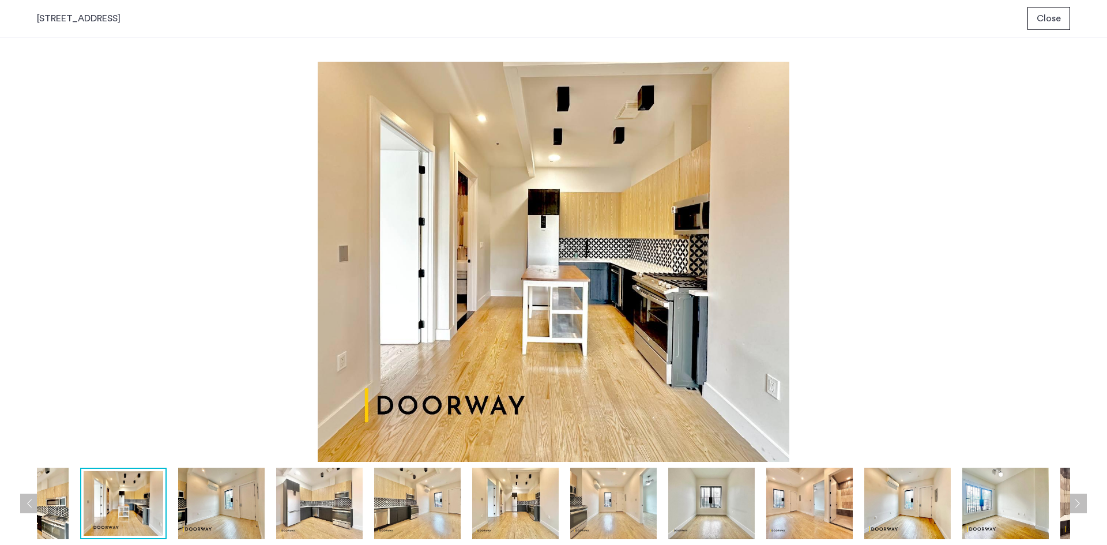
click at [242, 491] on img at bounding box center [221, 503] width 86 height 71
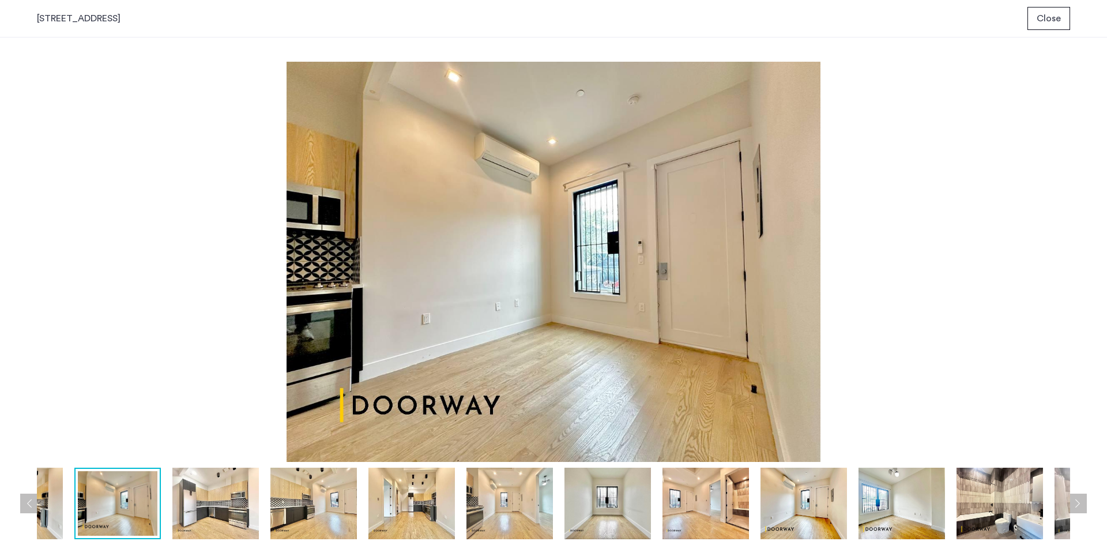
click at [323, 493] on img at bounding box center [313, 503] width 86 height 71
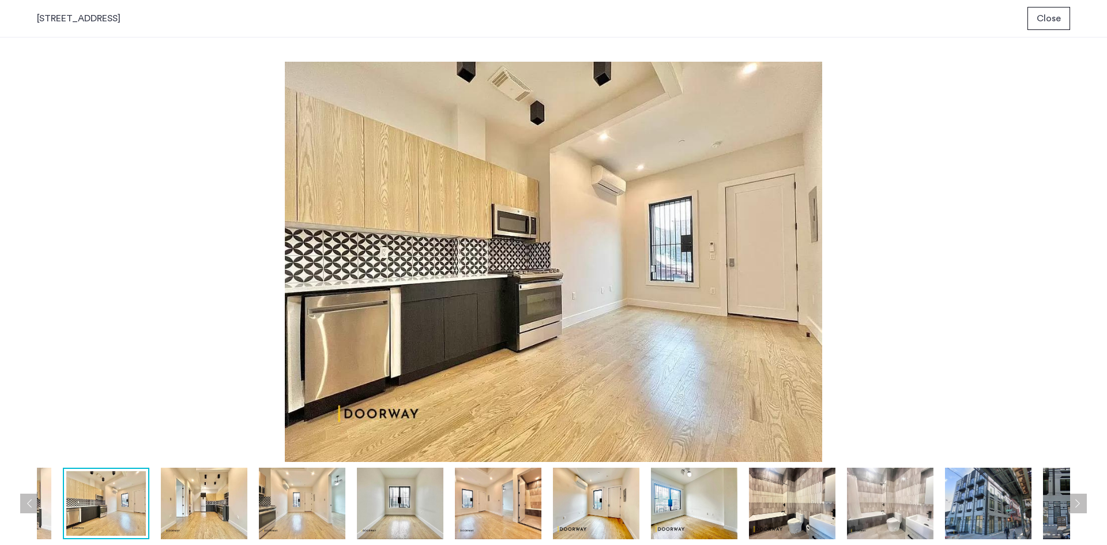
click at [400, 515] on img at bounding box center [400, 503] width 86 height 71
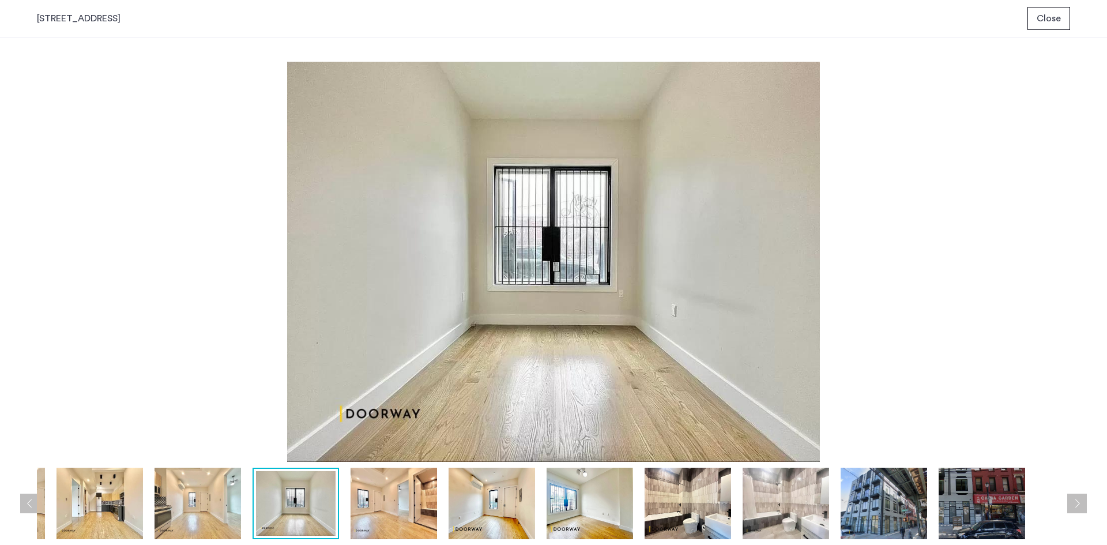
click at [397, 507] on img at bounding box center [394, 503] width 86 height 71
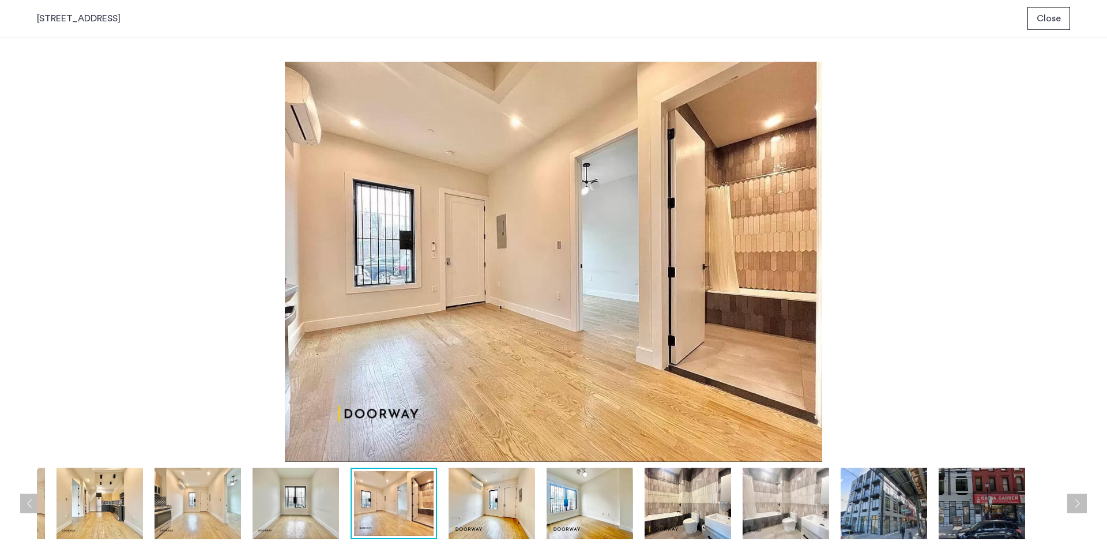
click at [476, 503] on img at bounding box center [492, 503] width 86 height 71
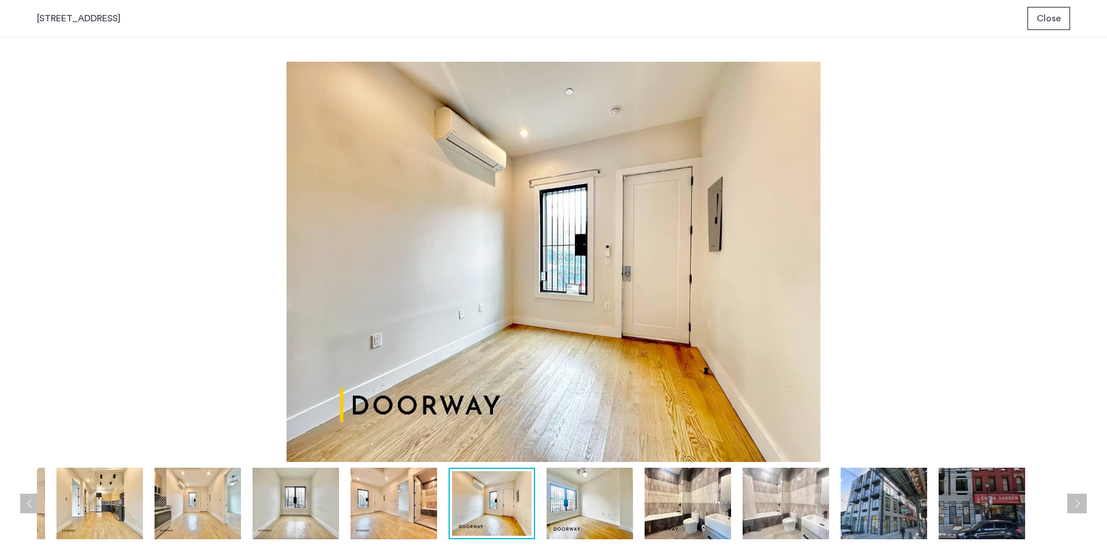
click at [585, 500] on img at bounding box center [590, 503] width 86 height 71
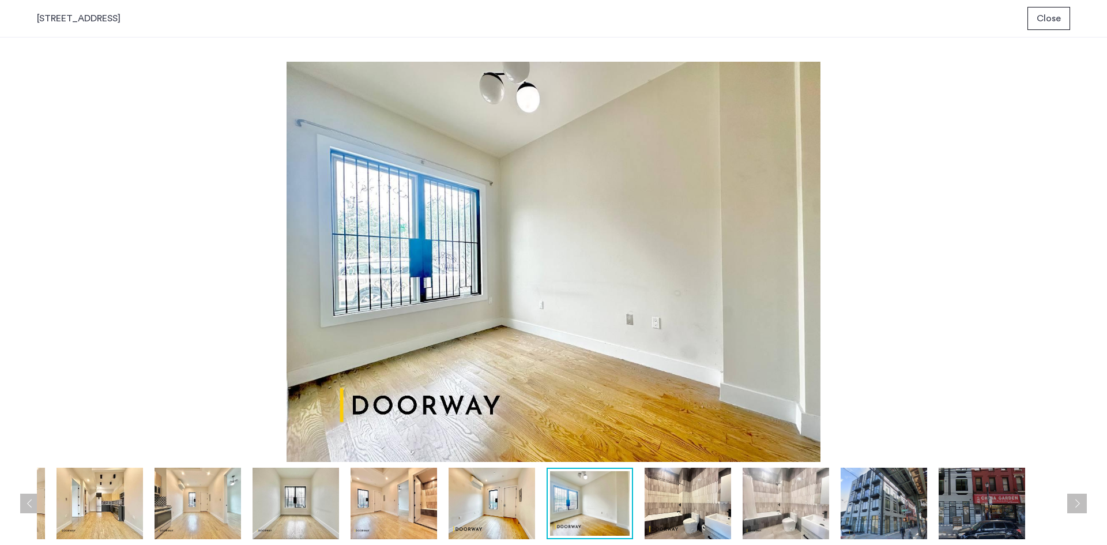
click at [713, 503] on img at bounding box center [688, 503] width 86 height 71
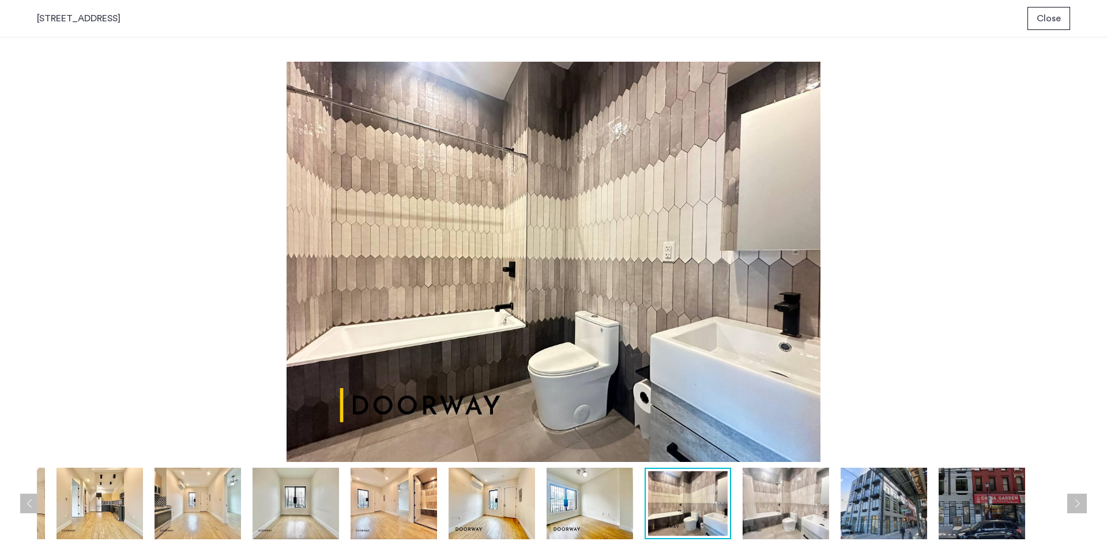
click at [95, 500] on img at bounding box center [99, 503] width 86 height 71
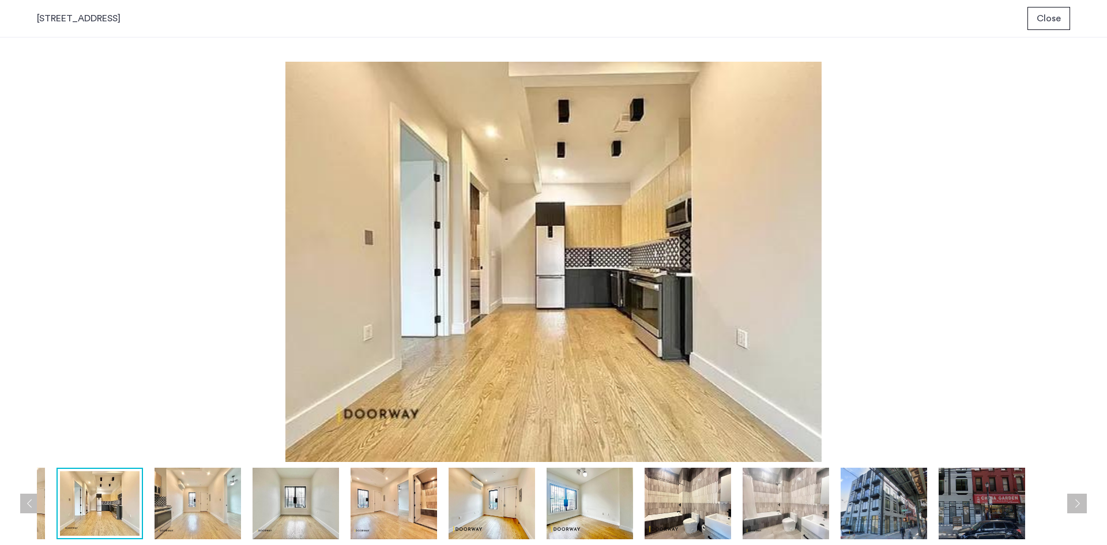
click at [197, 499] on img at bounding box center [197, 503] width 86 height 71
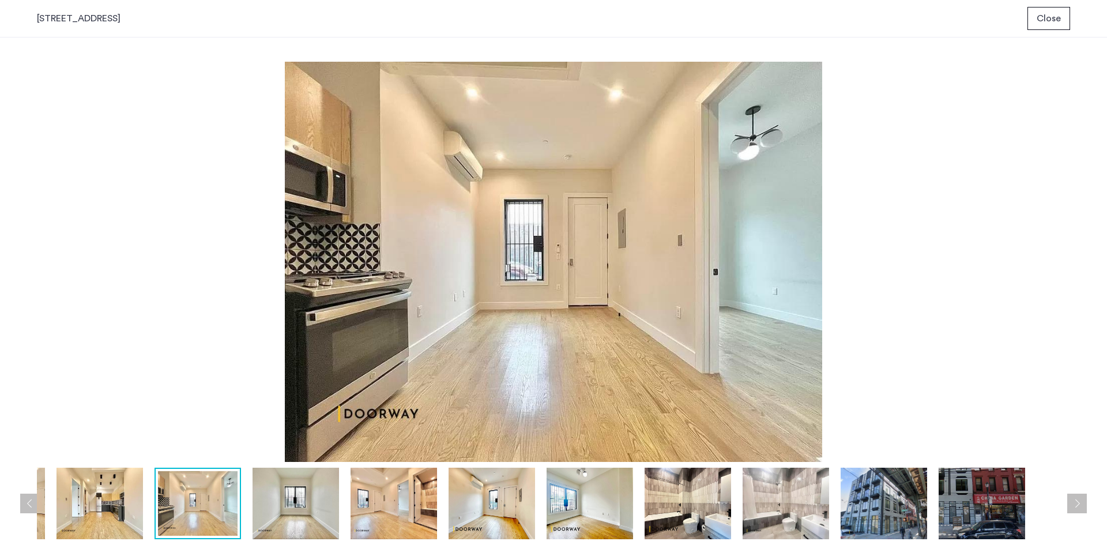
click at [296, 499] on img at bounding box center [296, 503] width 86 height 71
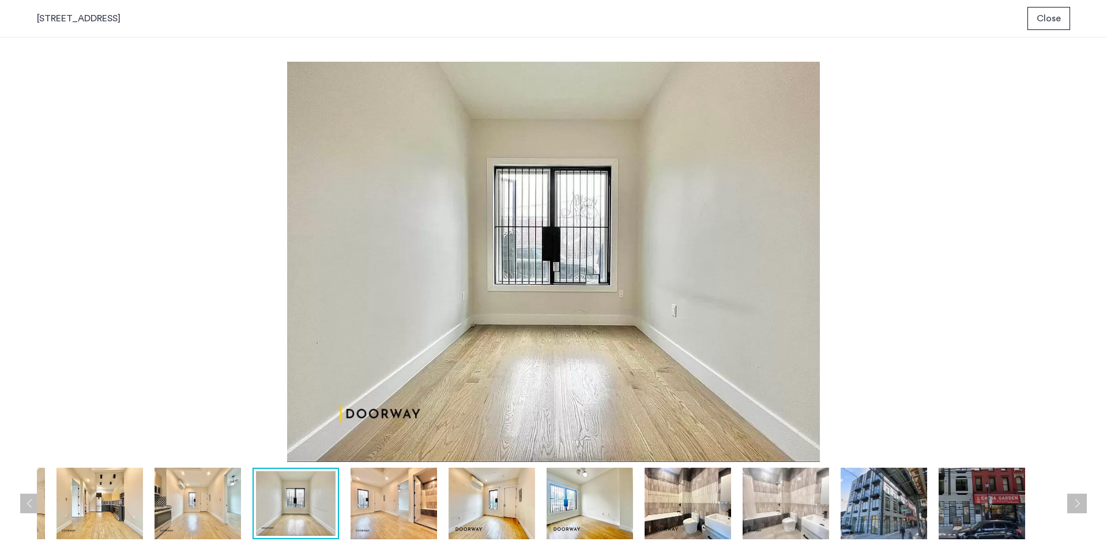
click at [375, 498] on img at bounding box center [394, 503] width 86 height 71
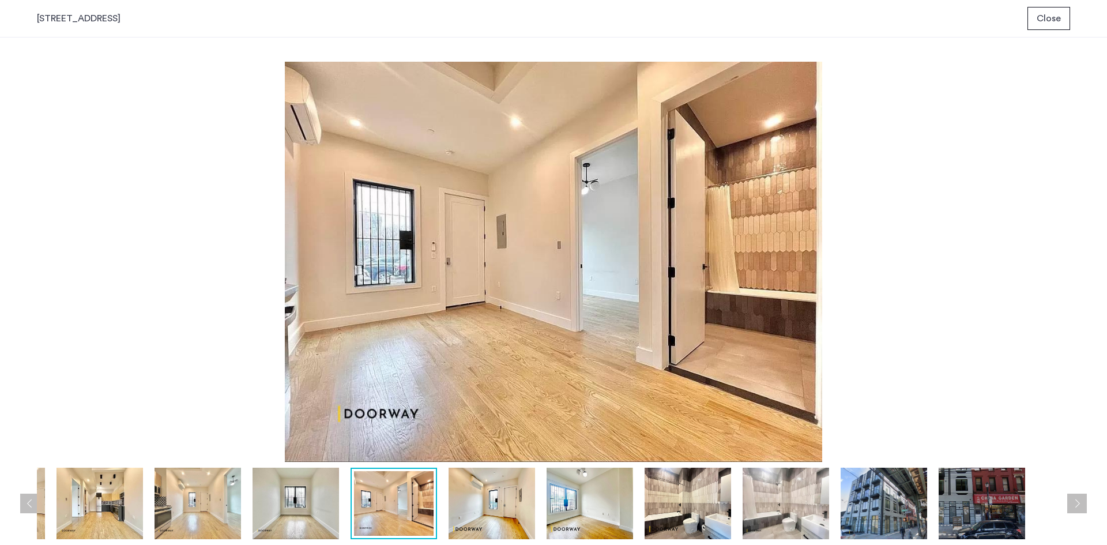
click at [477, 498] on img at bounding box center [492, 503] width 86 height 71
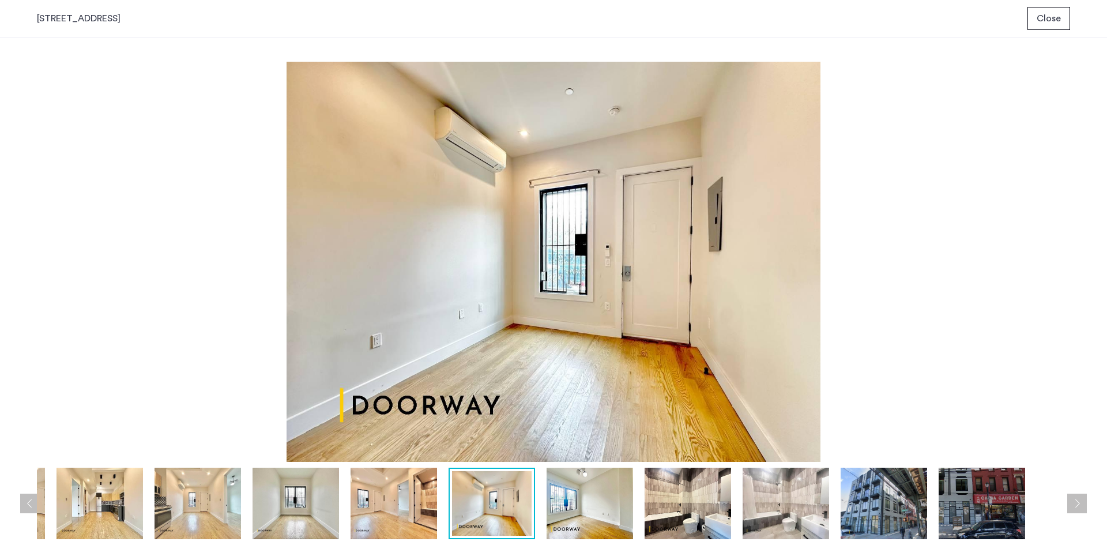
click at [1069, 15] on button "Close" at bounding box center [1048, 18] width 43 height 23
